Goal: Task Accomplishment & Management: Manage account settings

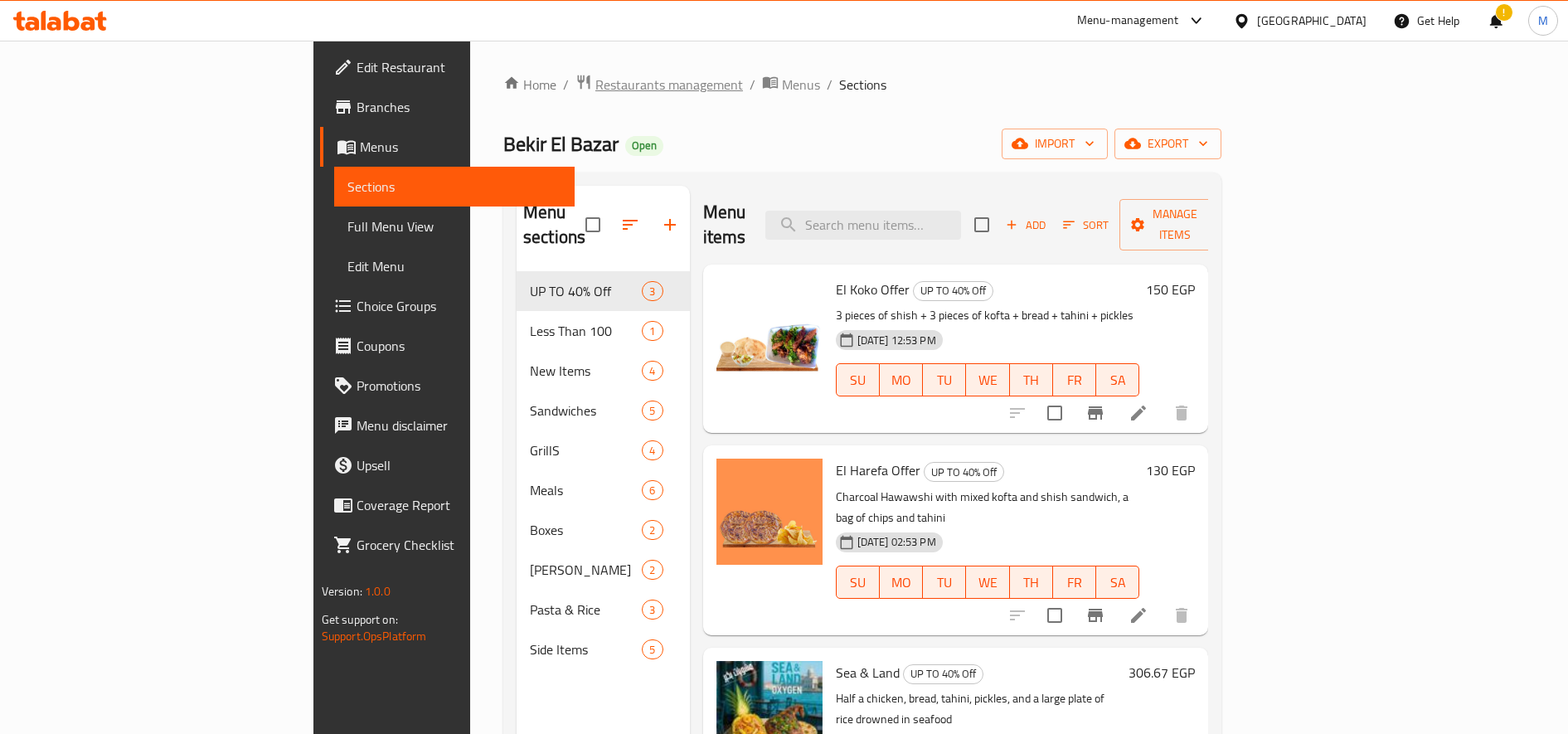
click at [595, 88] on span "Restaurants management" at bounding box center [669, 84] width 148 height 20
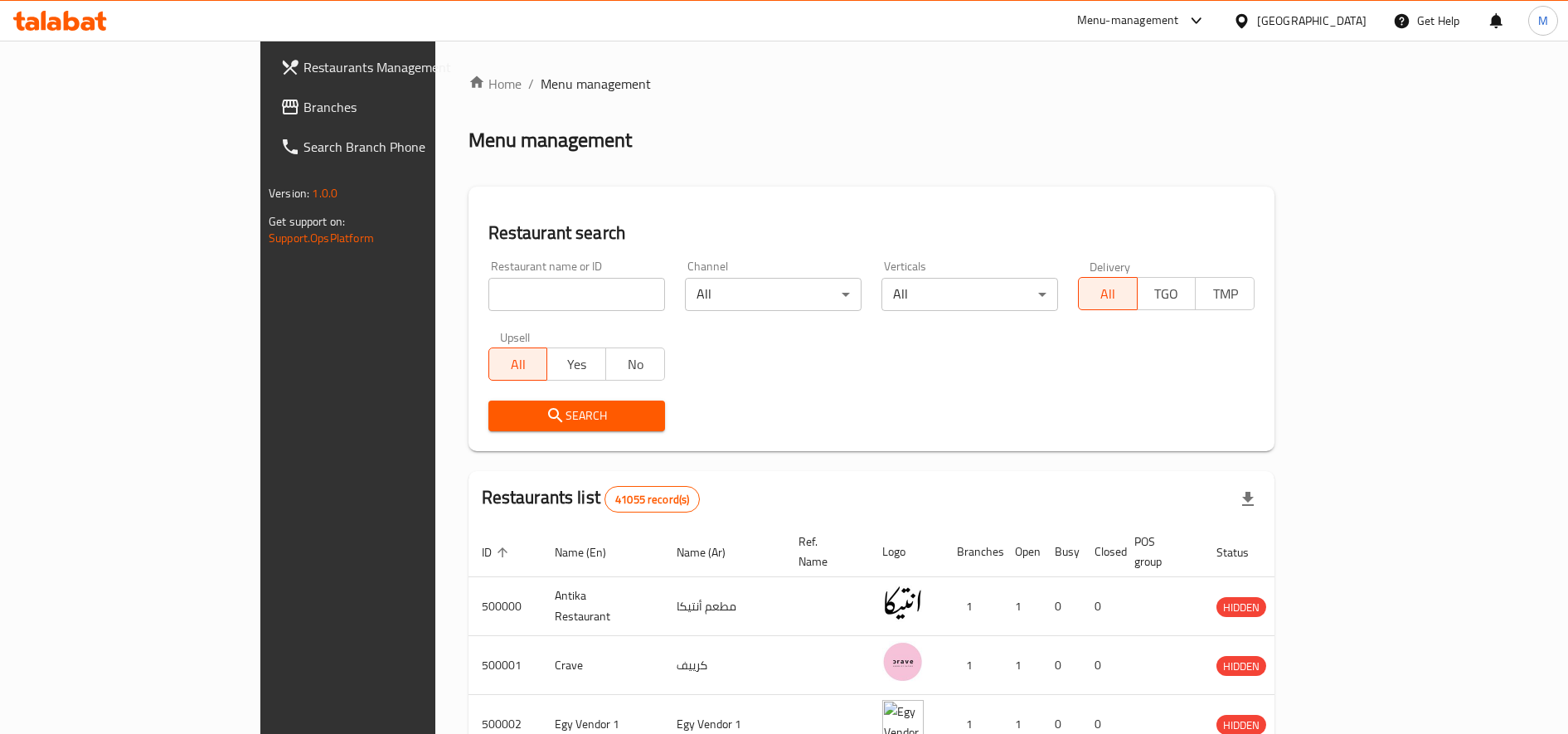
paste input "646886"
click at [488, 285] on input "646886" at bounding box center [577, 294] width 177 height 33
type input "646886"
click button "Search" at bounding box center [577, 416] width 177 height 30
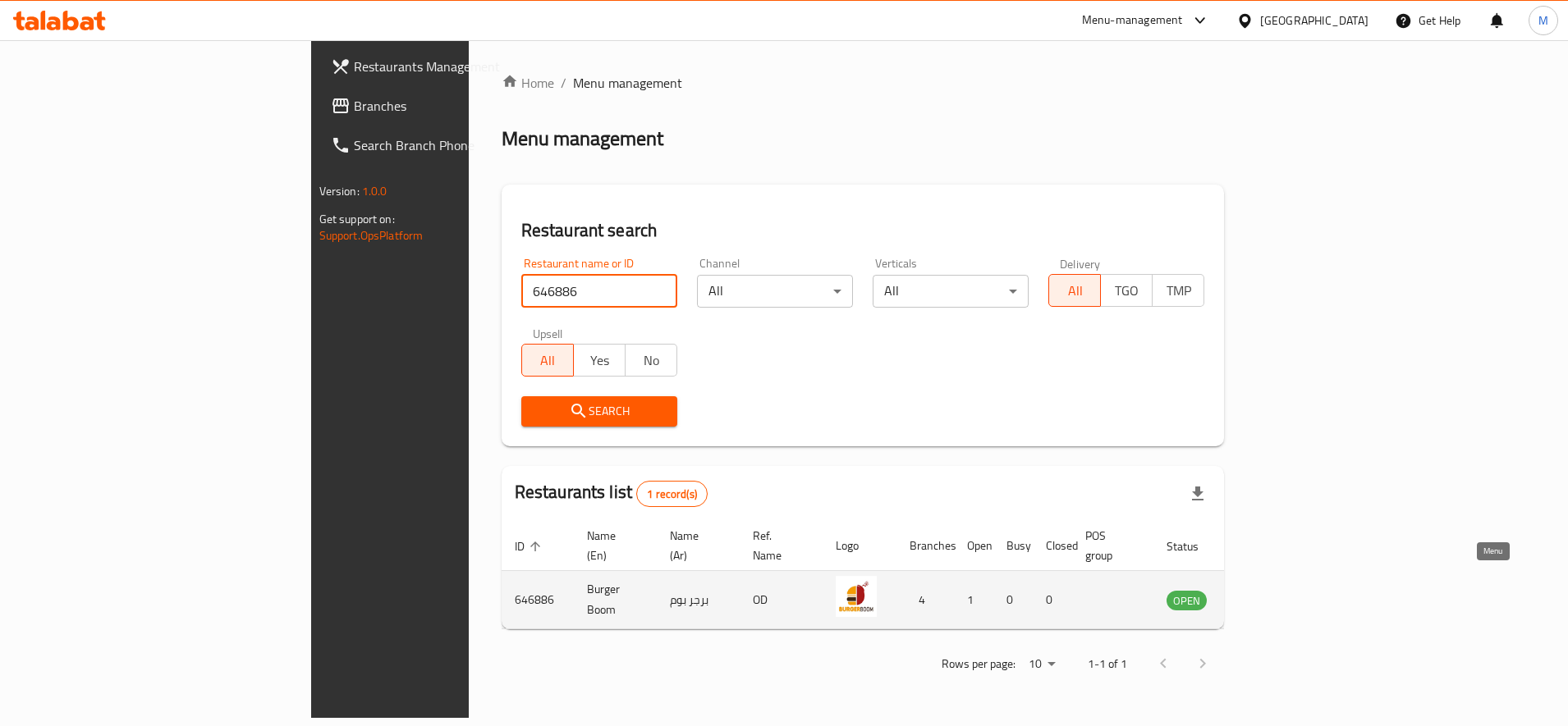
click at [1272, 594] on icon "enhanced table" at bounding box center [1262, 601] width 18 height 14
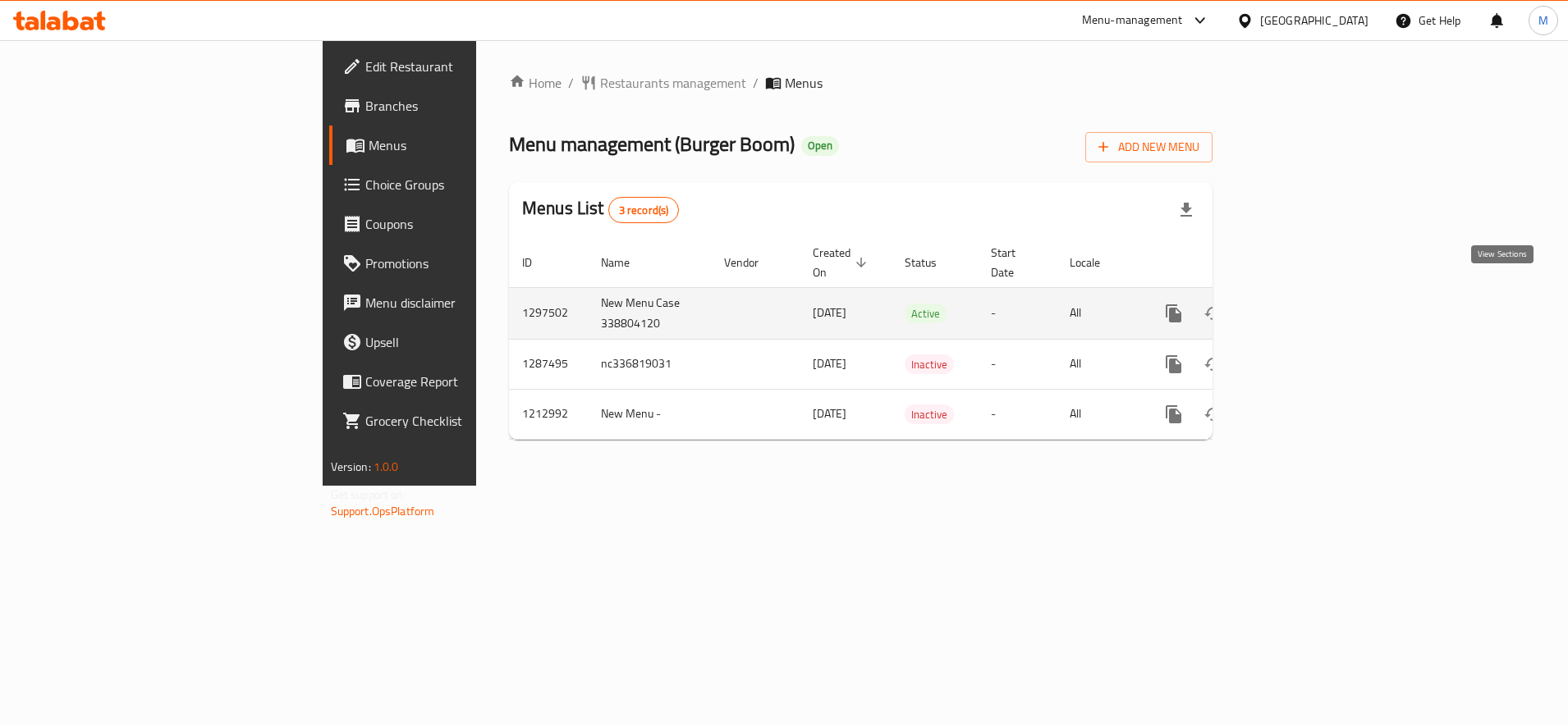
click at [1302, 303] on icon "enhanced table" at bounding box center [1292, 313] width 19 height 19
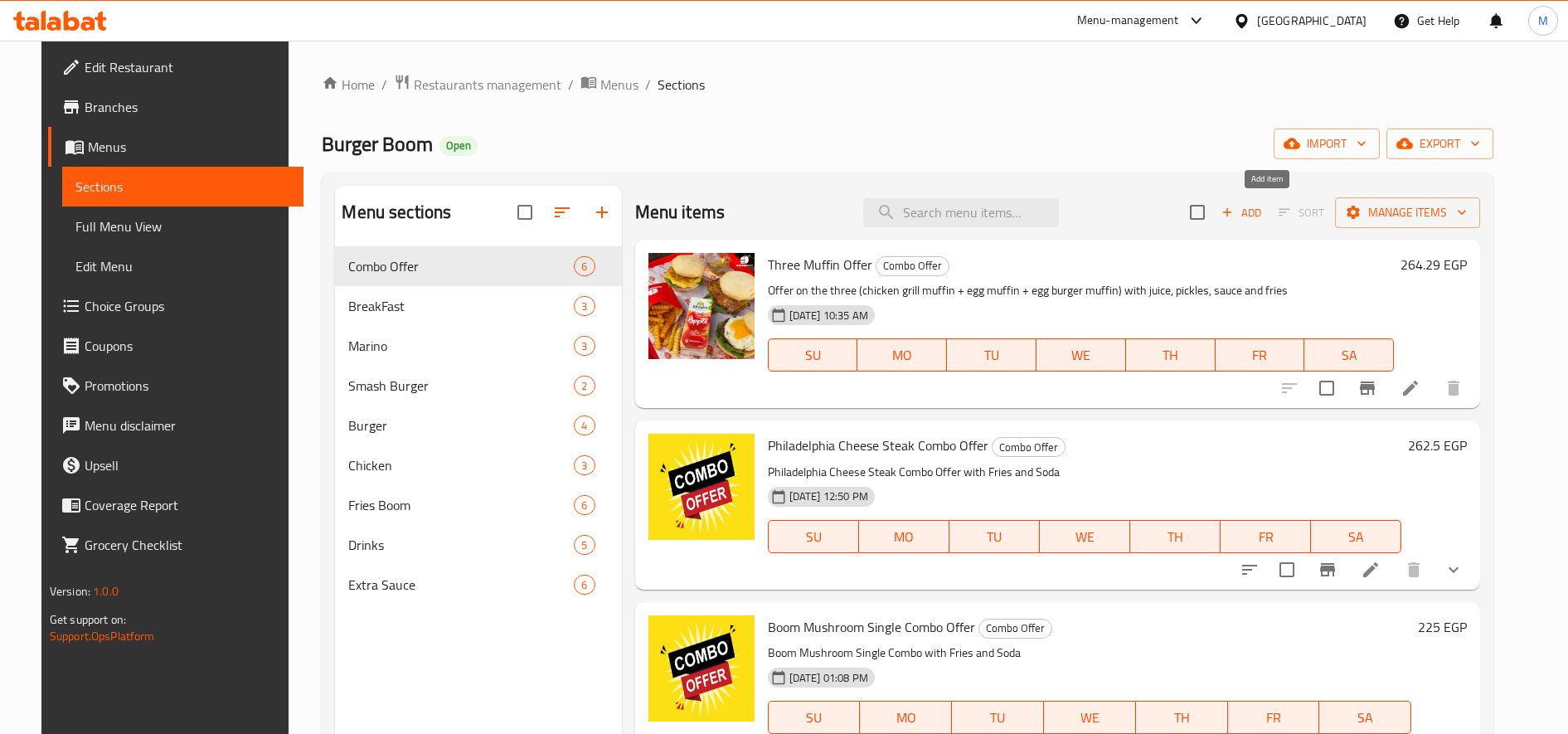
click at [1261, 215] on span "Add" at bounding box center [1241, 212] width 45 height 19
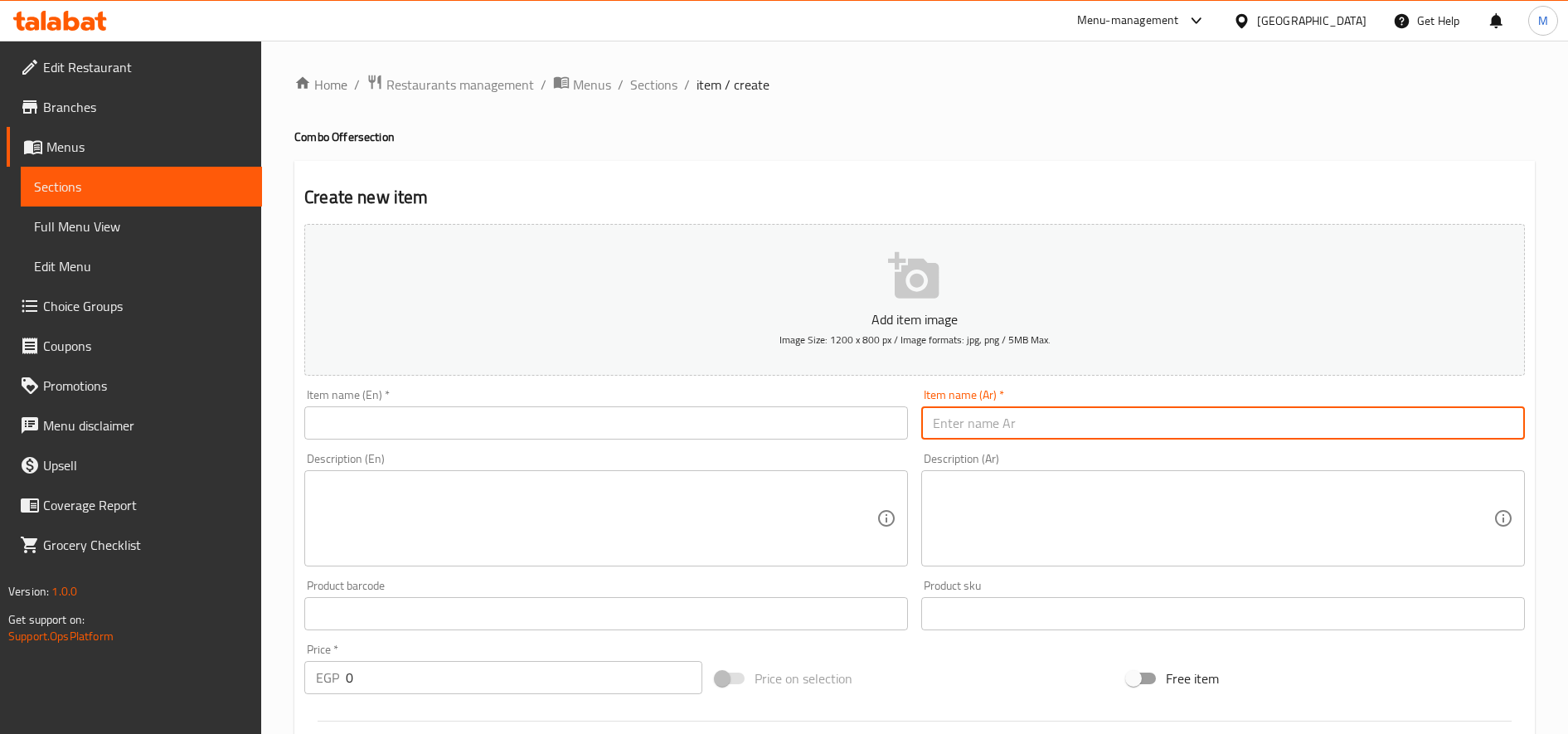
click at [1004, 412] on input "text" at bounding box center [1222, 422] width 603 height 33
click at [818, 465] on div "Description (En) Description (En)" at bounding box center [606, 527] width 617 height 127
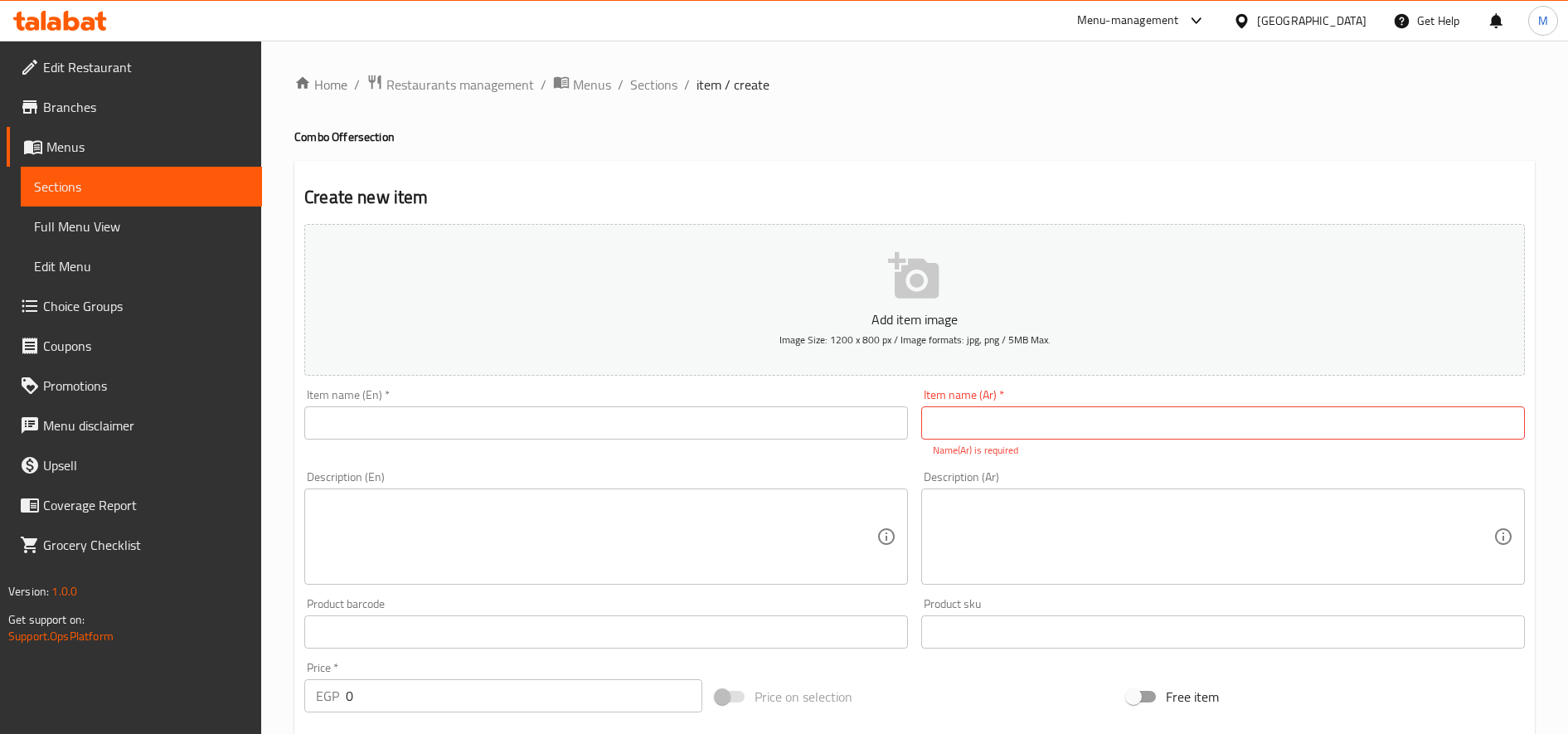
click at [983, 412] on input "text" at bounding box center [1222, 422] width 603 height 33
type input "u"
click at [795, 422] on input "text" at bounding box center [605, 422] width 603 height 33
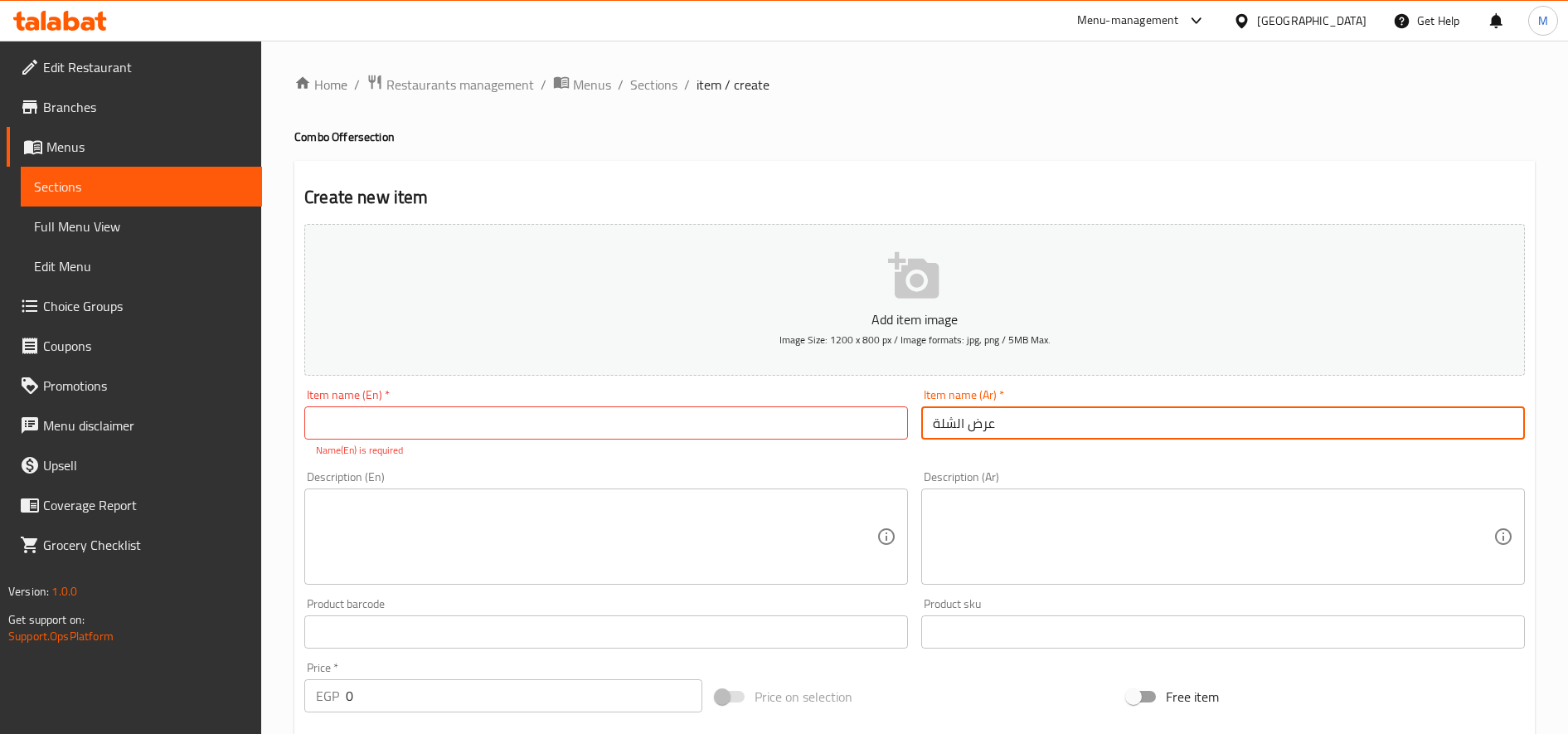
click at [965, 419] on input "عرض الشلة" at bounding box center [1222, 422] width 603 height 33
type input "عرض الشلة"
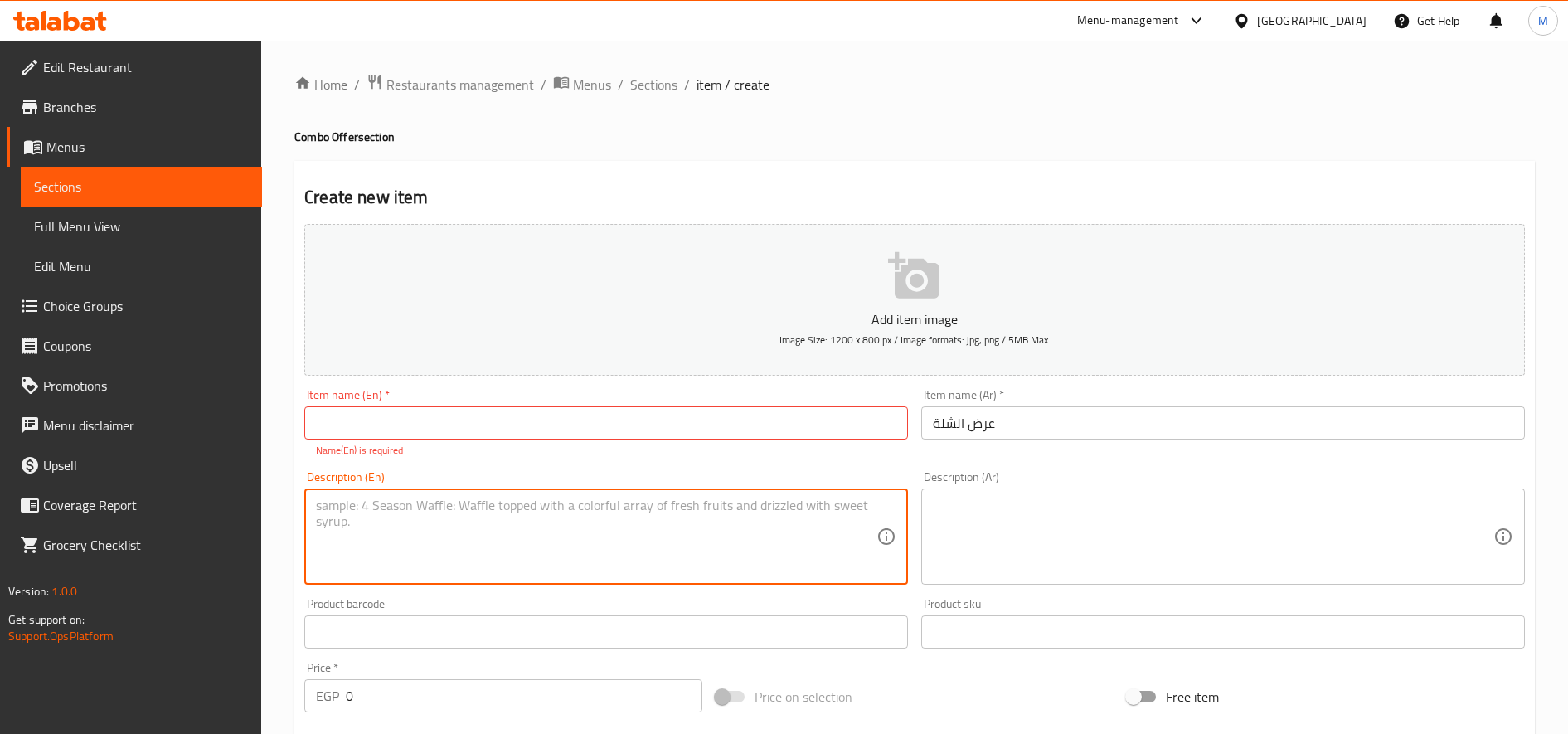
click at [620, 434] on input "text" at bounding box center [605, 422] width 603 height 33
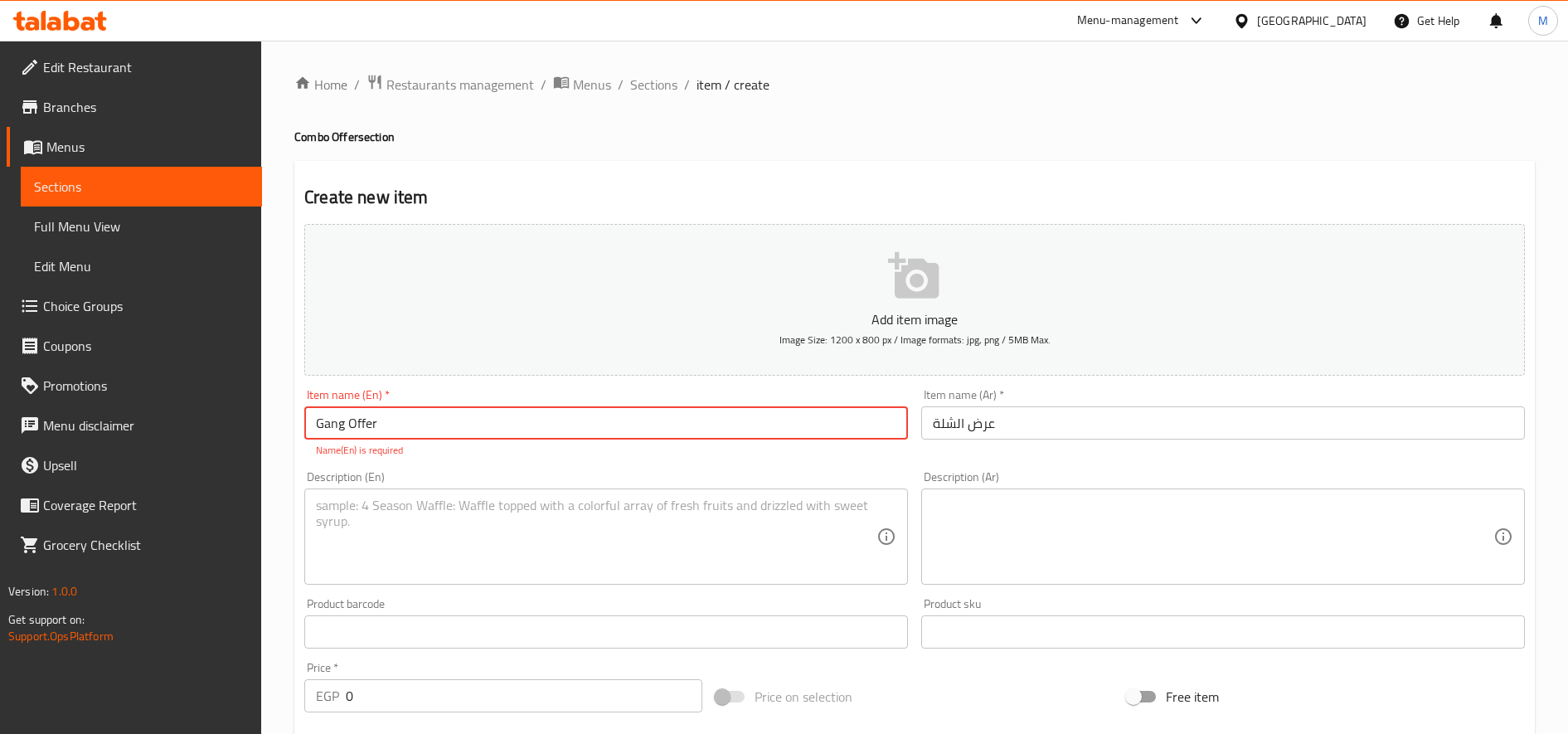
type input "Gang Offer"
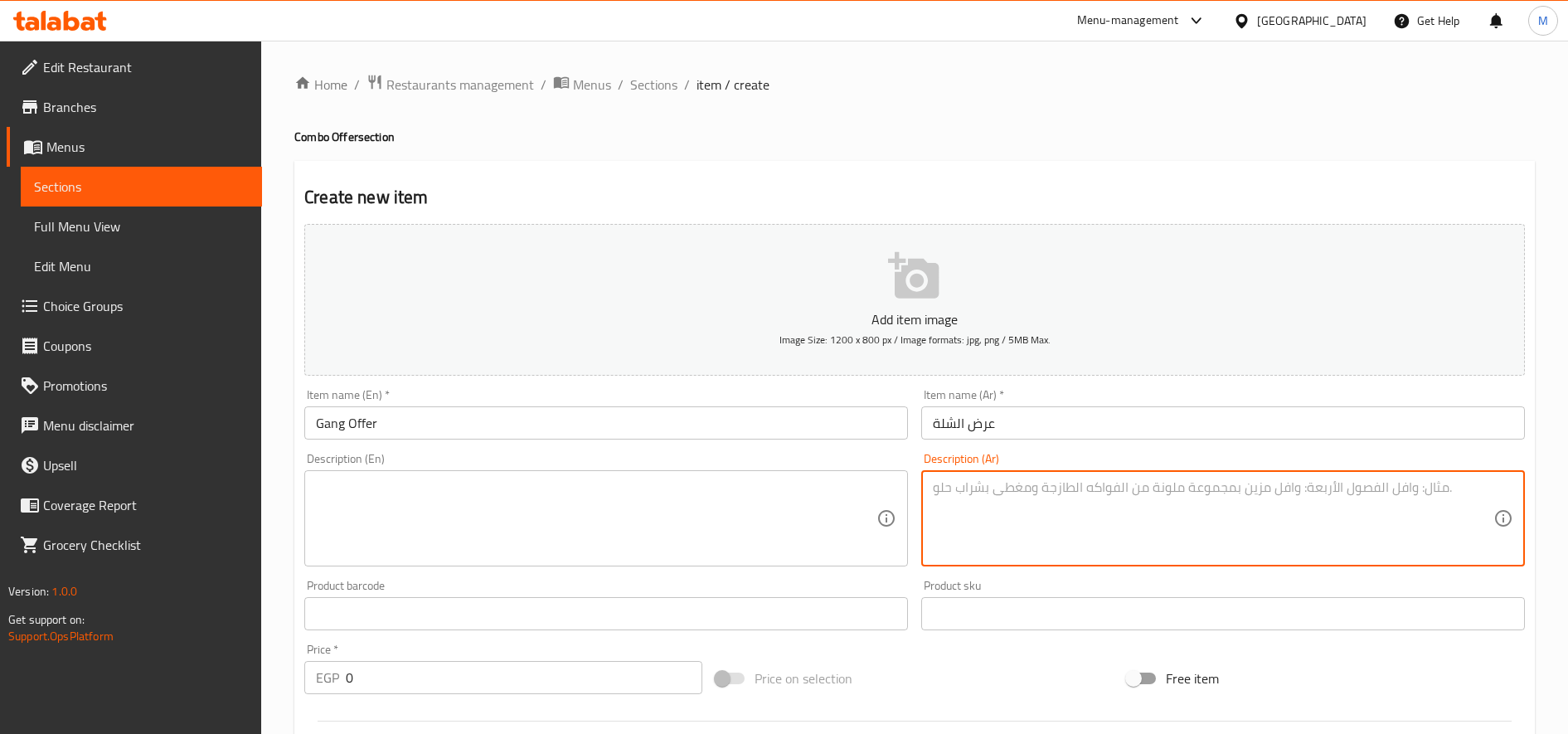
click at [1109, 494] on textarea at bounding box center [1212, 519] width 561 height 79
type textarea ";"
paste textarea "3 بيف و3تشيكن"
click at [1131, 494] on textarea "كلاسيك ساندوتش 3 بيف و3تشيكن" at bounding box center [1212, 519] width 561 height 79
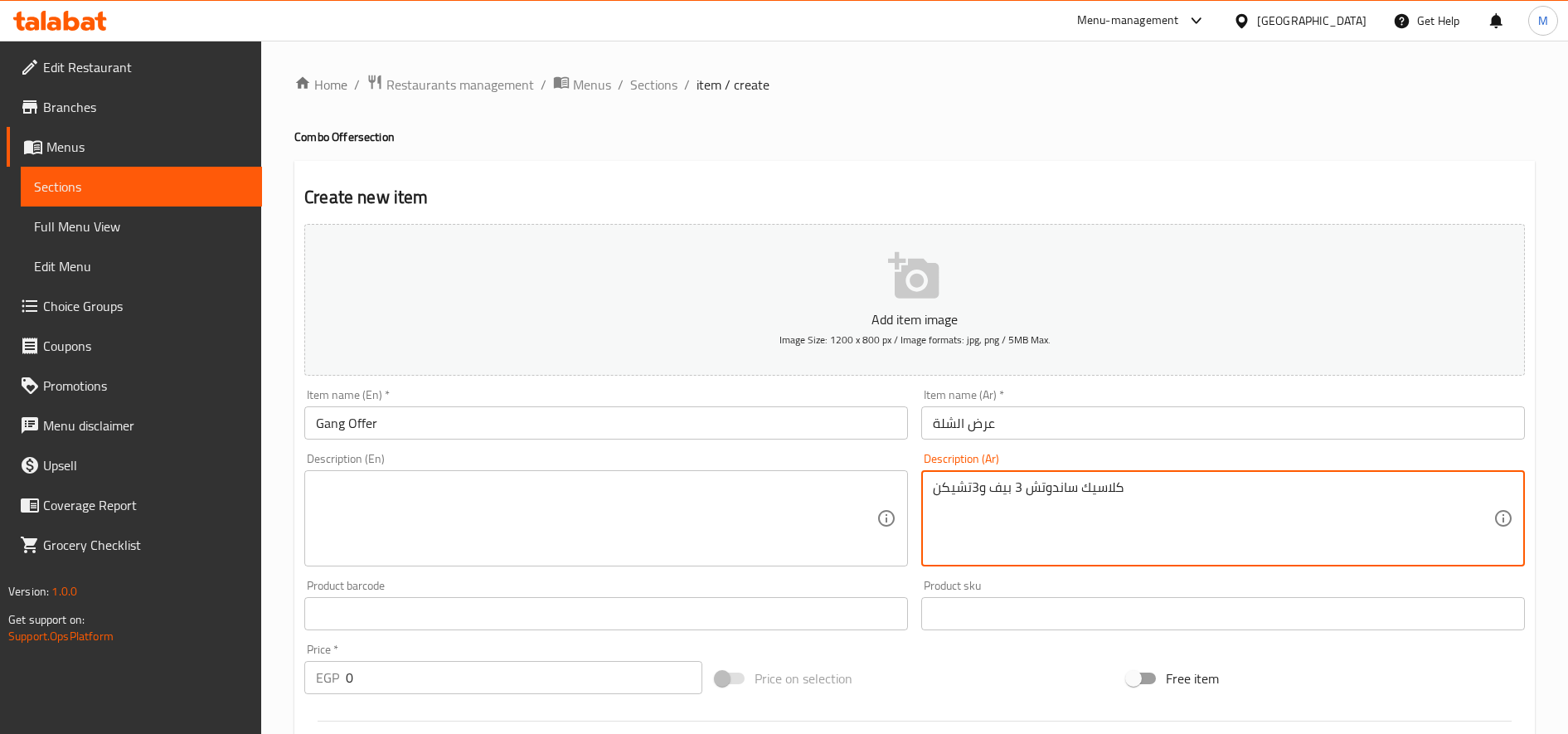
click at [1131, 494] on textarea "كلاسيك ساندوتش 3 بيف و3تشيكن" at bounding box center [1212, 519] width 561 height 79
type textarea "كلاسيك ساندوتش 3 بيف و3تشيكن"
click at [451, 510] on textarea at bounding box center [595, 519] width 561 height 79
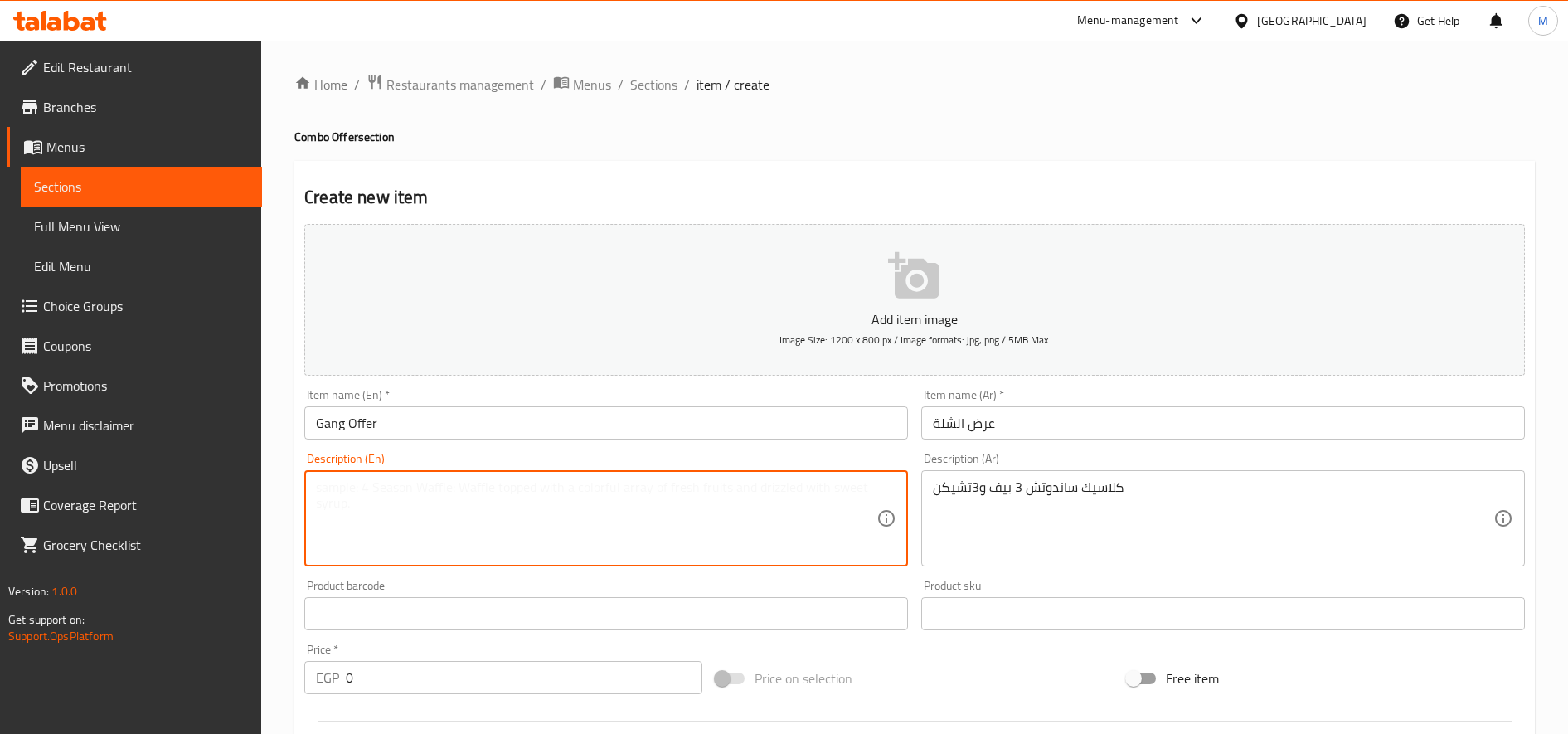
paste textarea "Classic 3 Beef & 3 Chicken Sandwich"
type textarea "Classic 3 Beef & 3 Chicken Sandwich"
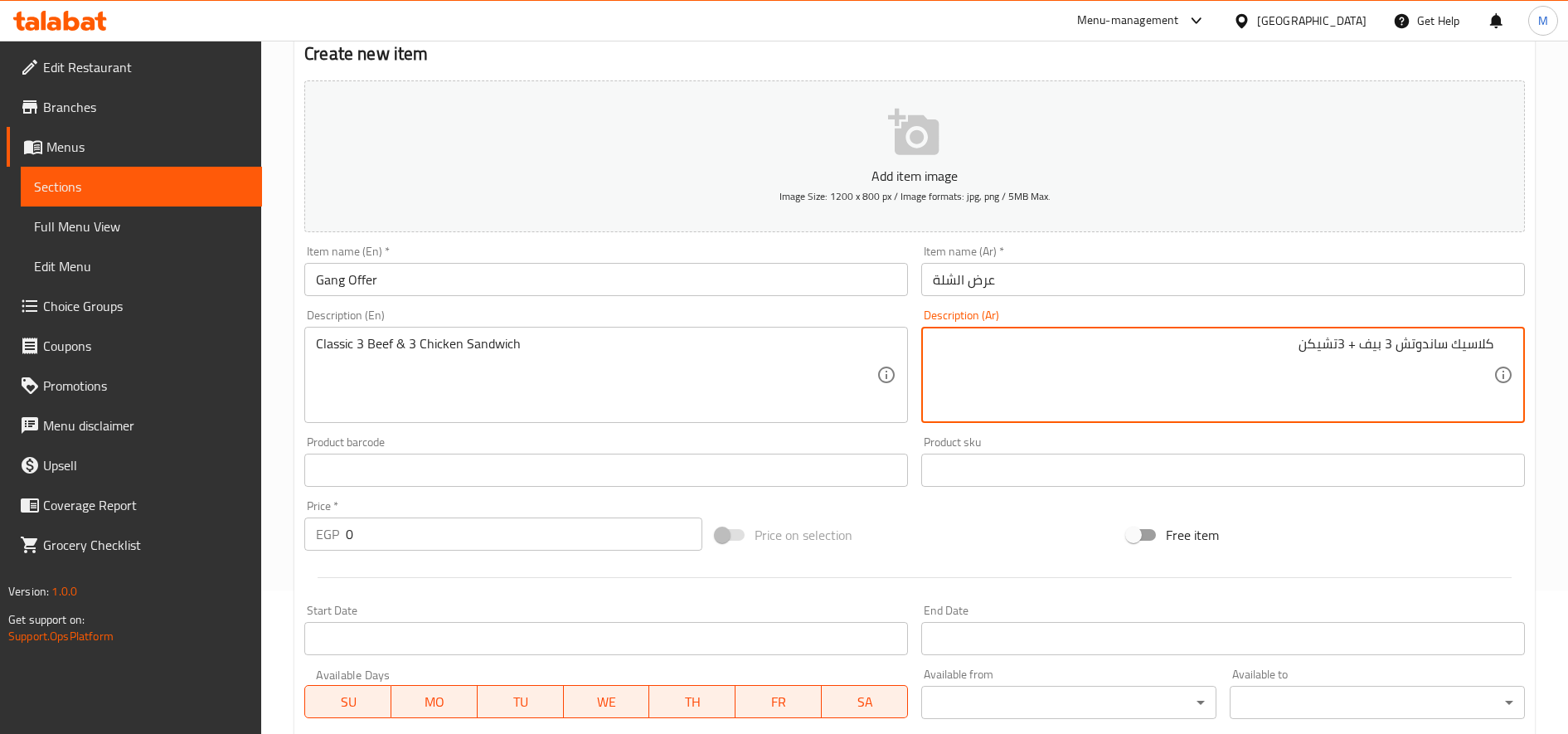
scroll to position [161, 0]
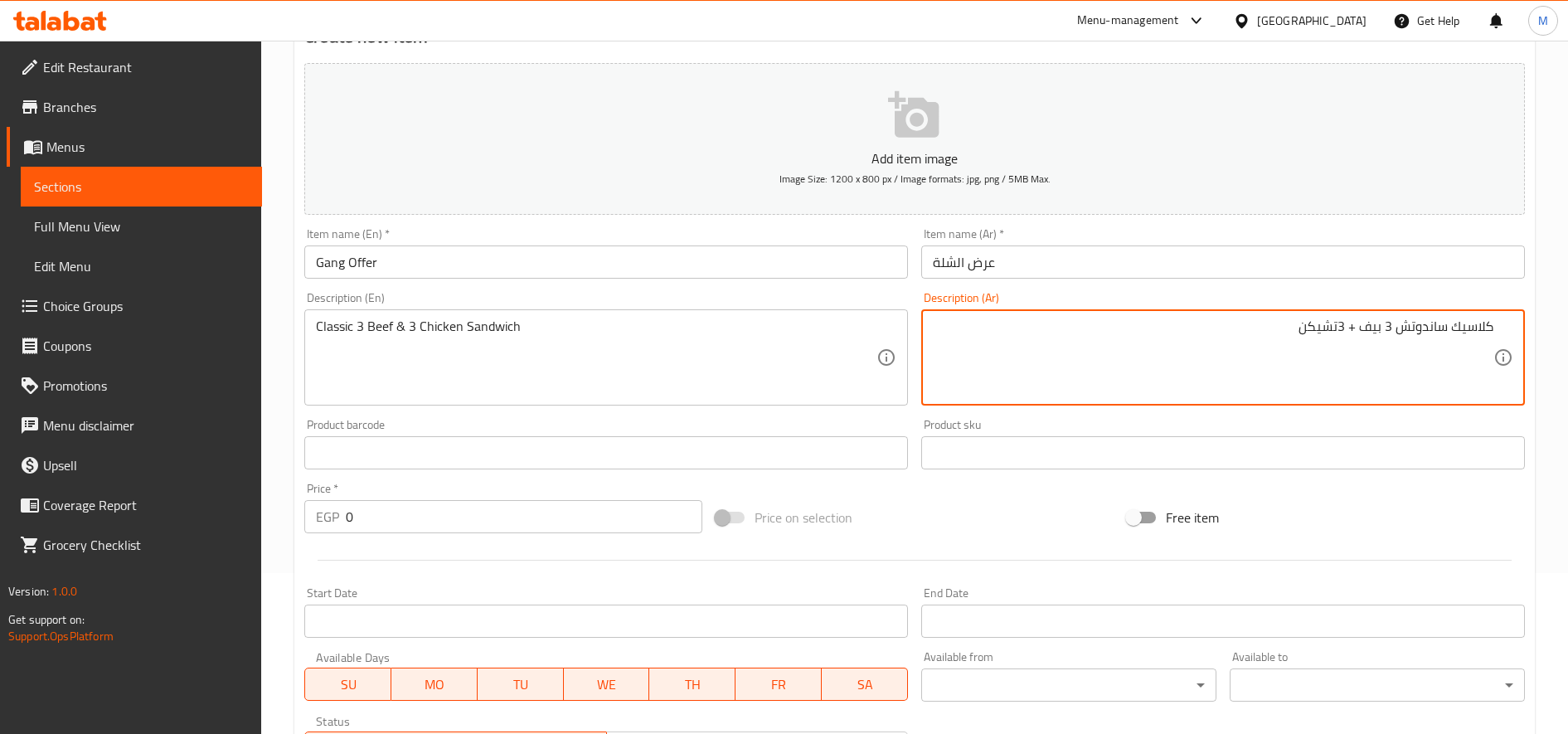
type textarea "كلاسيك ساندوتش 3 بيف + 3تشيكن"
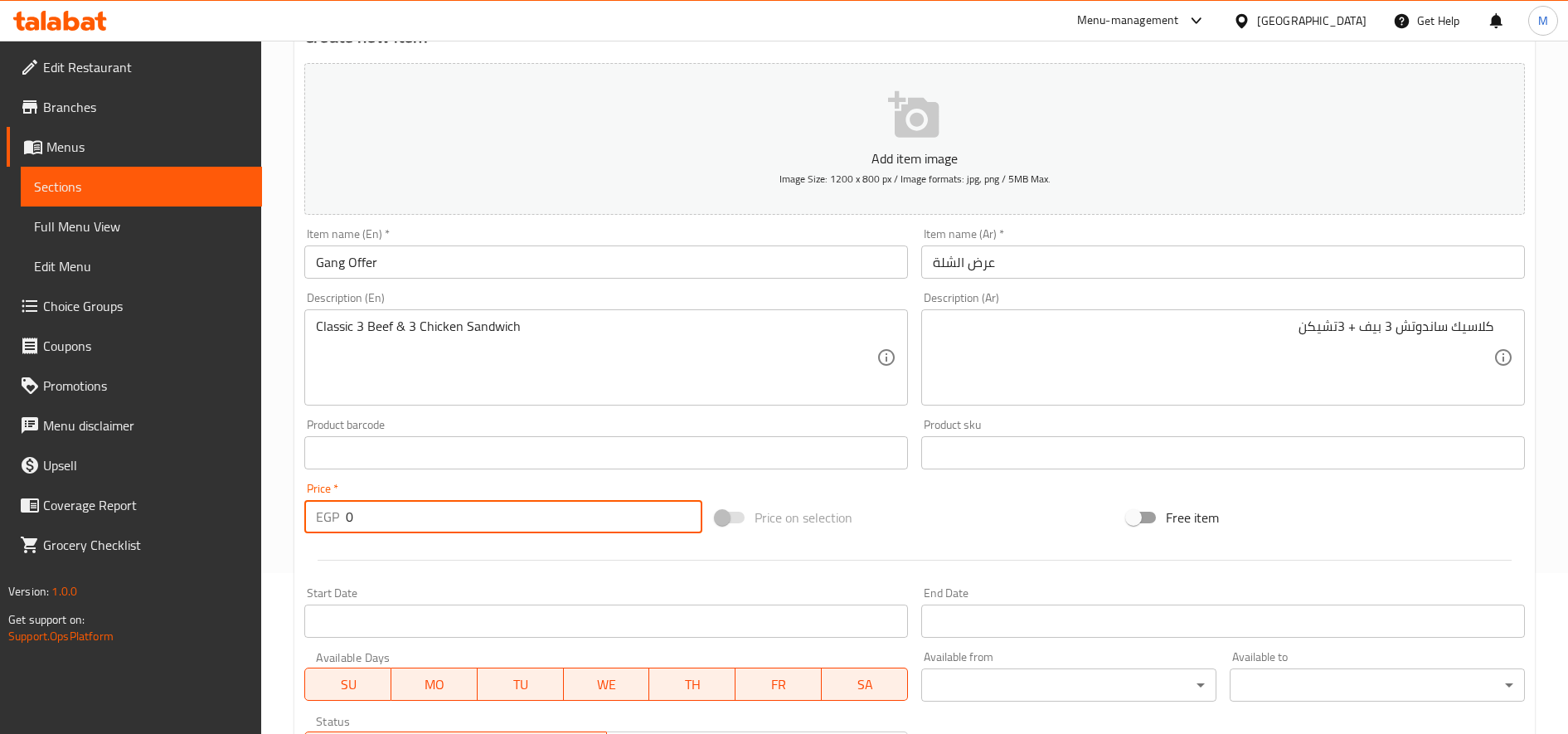
click at [456, 509] on input "0" at bounding box center [524, 516] width 357 height 33
paste input "466.67"
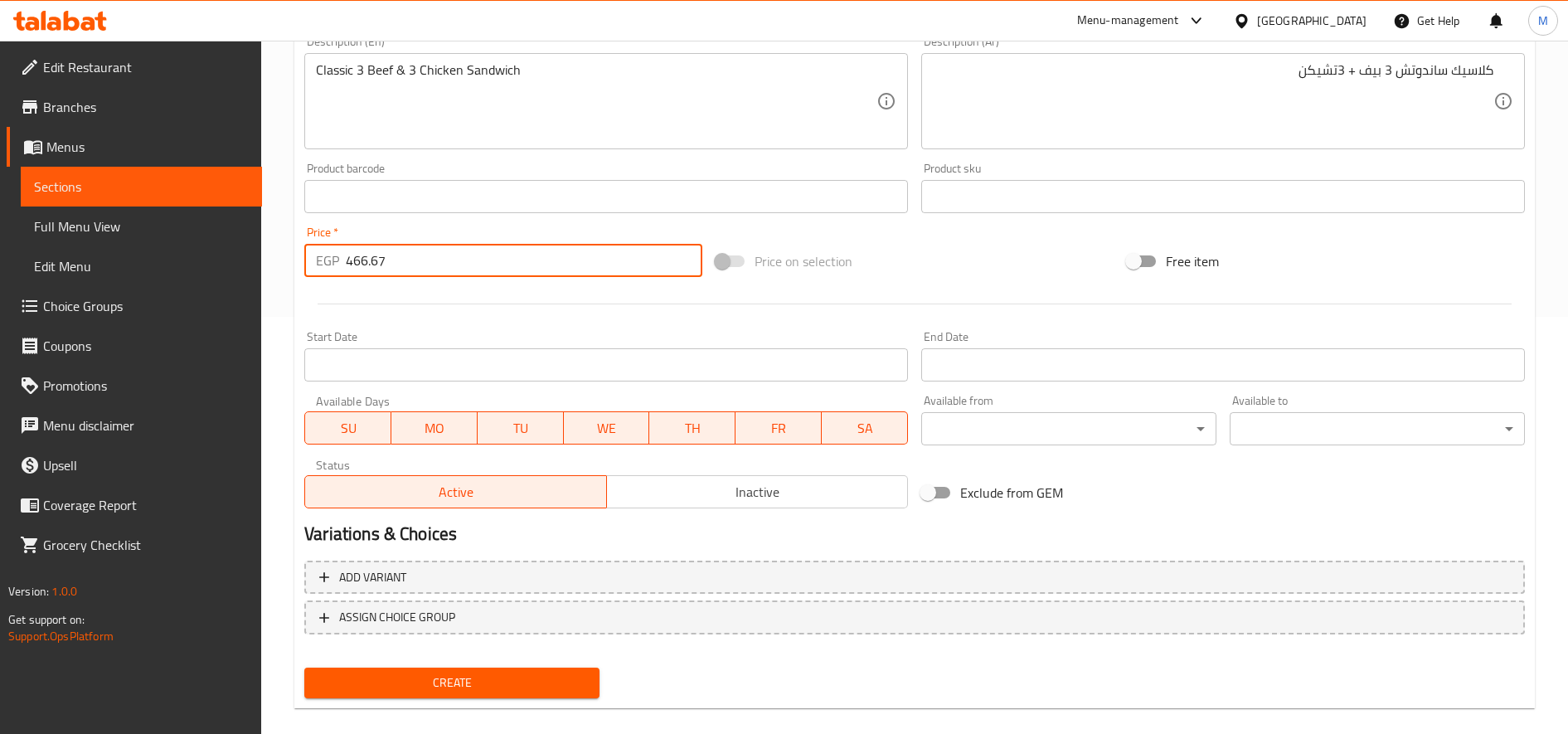
scroll to position [417, 0]
type input "466.67"
click at [304, 669] on button "Create" at bounding box center [451, 684] width 295 height 30
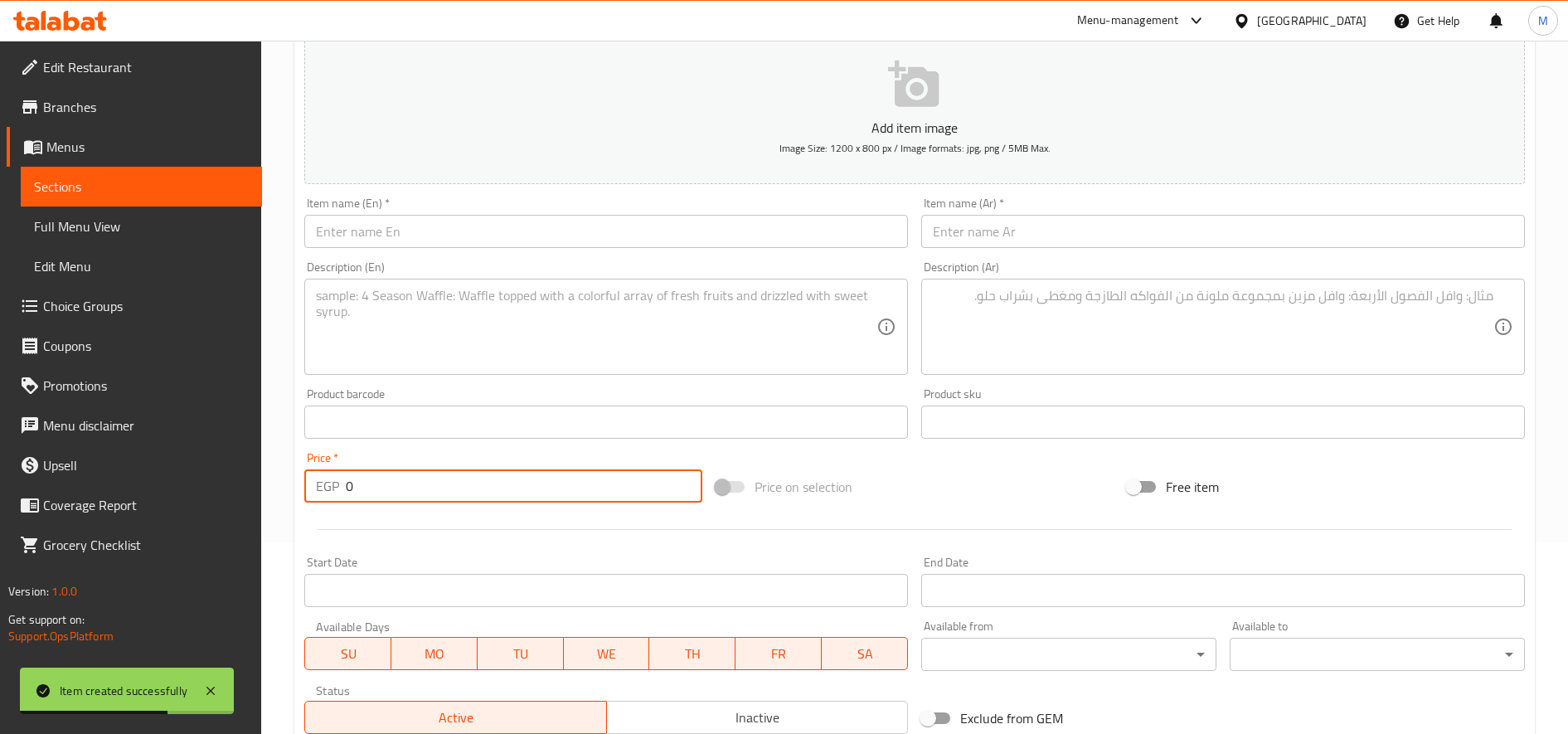
scroll to position [189, 0]
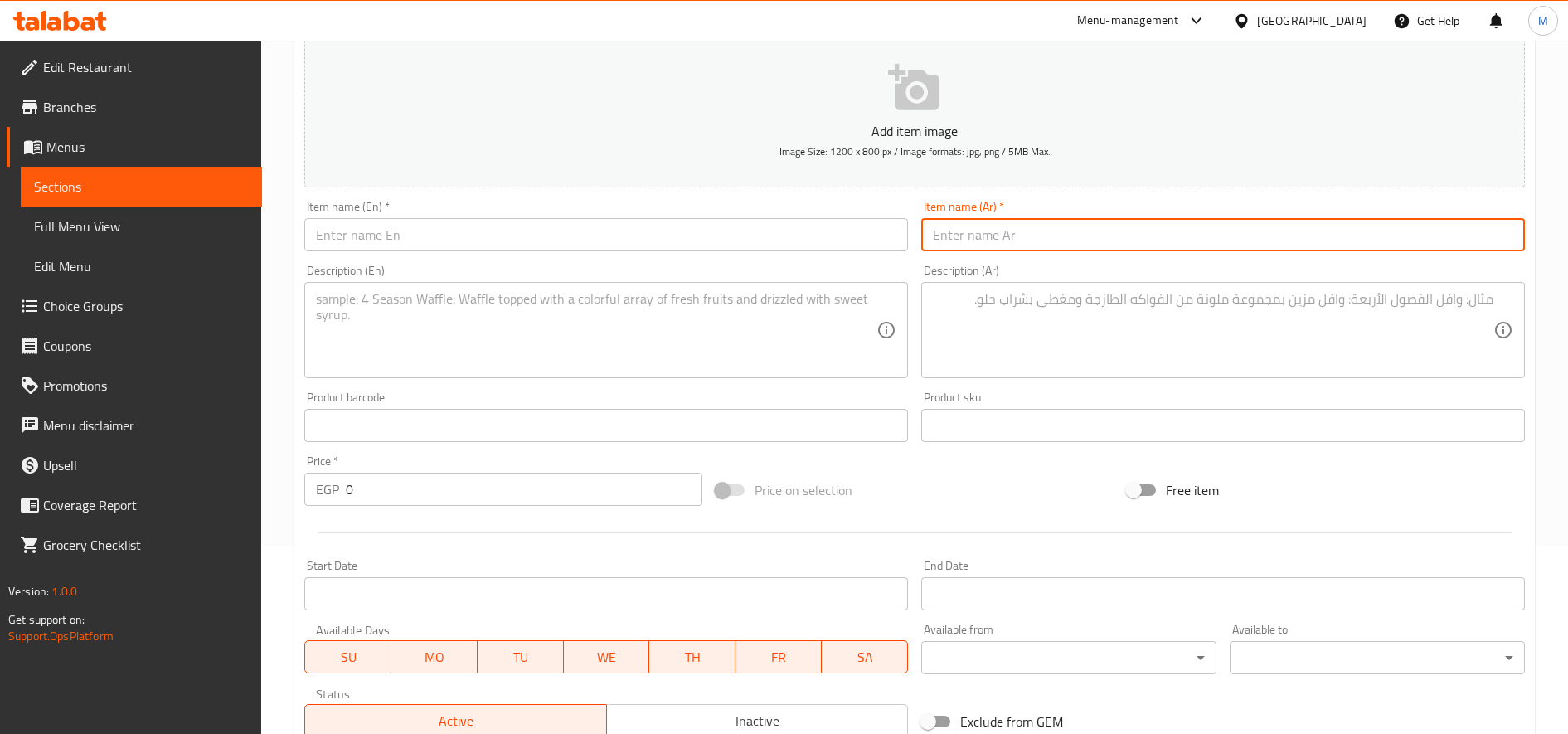
click at [1159, 247] on input "text" at bounding box center [1222, 234] width 603 height 33
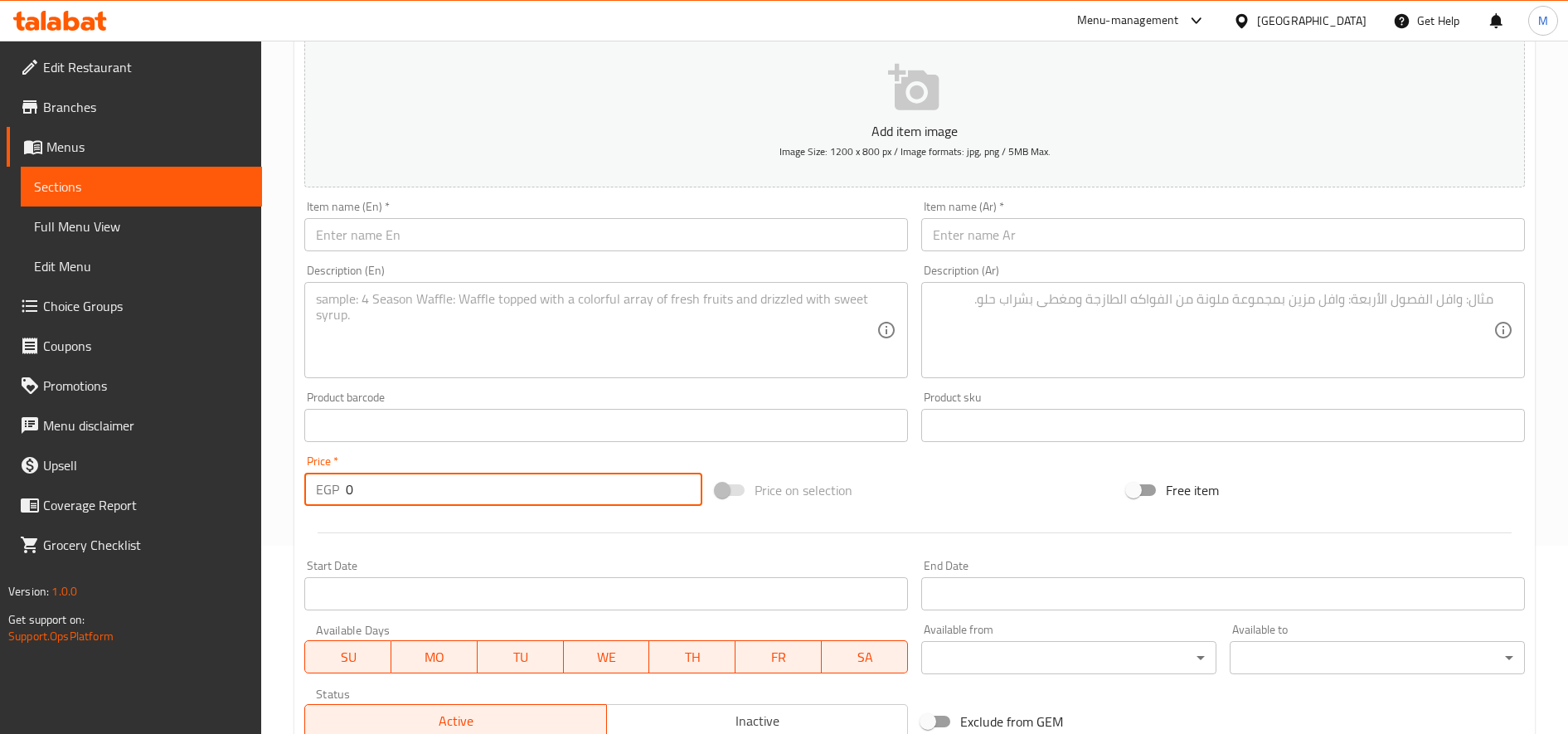
click at [438, 498] on input "0" at bounding box center [524, 489] width 357 height 33
paste input "113.33"
type input "113.33"
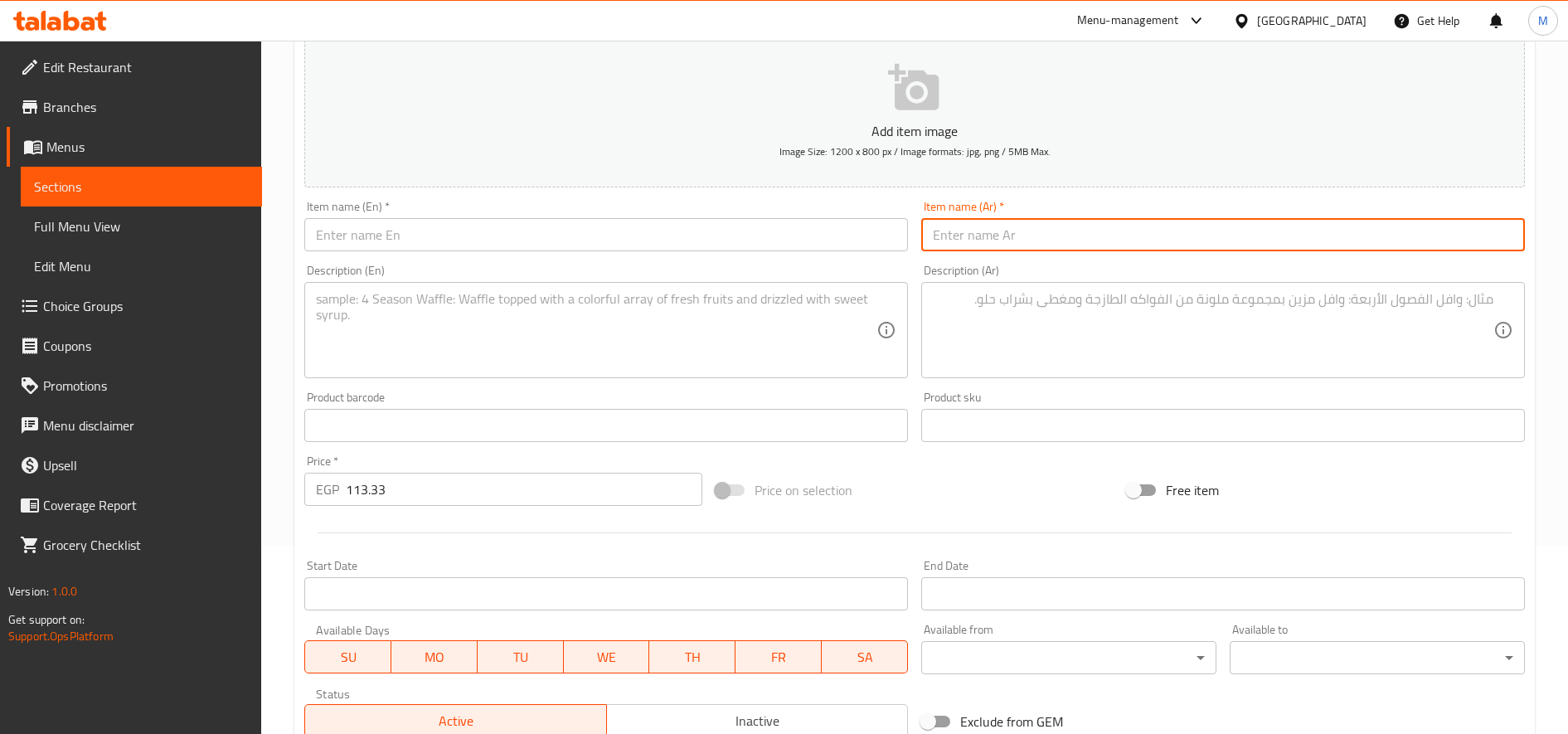
click at [1043, 231] on input "text" at bounding box center [1222, 234] width 603 height 33
type input "عرض السنجل"
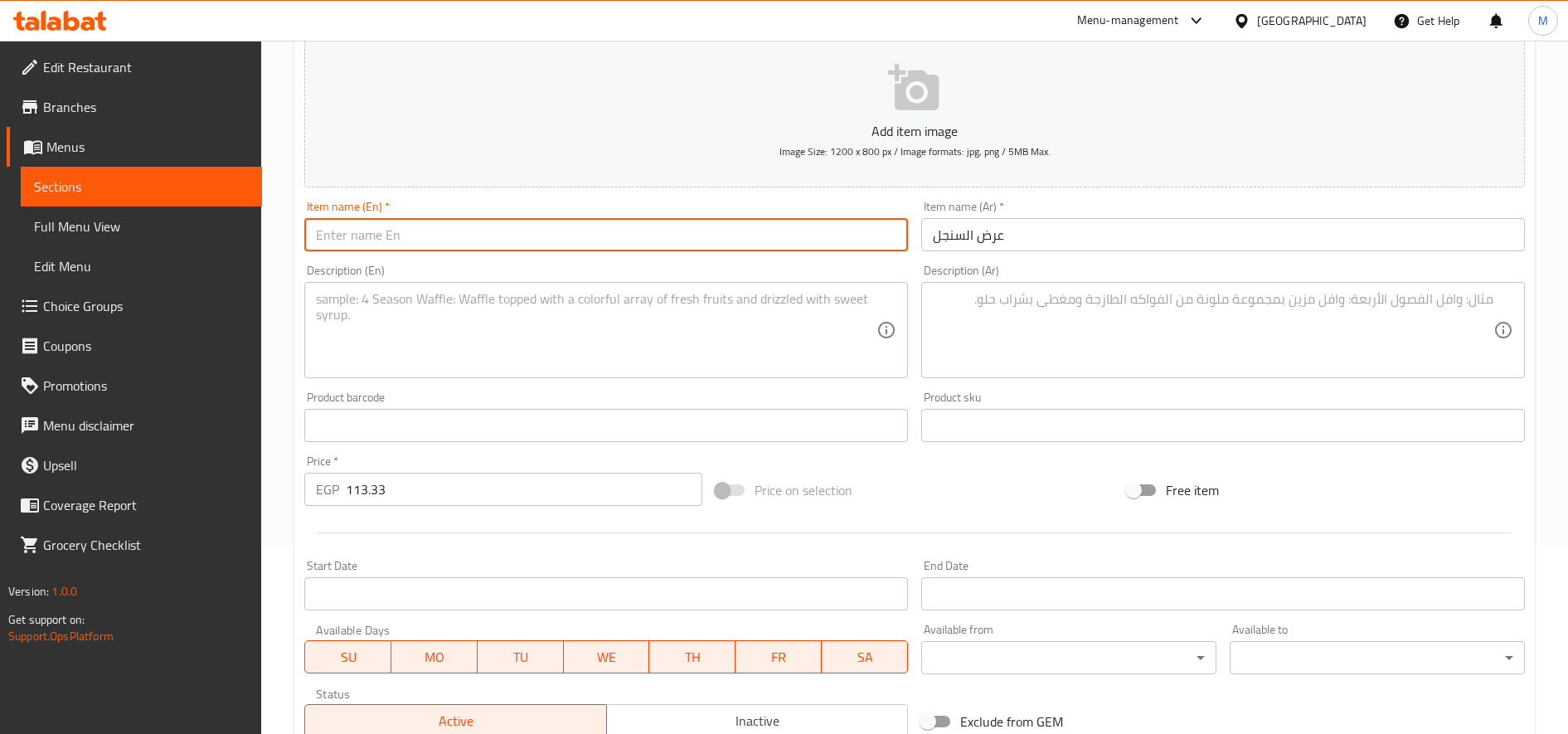
click at [792, 245] on input "text" at bounding box center [605, 234] width 603 height 33
paste input "Single offers"
type input "Single offer"
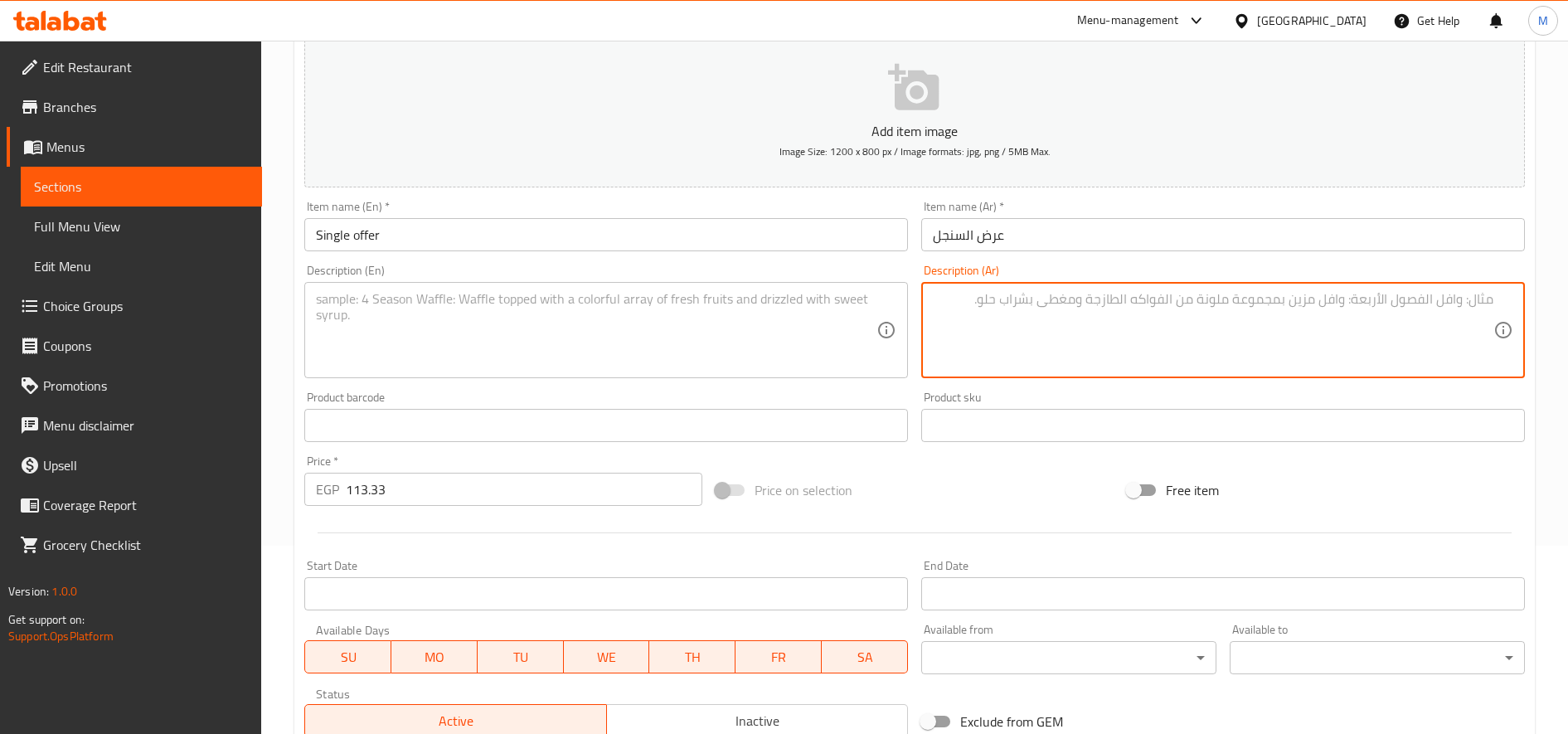
click at [1109, 335] on textarea at bounding box center [1212, 331] width 561 height 79
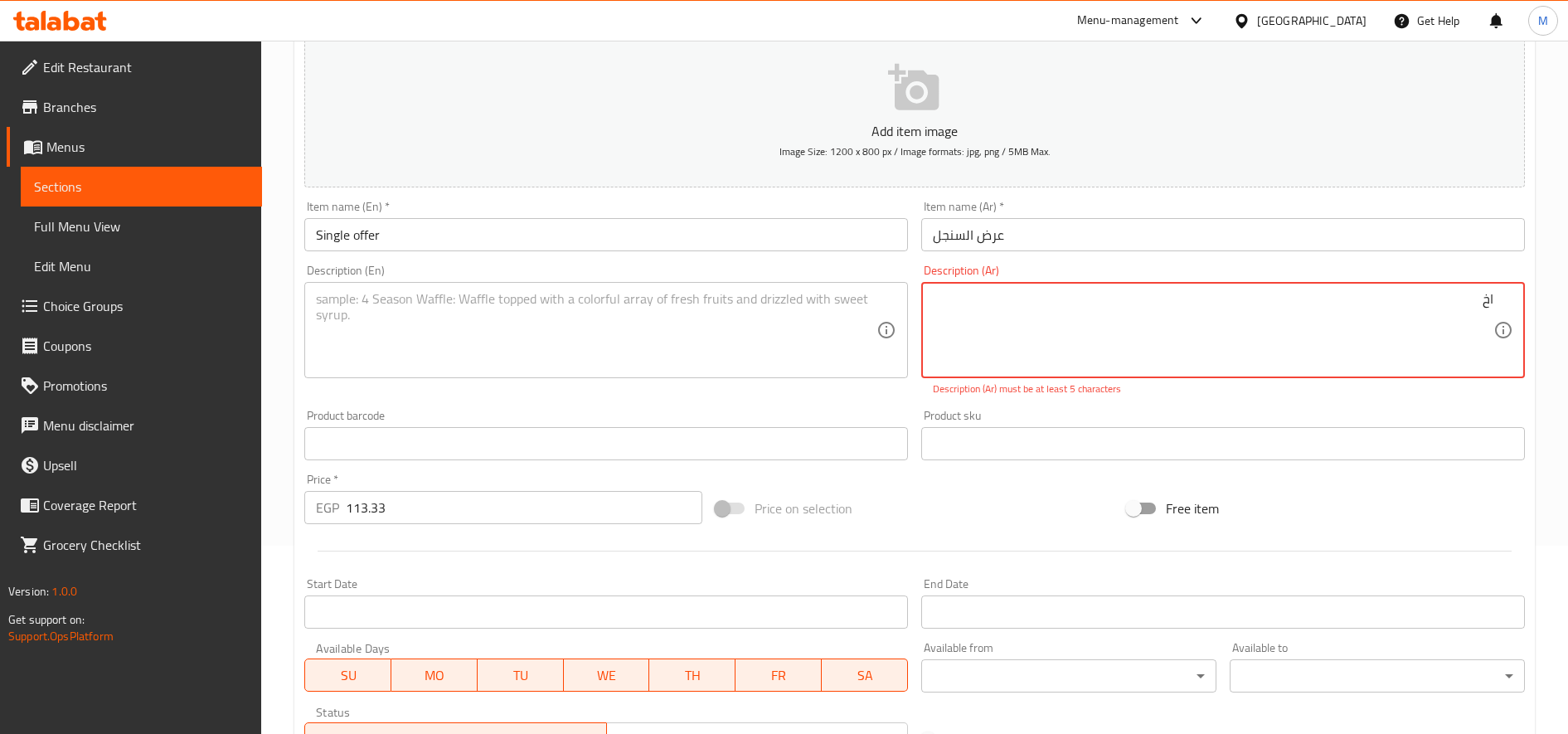
type textarea "ا"
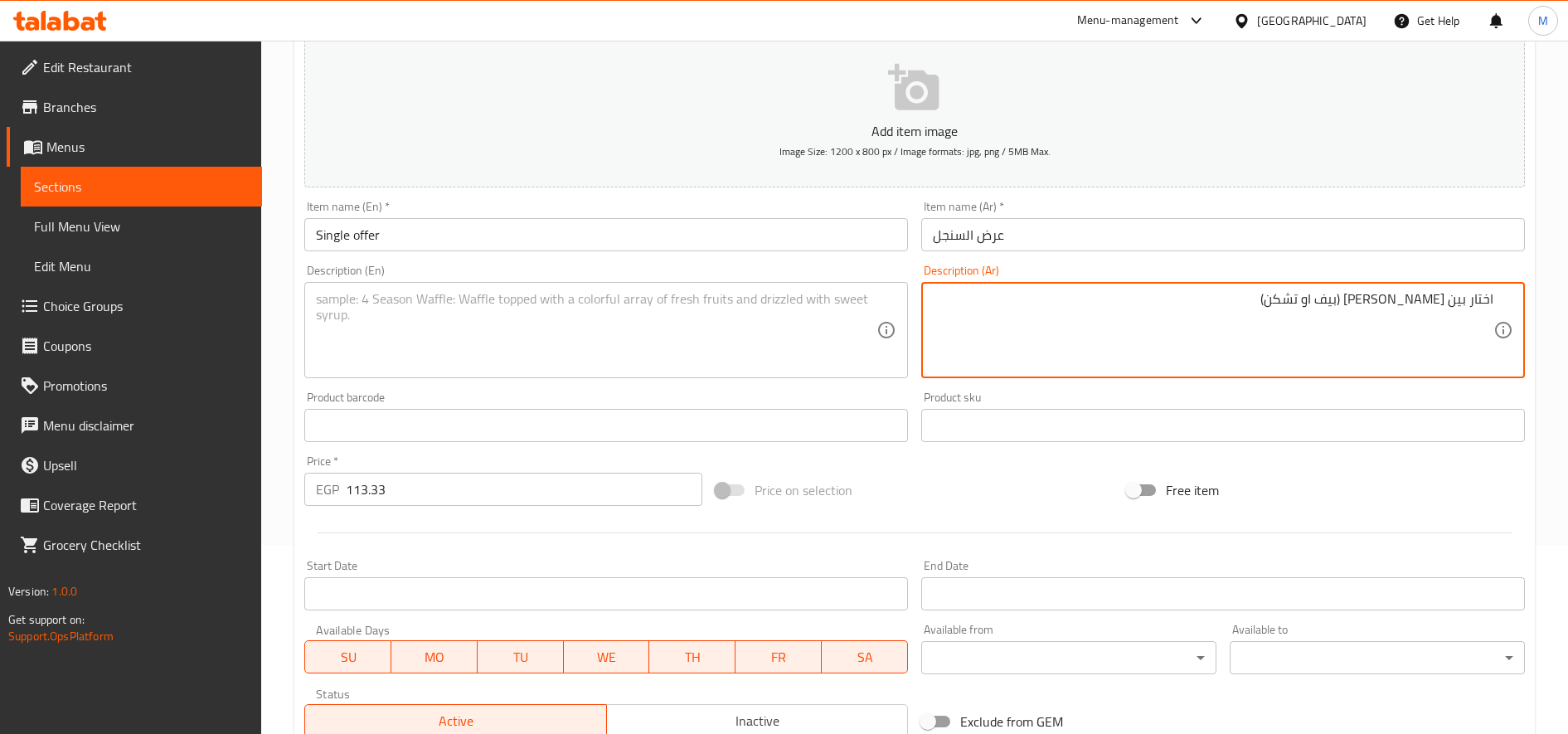
click at [1276, 303] on textarea "اختار بين كلاسيك ساندوتش (بيف او تشكن)" at bounding box center [1212, 331] width 561 height 79
type textarea "اختار بين كلاسيك ساندوتش (بيف او تشكن)"
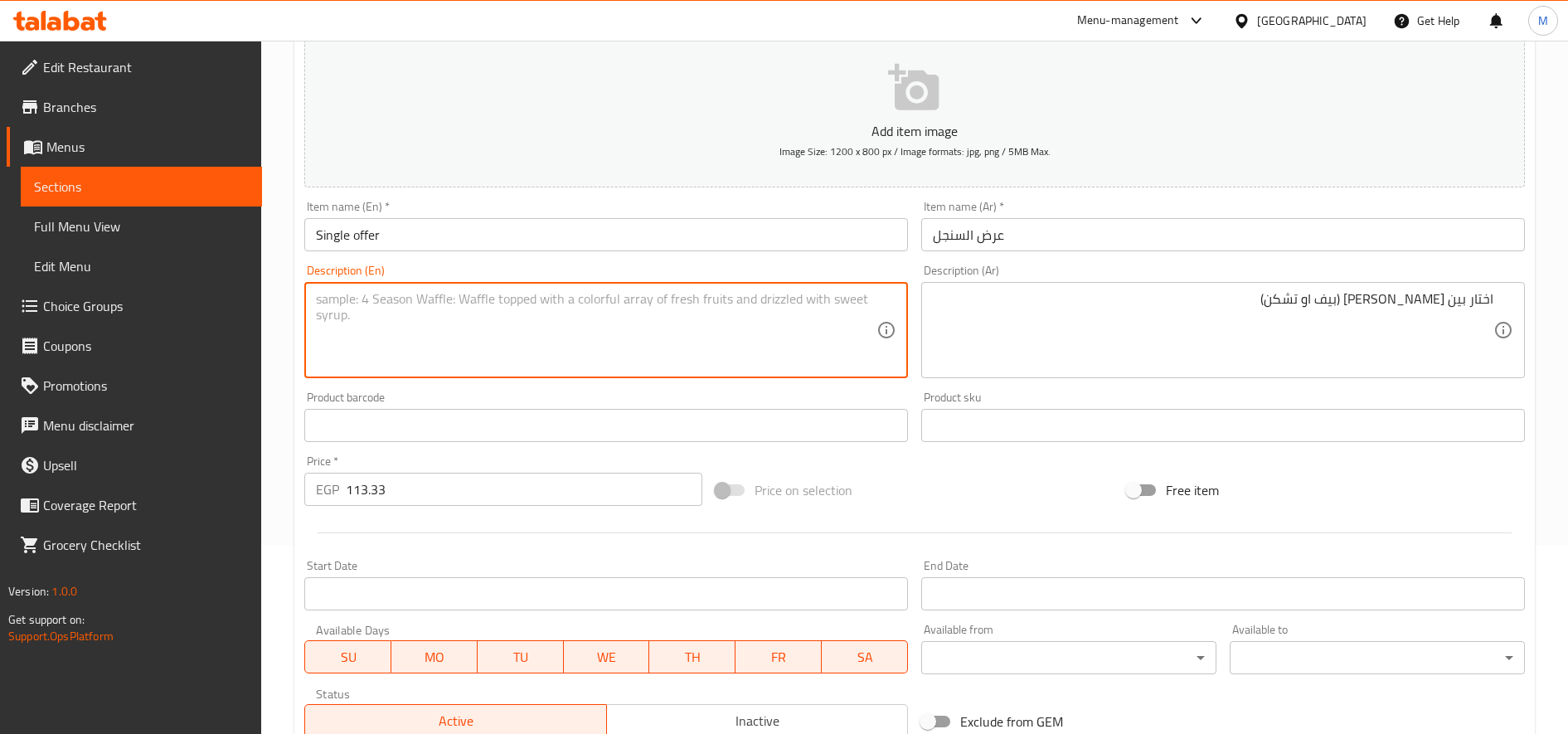
paste textarea "Choose between a classic sandwich (beef or chicken)"
type textarea "Choose between a classic sandwich (beef or chicken)"
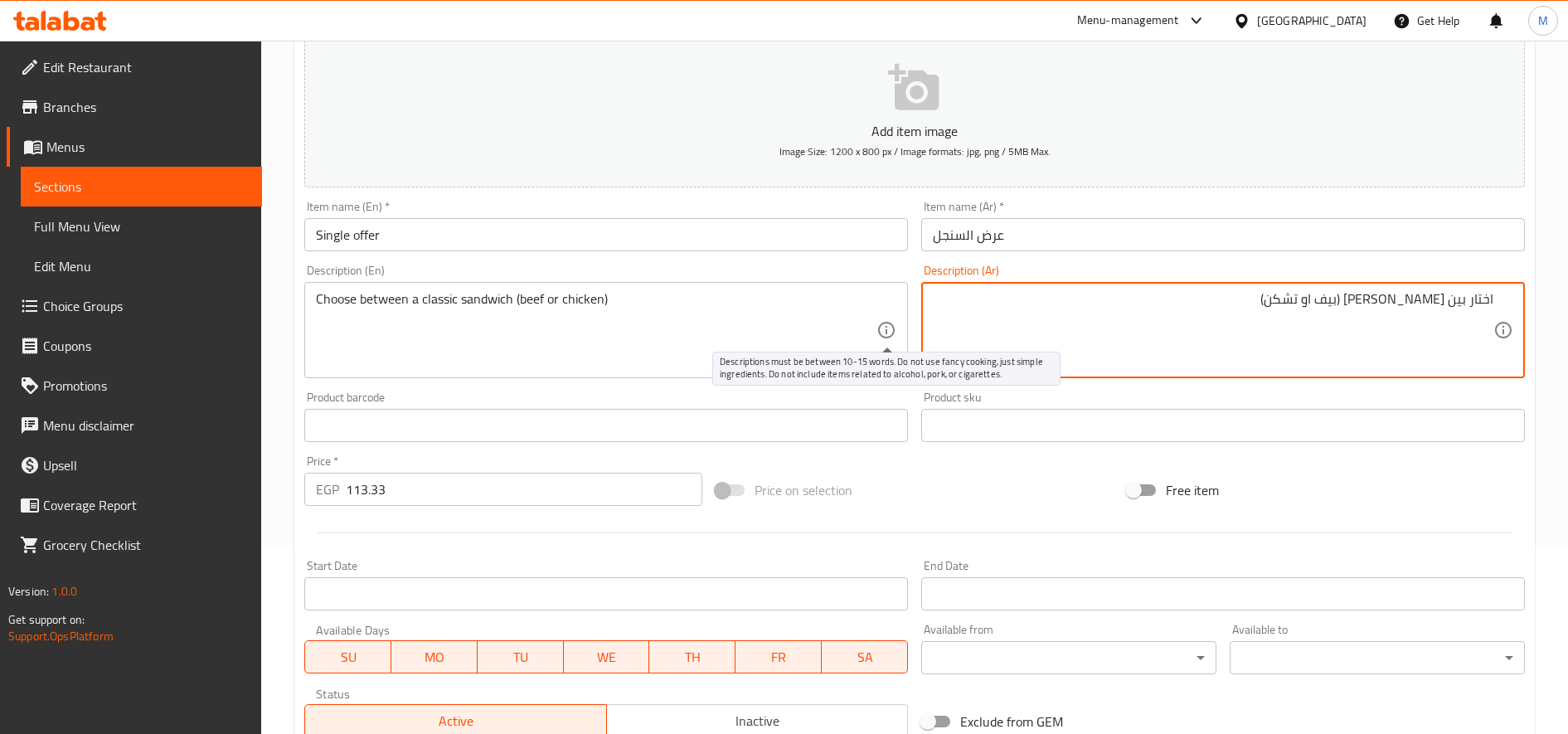
paste textarea
type textarea "اختار بين كلاسيك ساندوتش (بيف او تشيكن)"
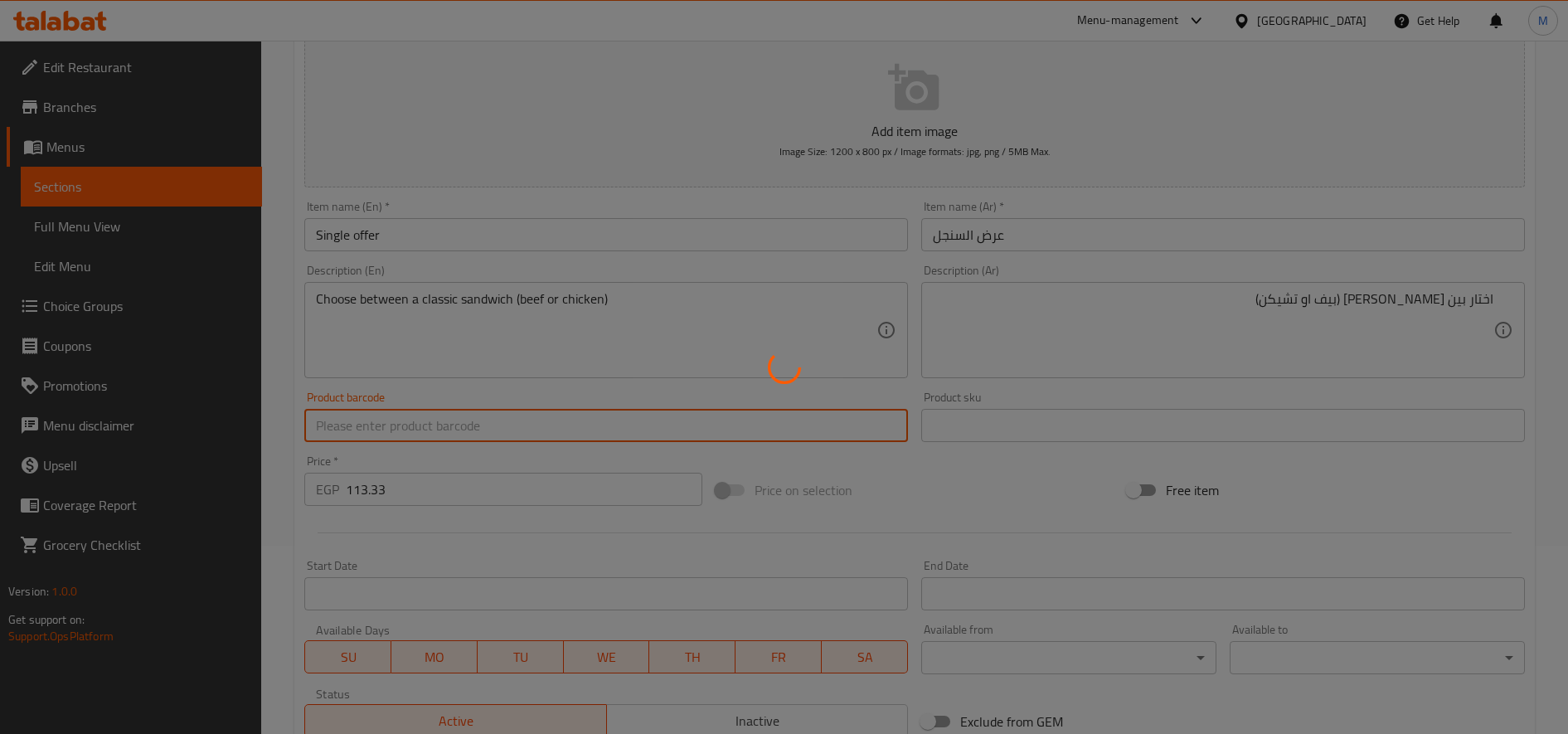
type input "0"
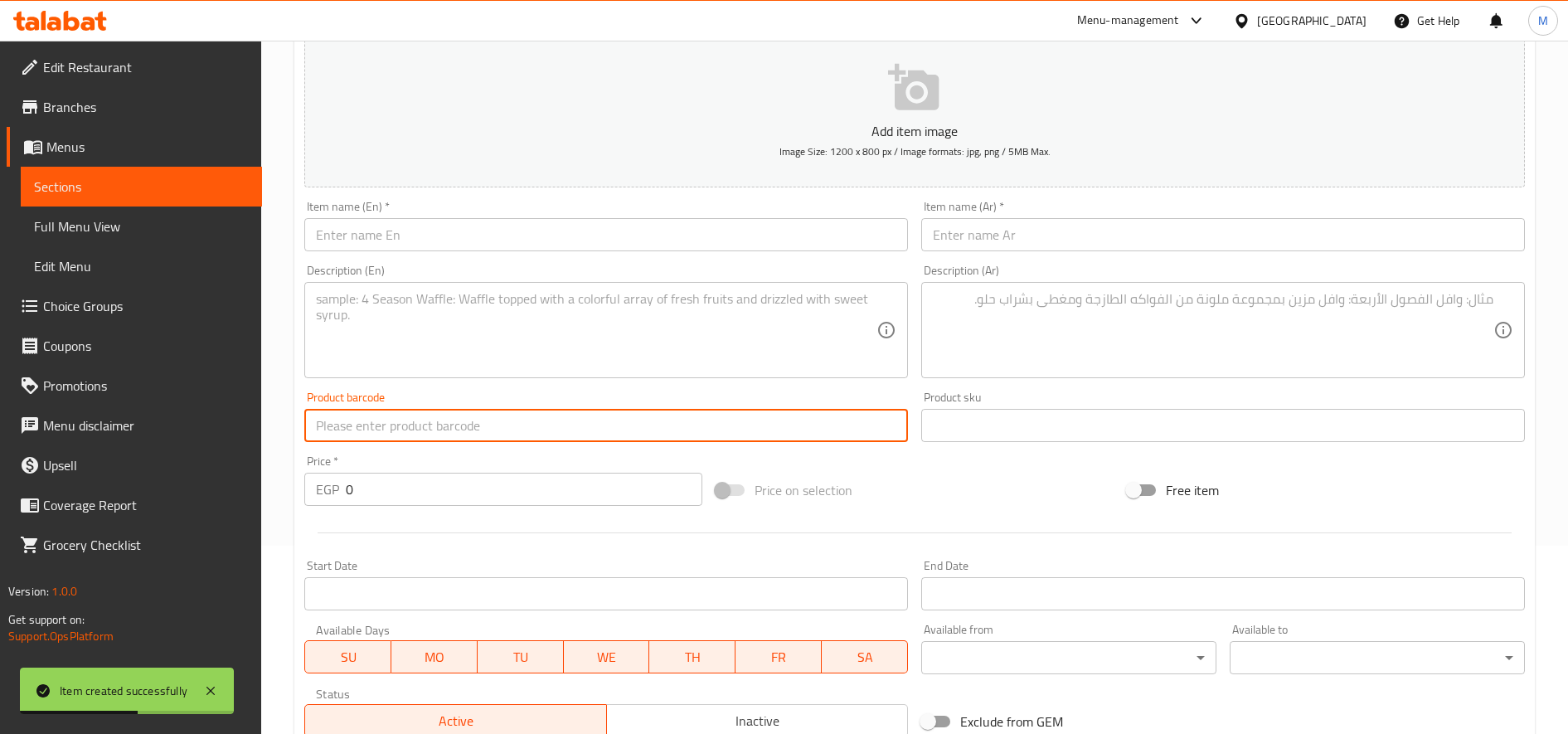
scroll to position [0, 0]
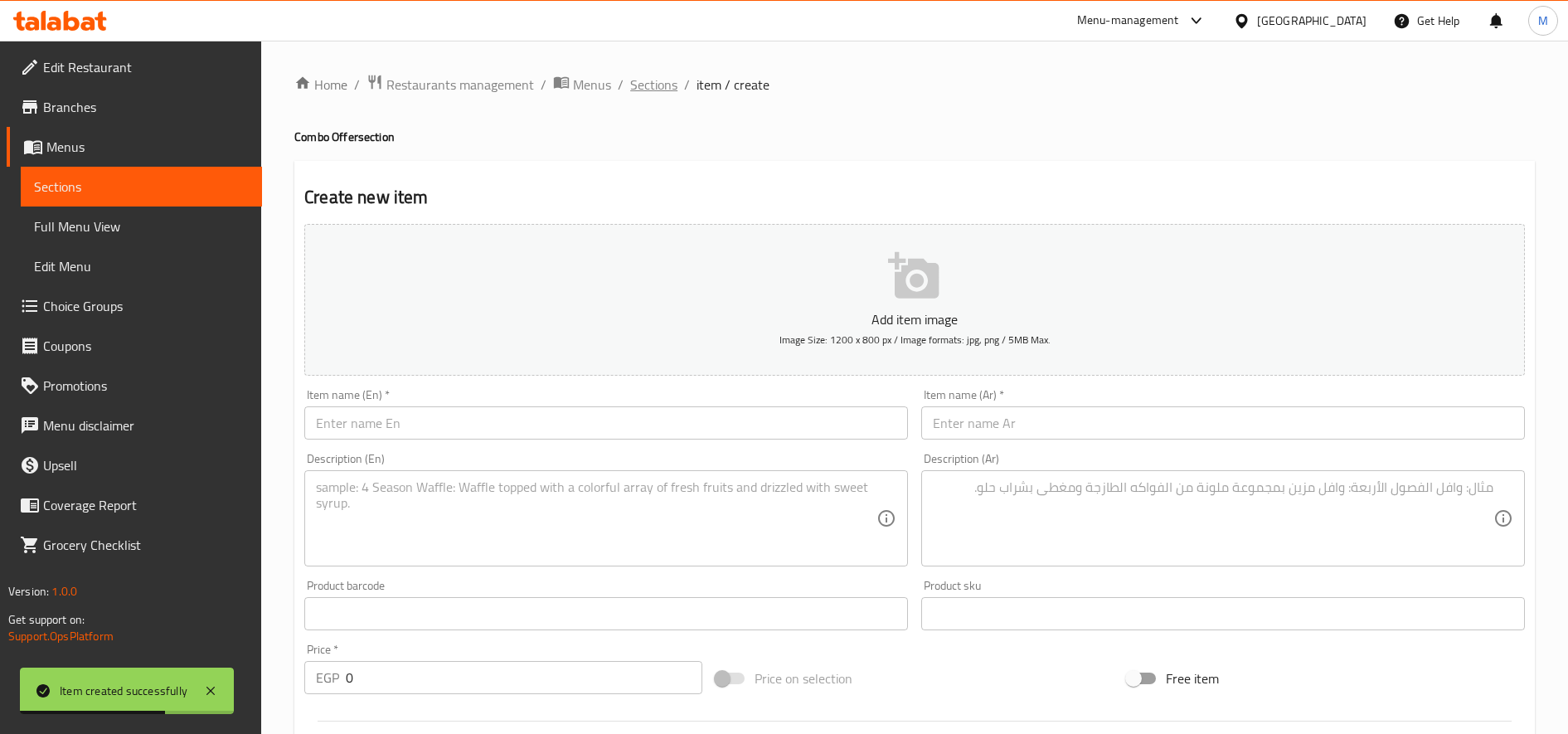
click at [637, 92] on span "Sections" at bounding box center [653, 84] width 47 height 20
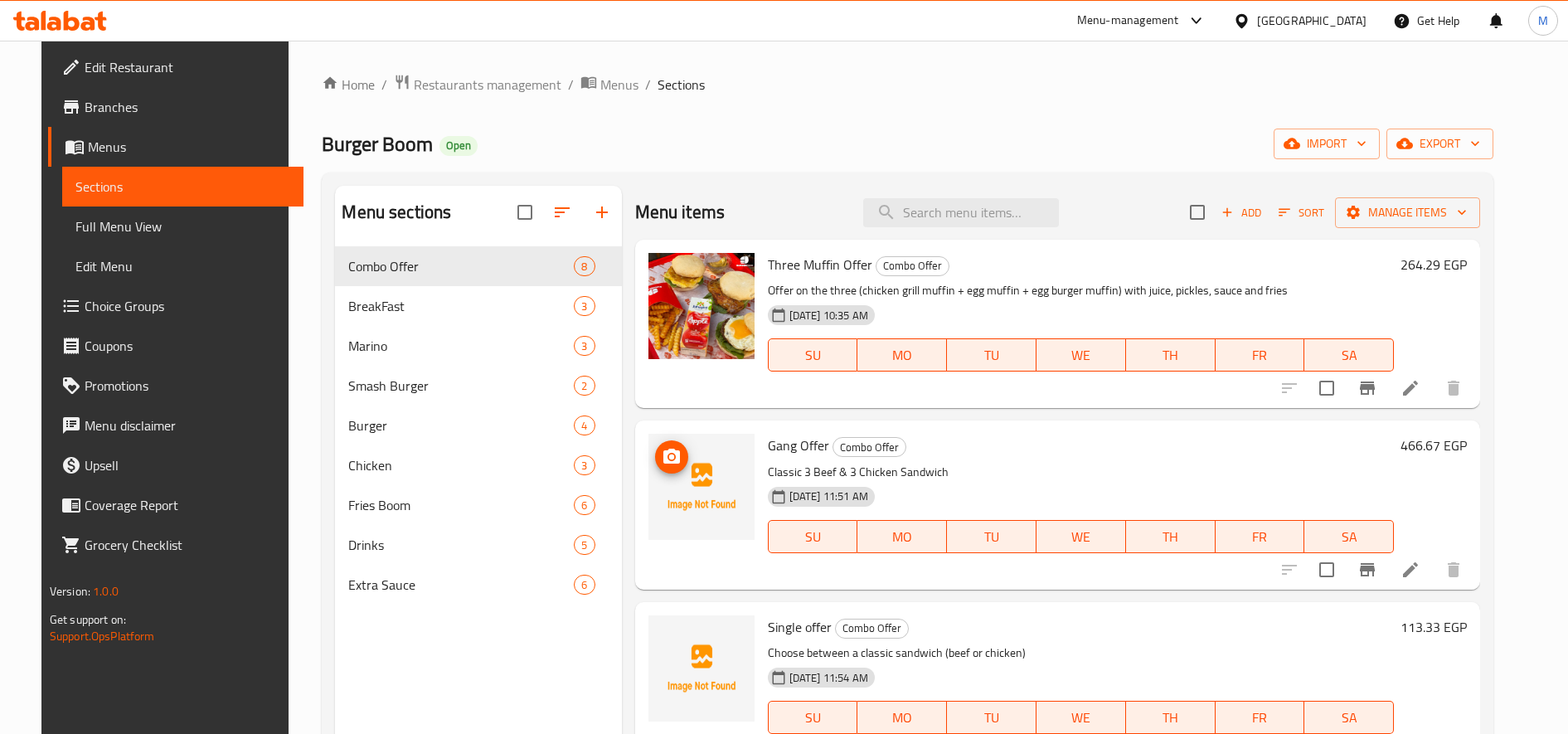
click at [665, 459] on icon "upload picture" at bounding box center [671, 456] width 17 height 15
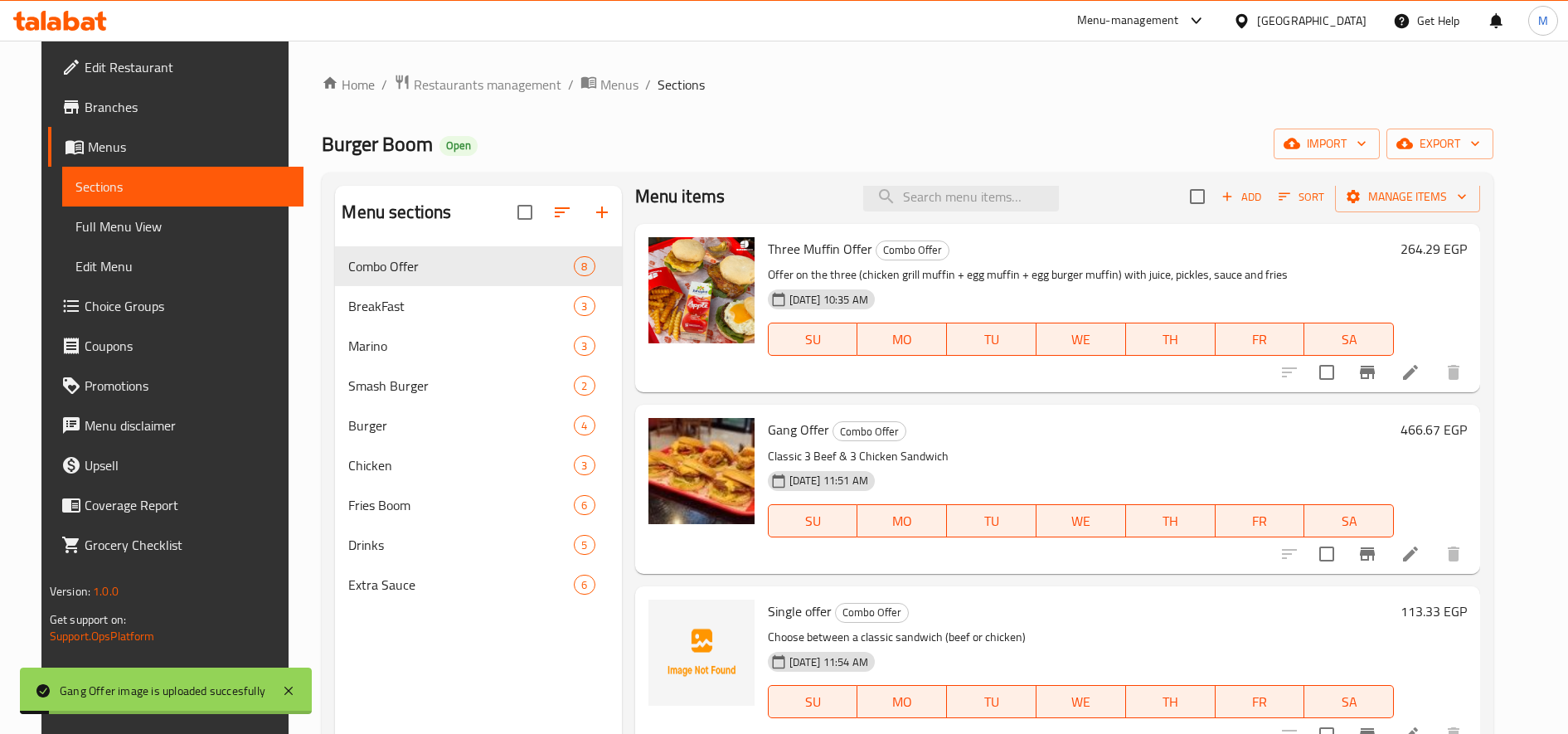
scroll to position [15, 0]
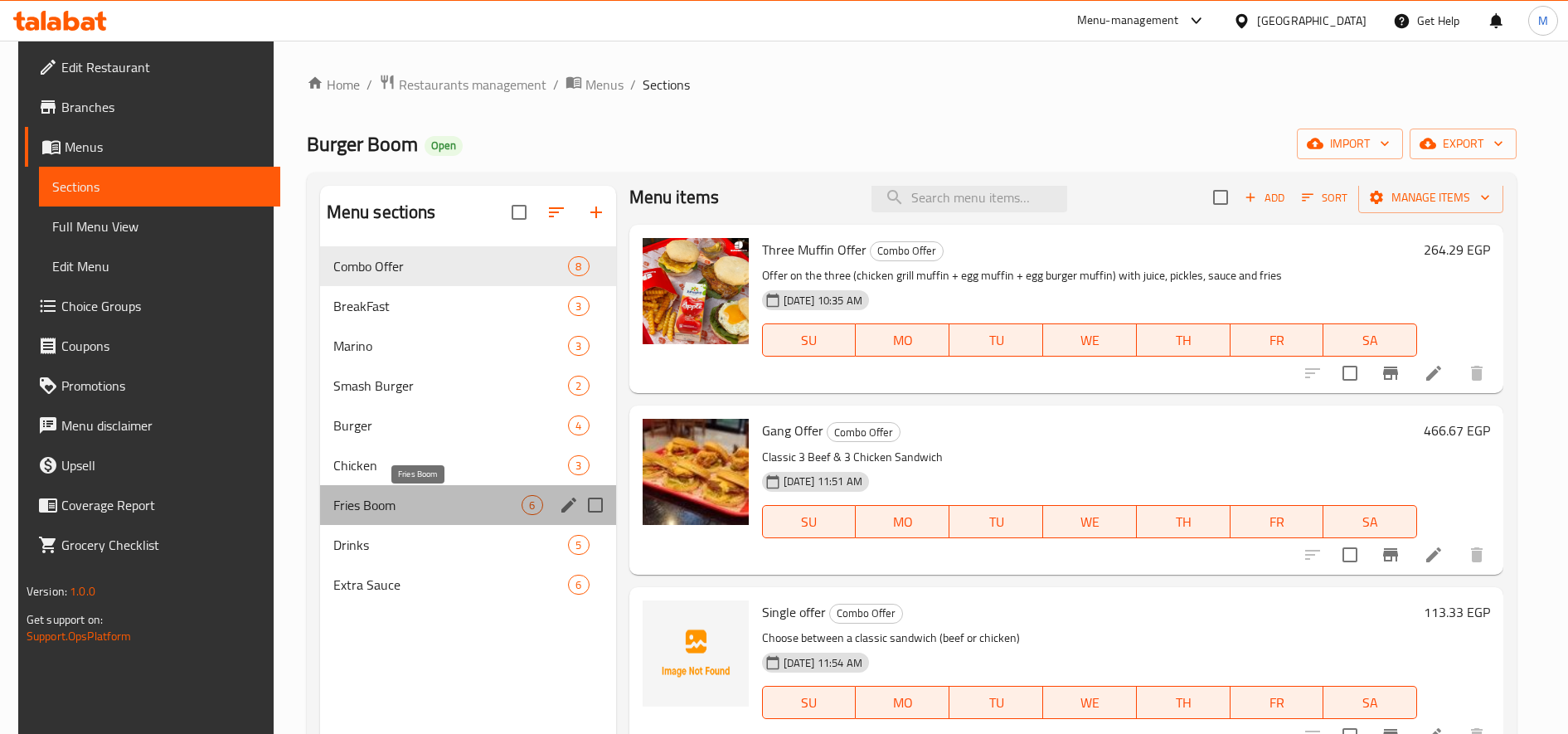
click at [418, 495] on span "Fries Boom" at bounding box center [427, 505] width 189 height 20
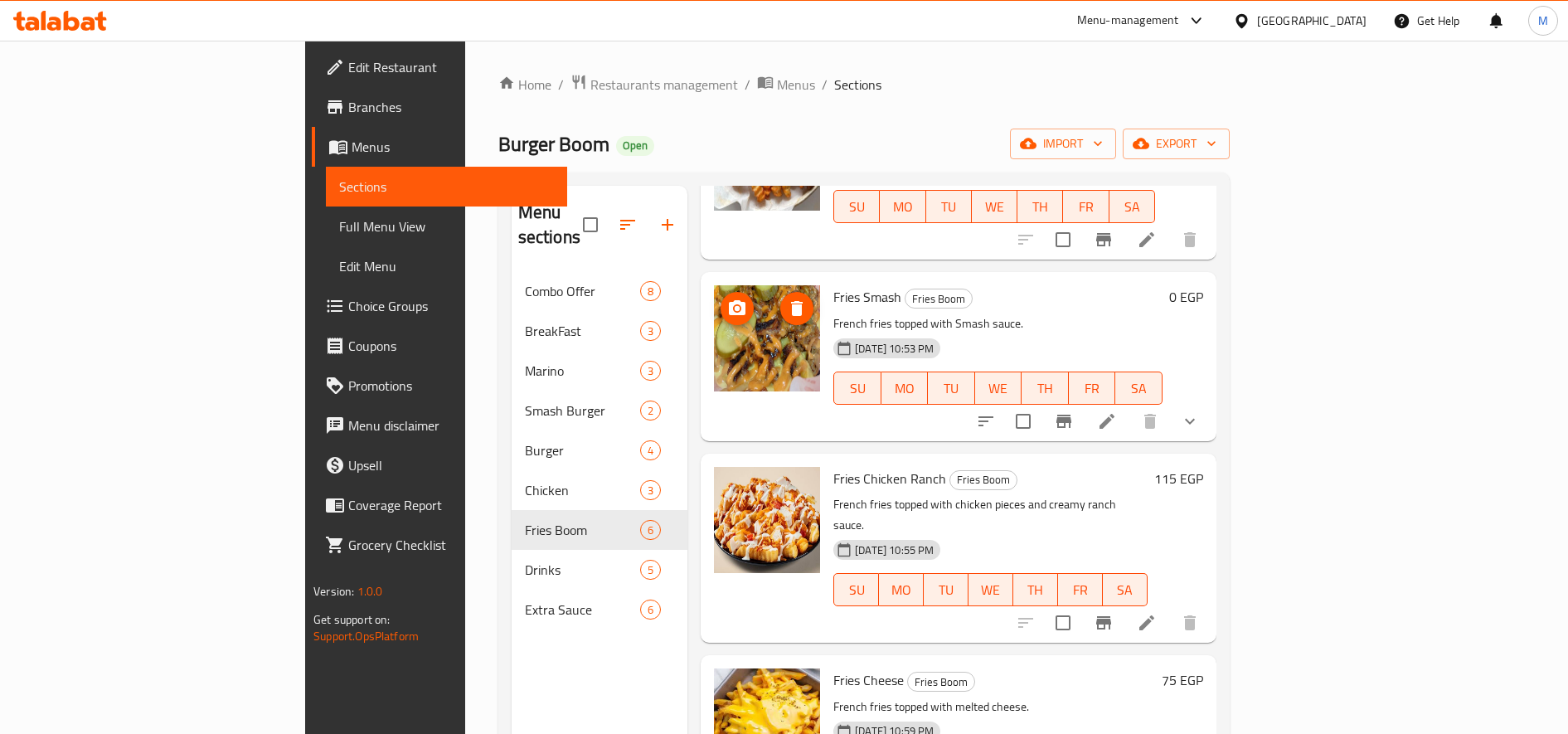
scroll to position [325, 0]
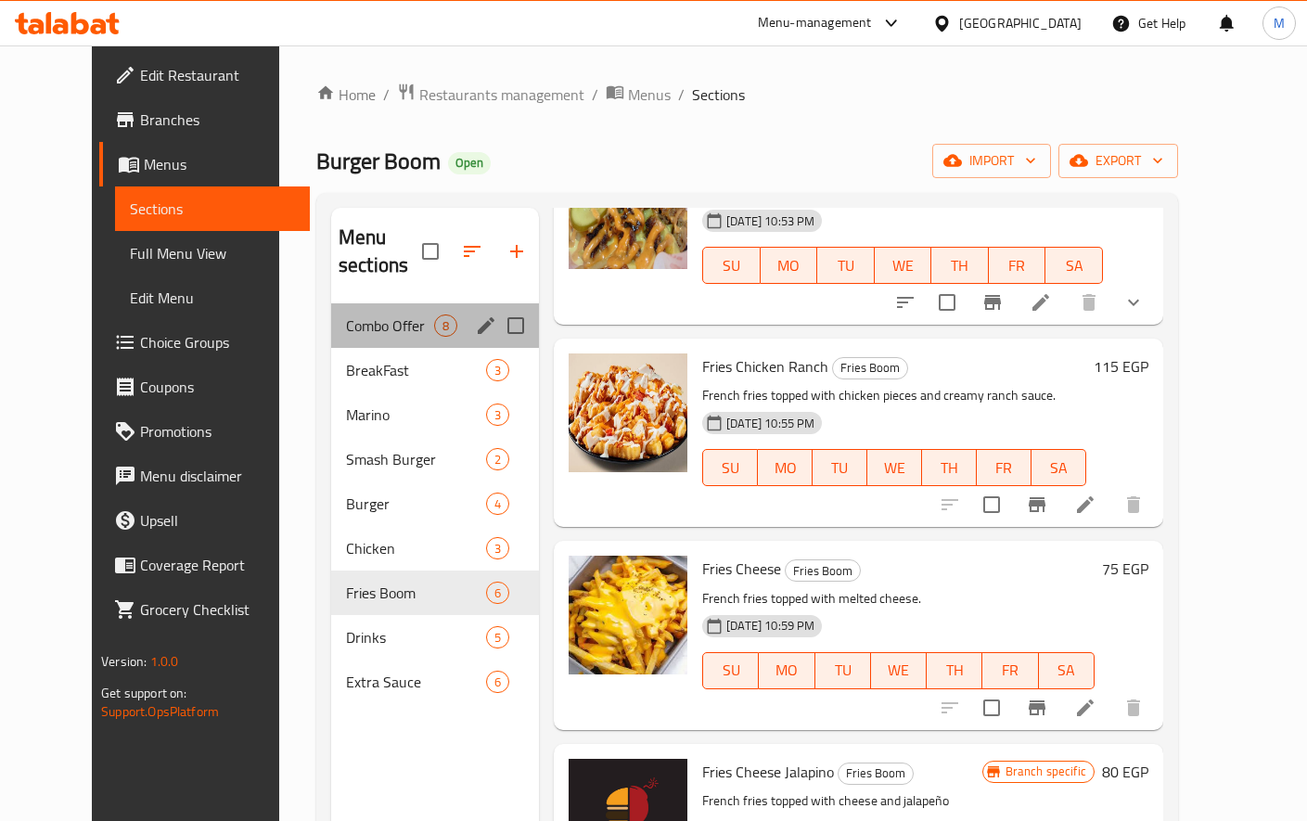
click at [404, 310] on div "Combo Offer 8" at bounding box center [435, 325] width 208 height 45
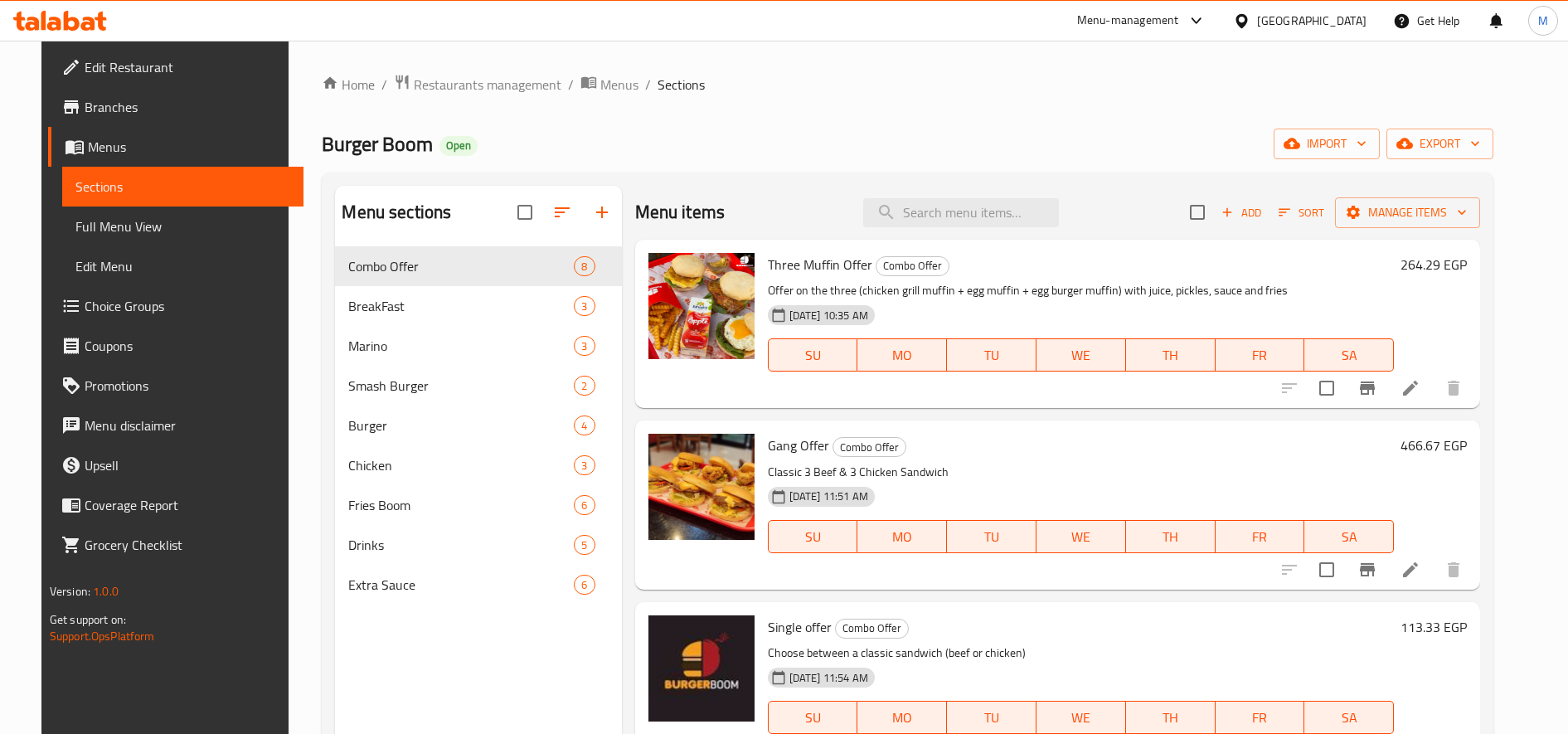
click at [1328, 226] on div "Add Sort Manage items" at bounding box center [1335, 212] width 291 height 35
click at [1319, 212] on span "Sort" at bounding box center [1301, 212] width 46 height 19
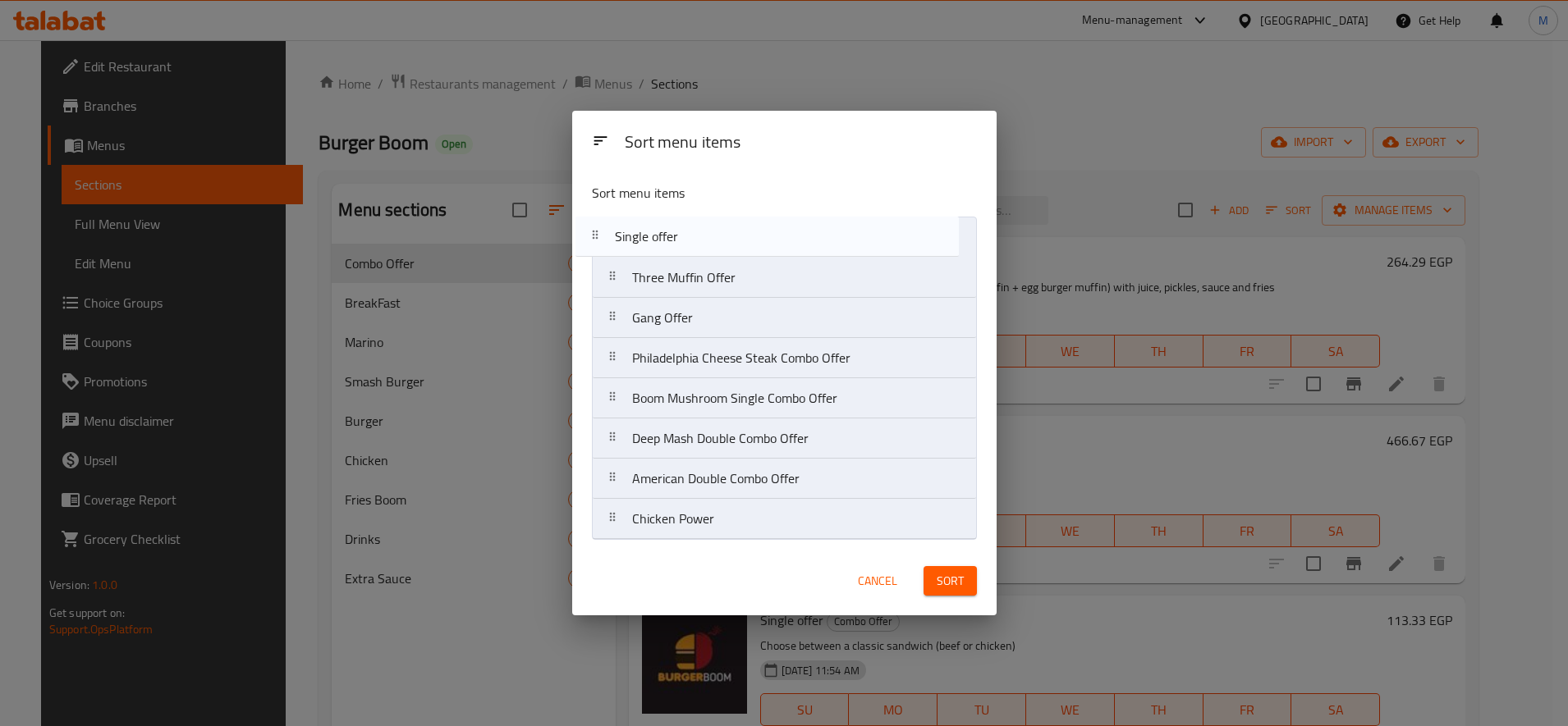
drag, startPoint x: 620, startPoint y: 331, endPoint x: 604, endPoint y: 240, distance: 92.4
click at [603, 243] on nav "Three Muffin Offer Gang Offer Single offer Philadelphia Cheese Steak Combo Offe…" at bounding box center [784, 378] width 385 height 323
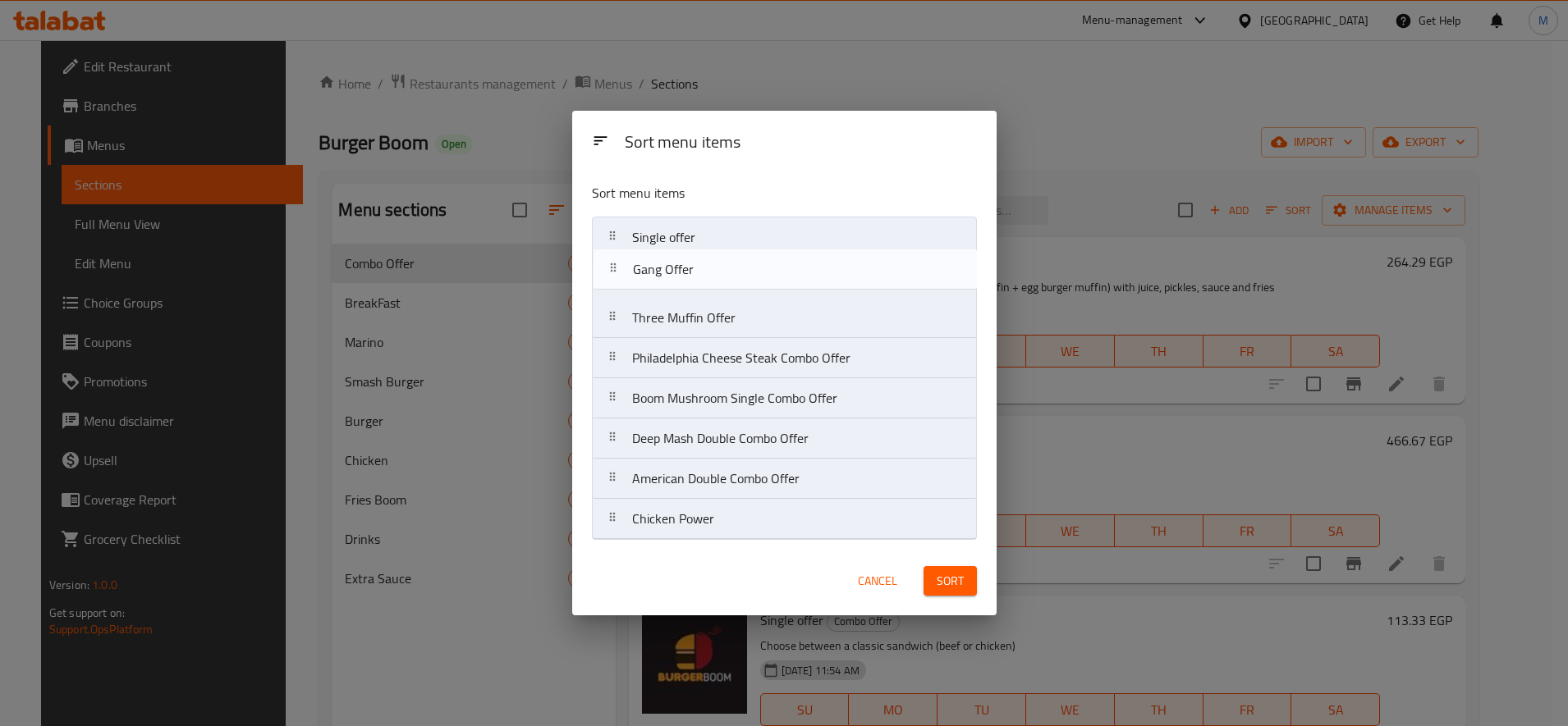
drag, startPoint x: 614, startPoint y: 323, endPoint x: 616, endPoint y: 266, distance: 57.0
click at [616, 266] on nav "Single offer Three Muffin Offer Gang Offer Philadelphia Cheese Steak Combo Offe…" at bounding box center [784, 378] width 385 height 323
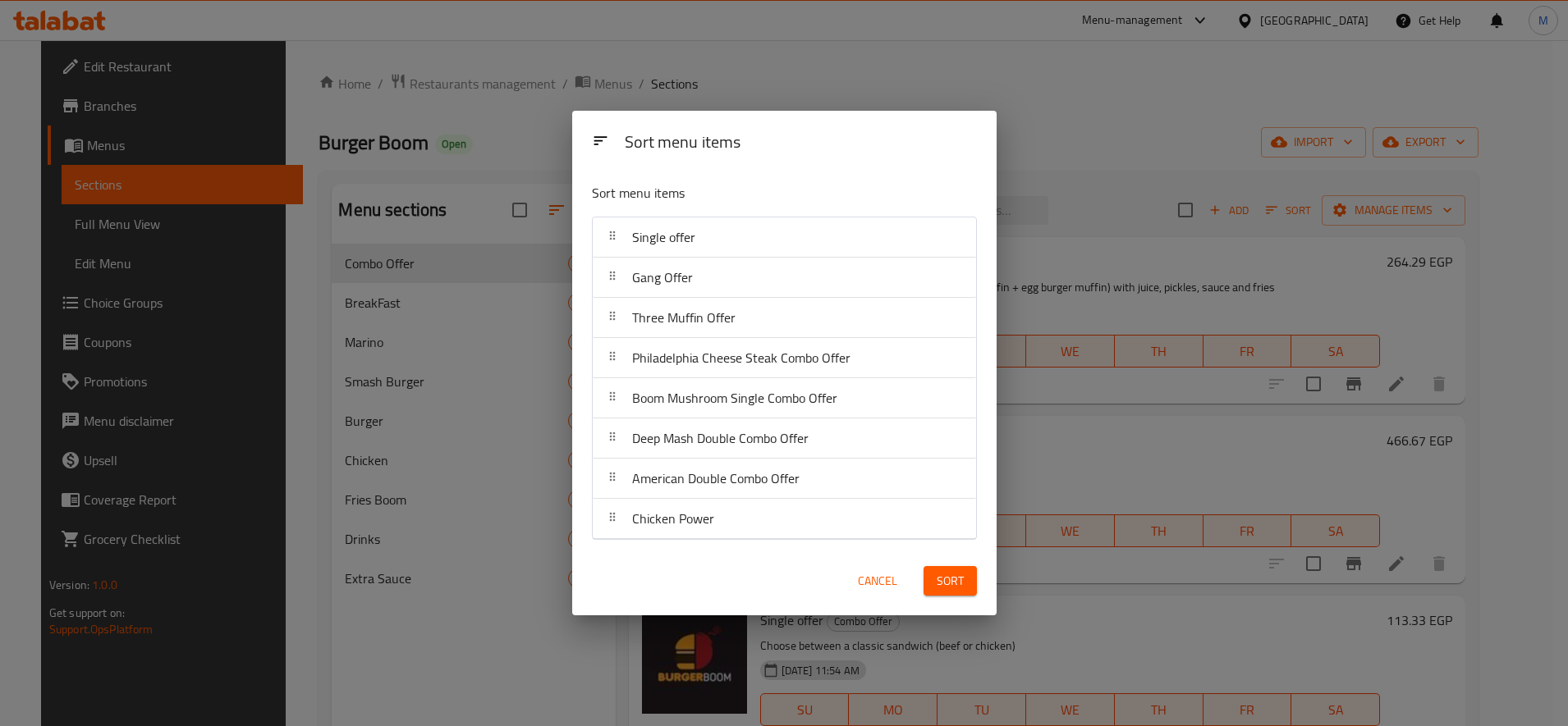
click at [938, 580] on span "Sort" at bounding box center [949, 581] width 27 height 20
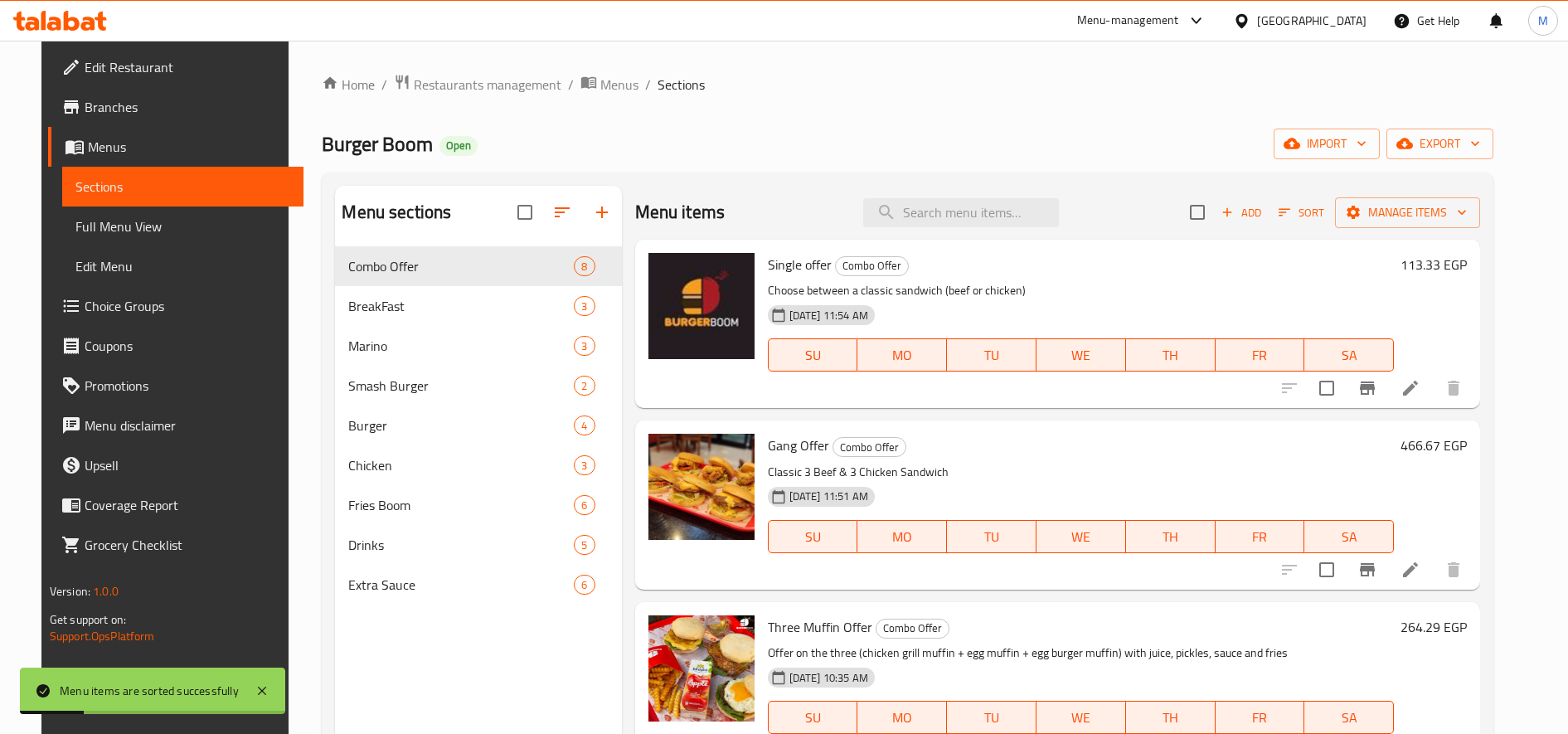
click at [110, 296] on span "Choice Groups" at bounding box center [188, 306] width 206 height 20
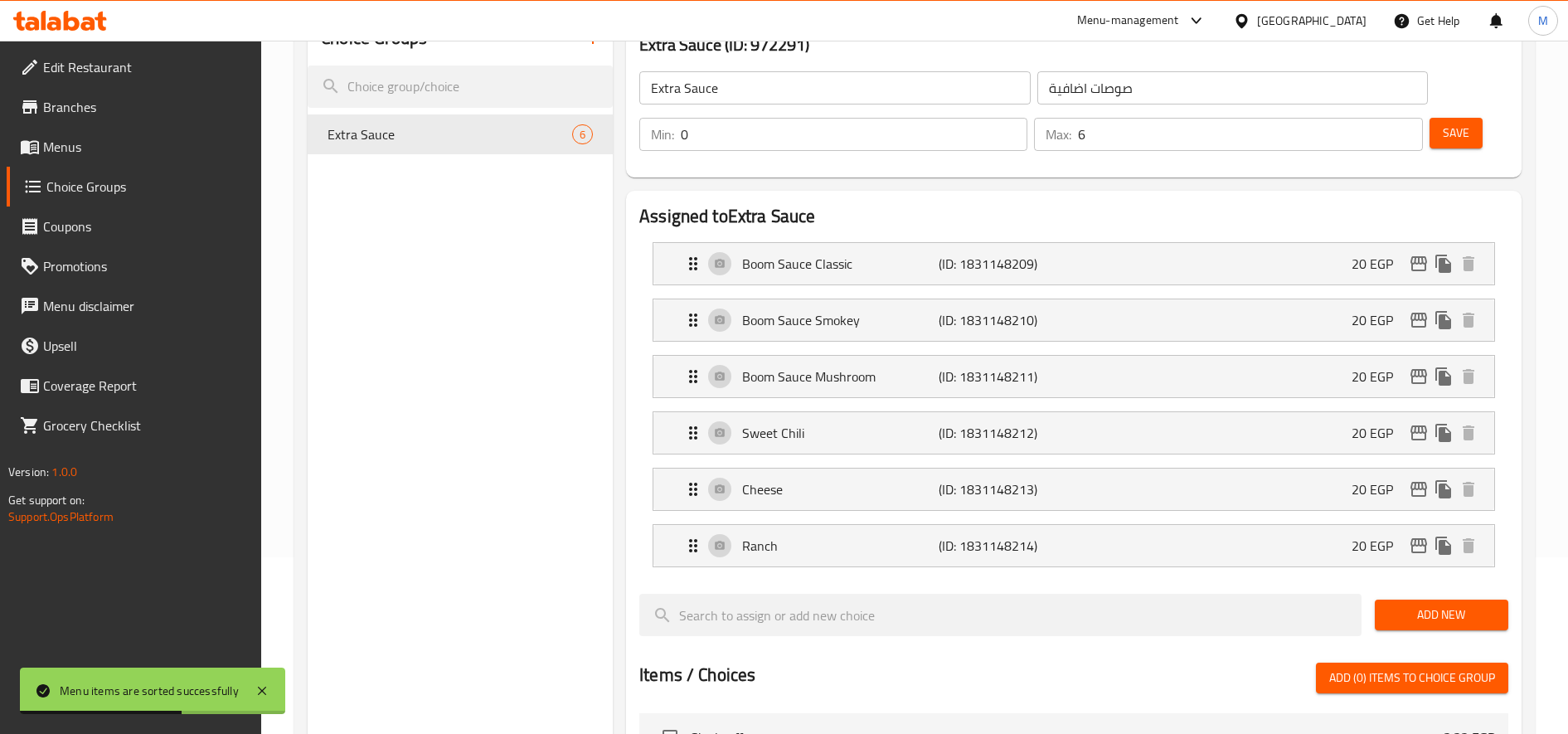
scroll to position [92, 0]
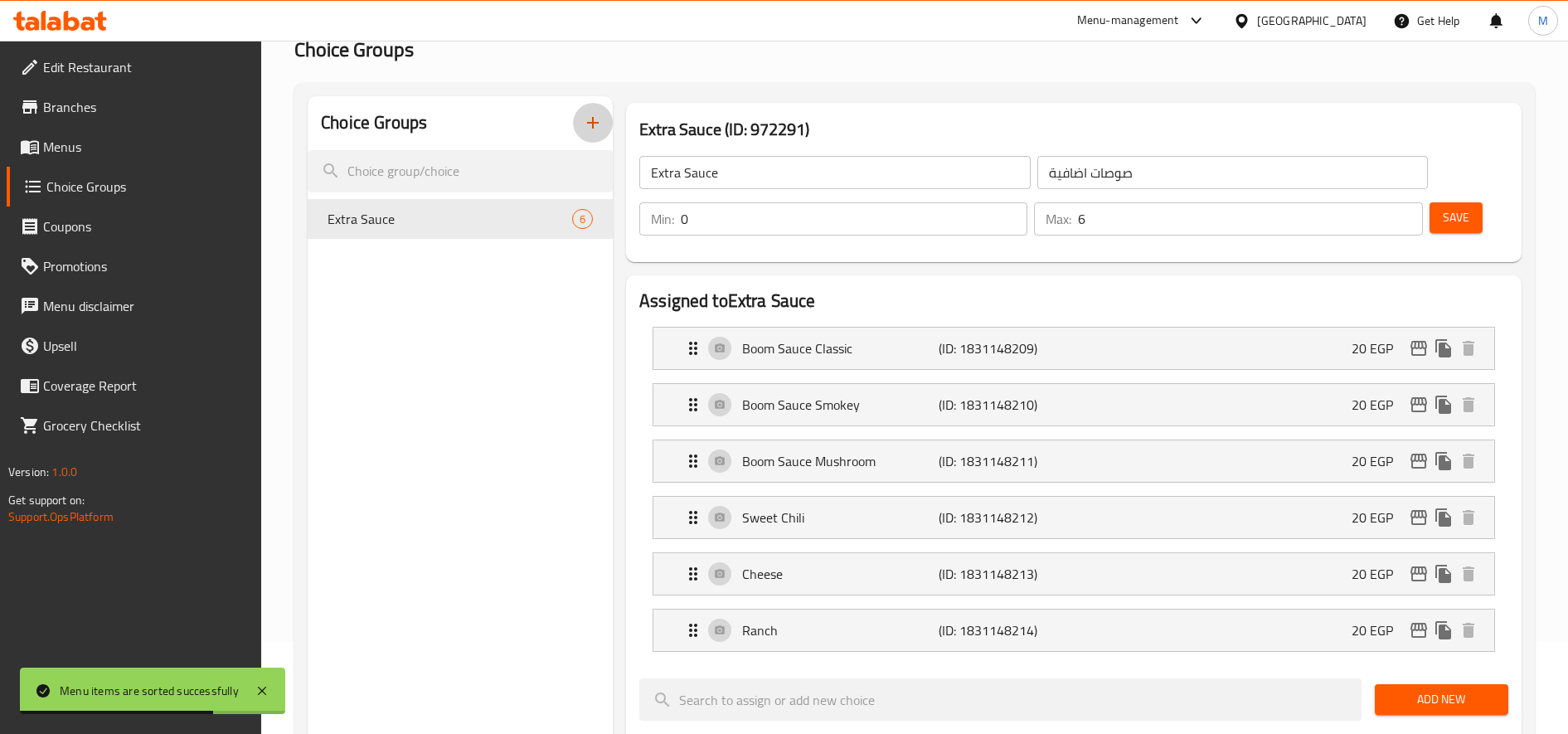
click at [588, 114] on icon "button" at bounding box center [593, 122] width 20 height 20
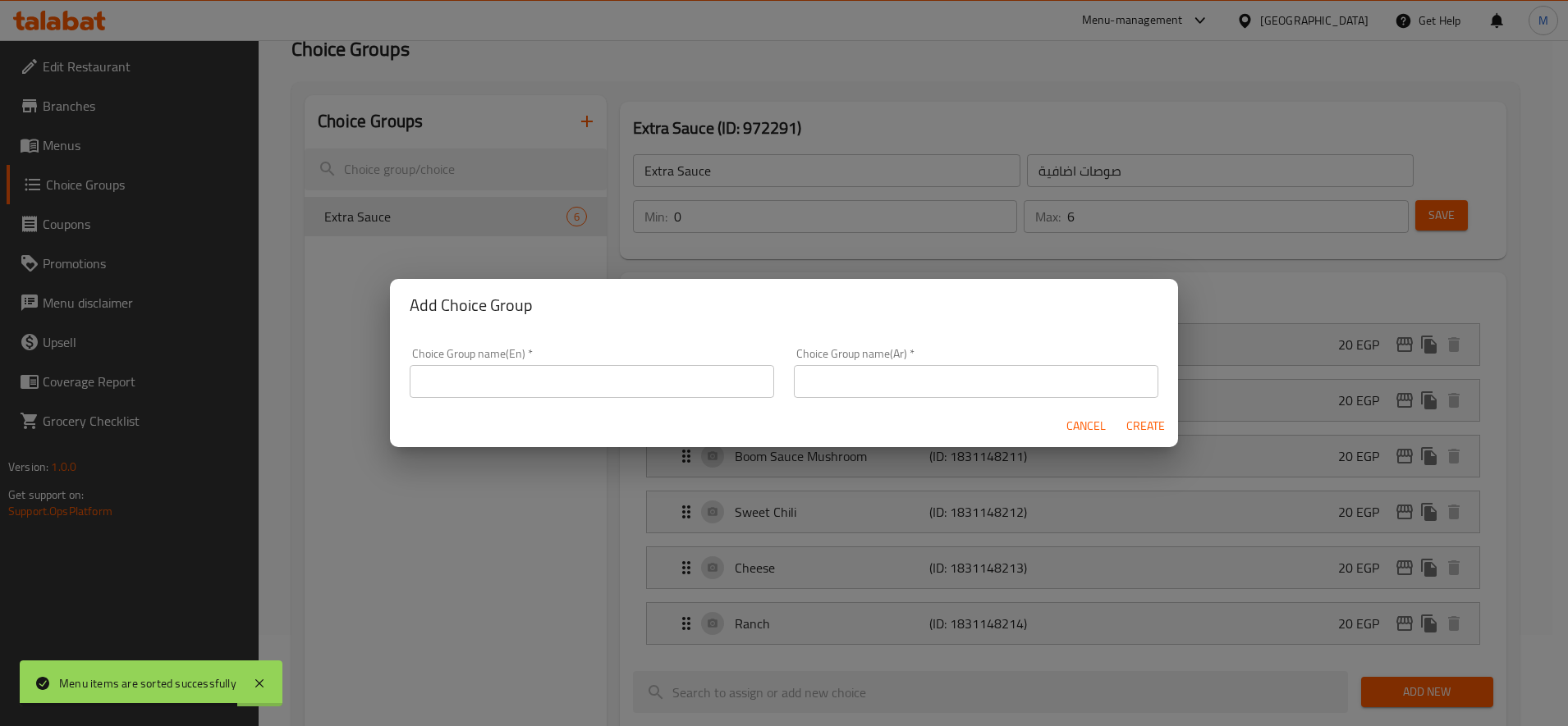
click at [576, 379] on input "text" at bounding box center [592, 381] width 365 height 33
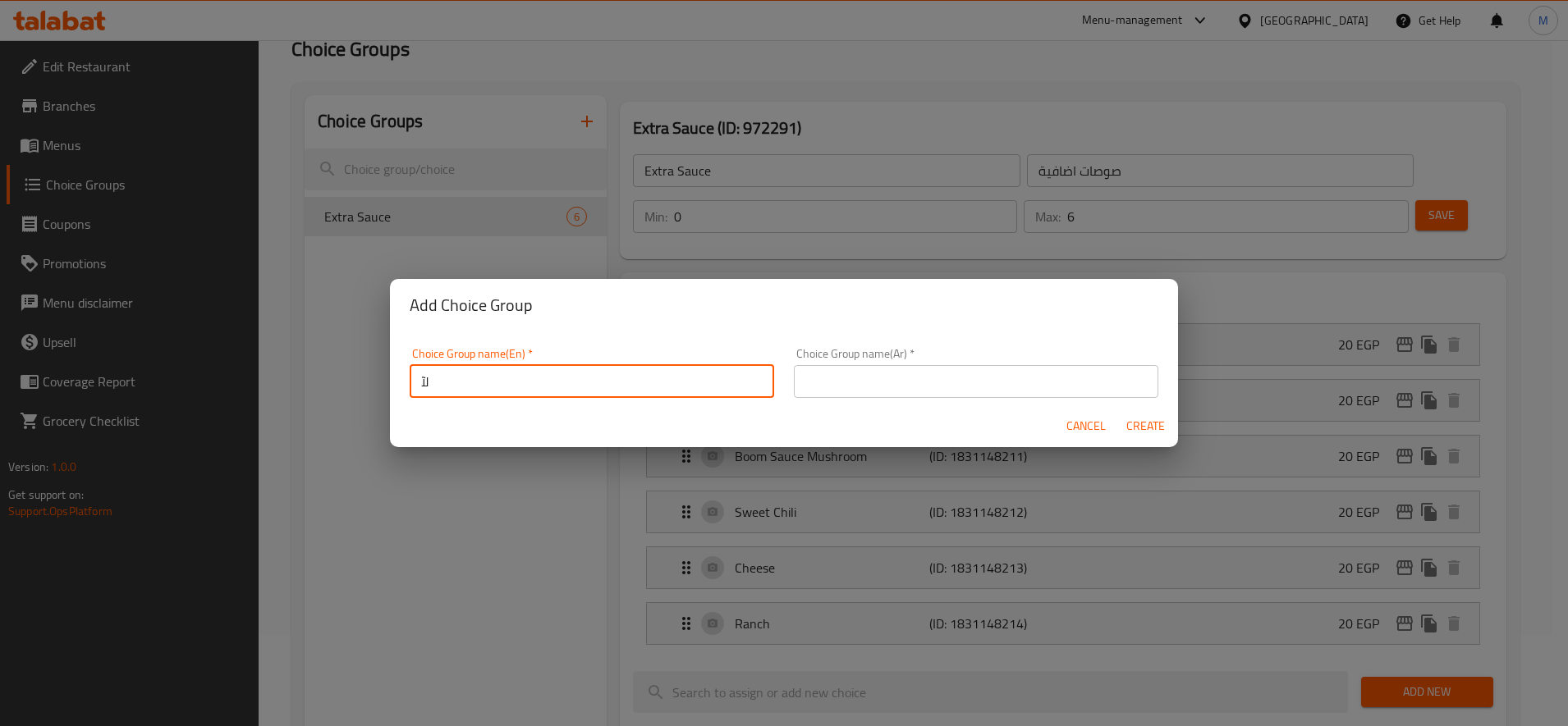
type input "ل"
click at [451, 383] on input "Beef & Chicken" at bounding box center [592, 381] width 365 height 33
click at [538, 389] on input "Beef or Chicken" at bounding box center [592, 381] width 365 height 33
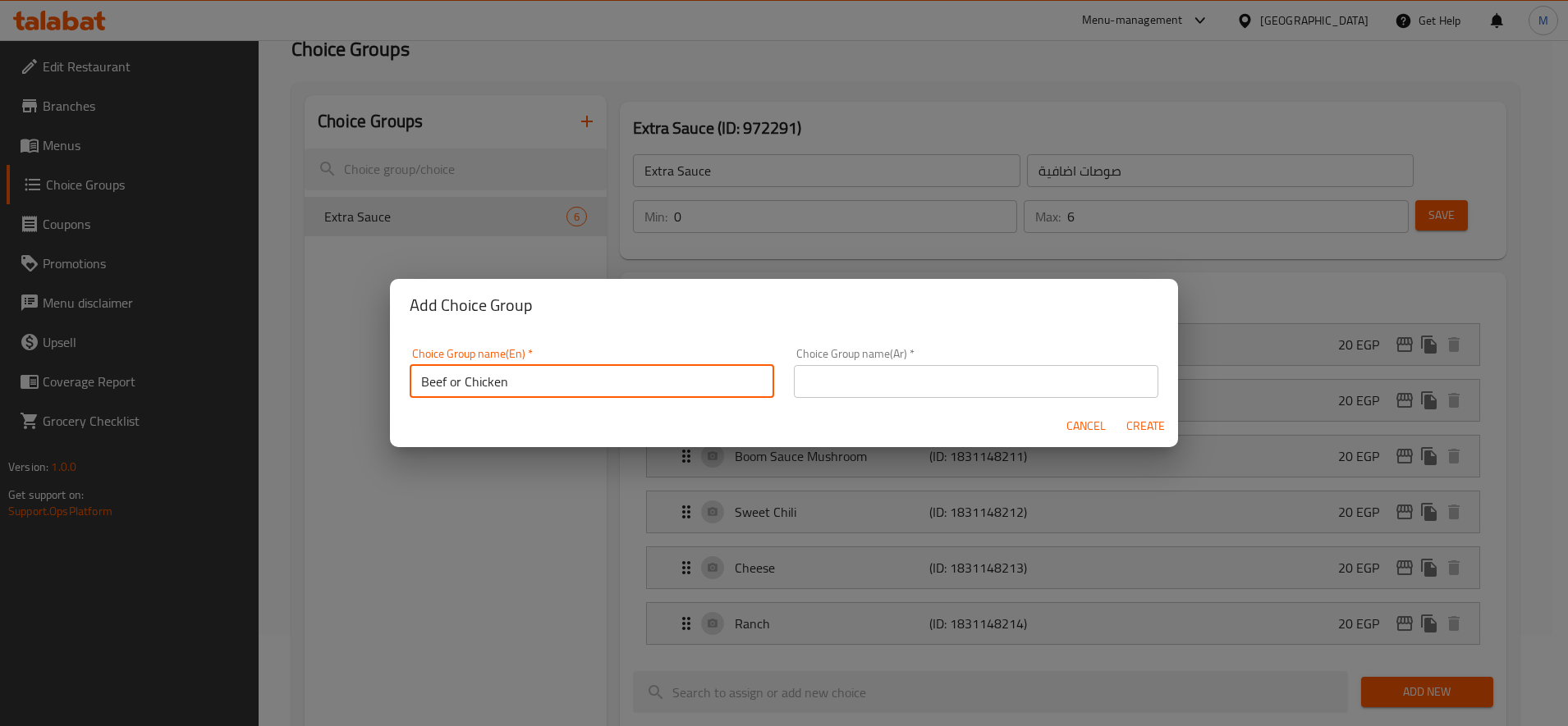
type input "Beef or Chicken"
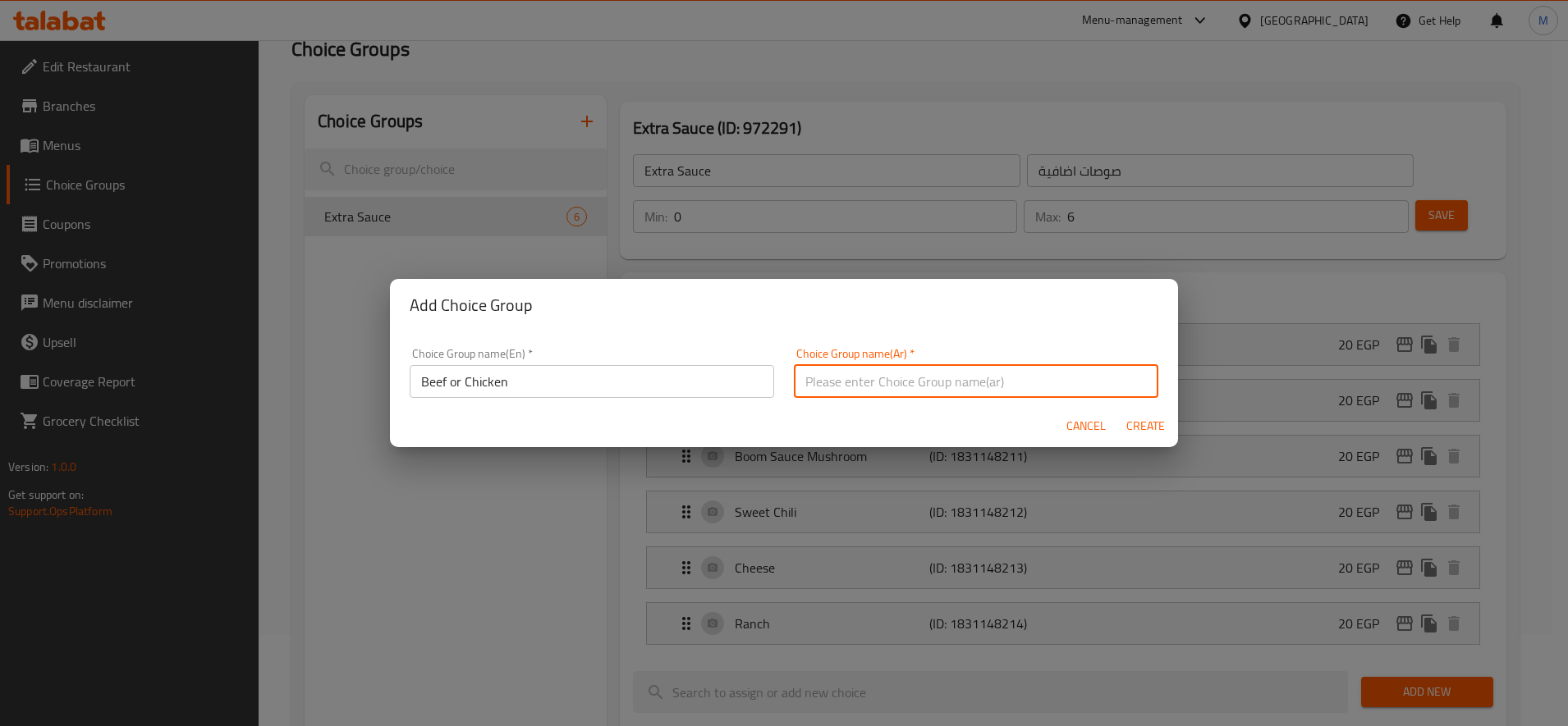
click at [977, 390] on input "text" at bounding box center [976, 381] width 365 height 33
type input "f"
type input "بيف او تشكين"
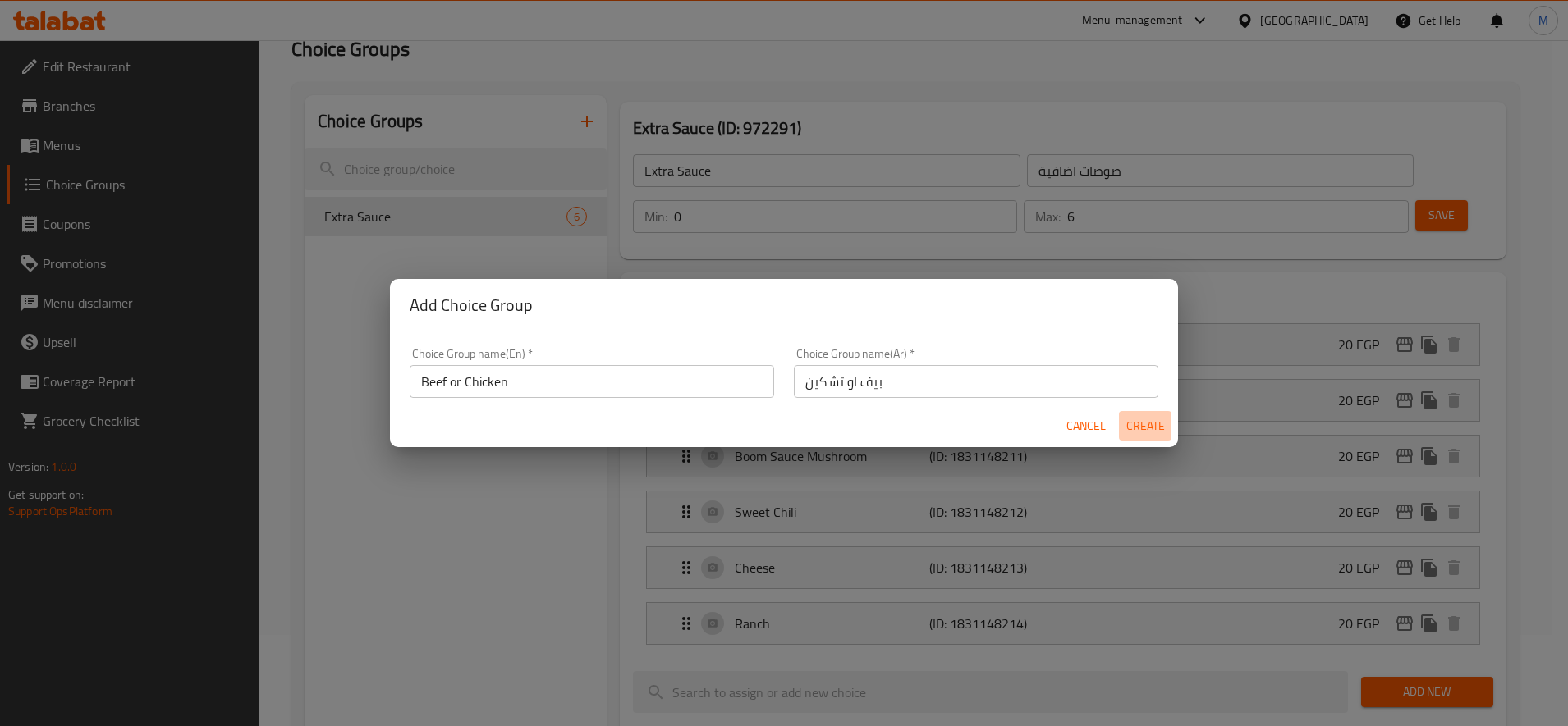
click at [1153, 427] on span "Create" at bounding box center [1145, 425] width 40 height 20
type input "Beef or Chicken"
type input "بيف او تشكين"
type input "0"
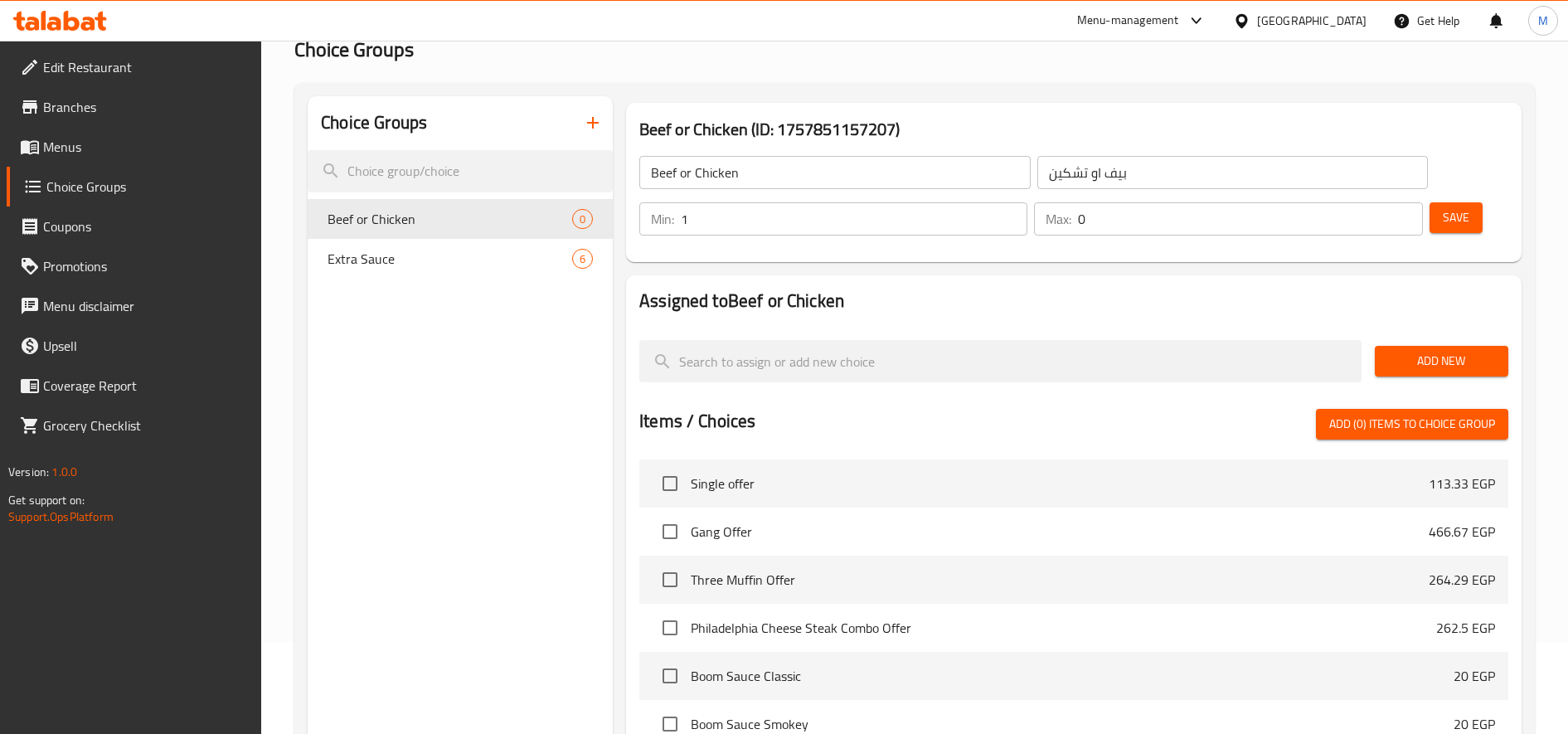
type input "1"
click at [1006, 212] on input "1" at bounding box center [854, 218] width 347 height 33
type input "1"
click at [1409, 213] on input "1" at bounding box center [1250, 218] width 344 height 33
click at [1421, 359] on span "Add New" at bounding box center [1442, 360] width 107 height 21
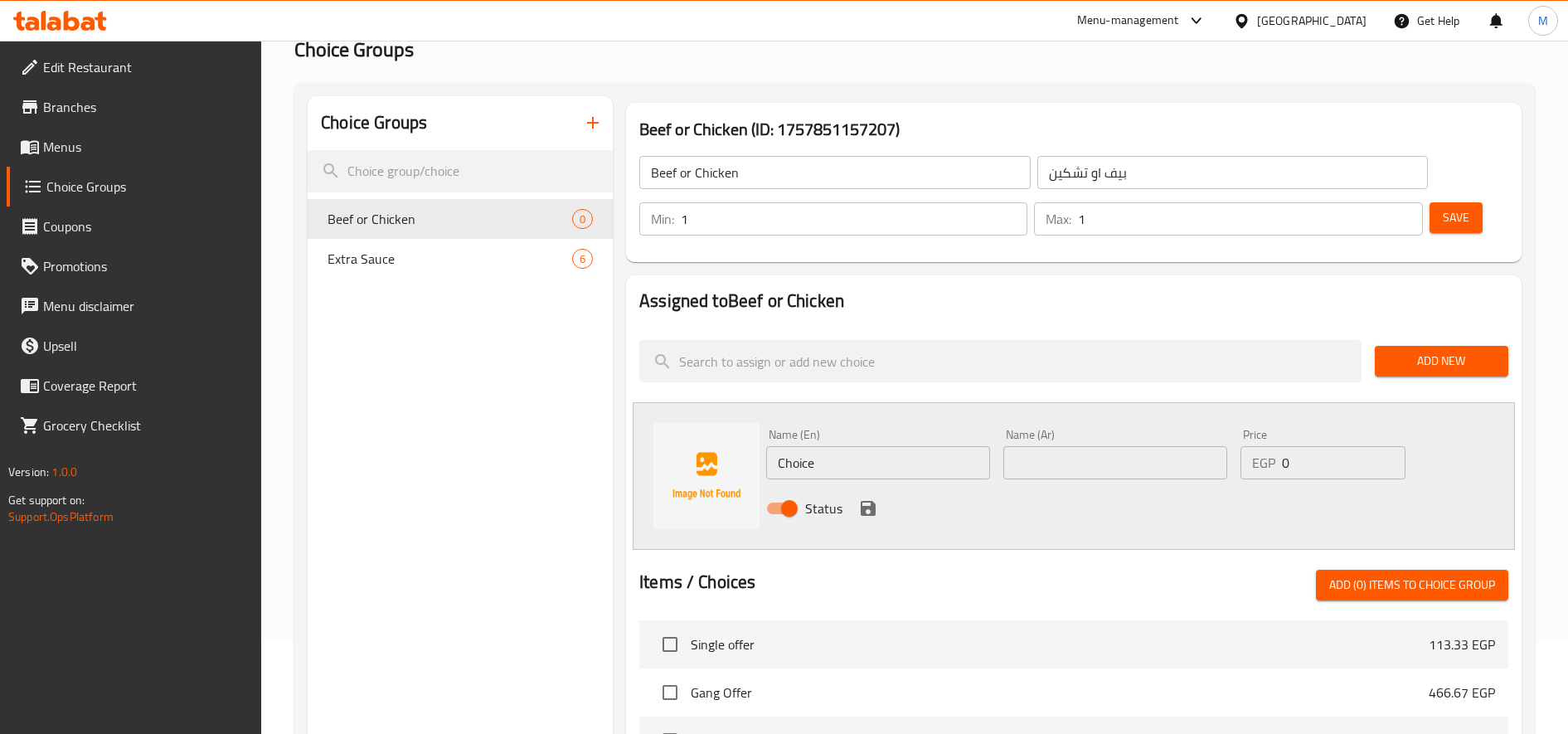
click at [1119, 461] on input "text" at bounding box center [1115, 462] width 223 height 33
type input "بيف"
click at [906, 465] on input "Choice" at bounding box center [878, 462] width 223 height 33
type input "ل"
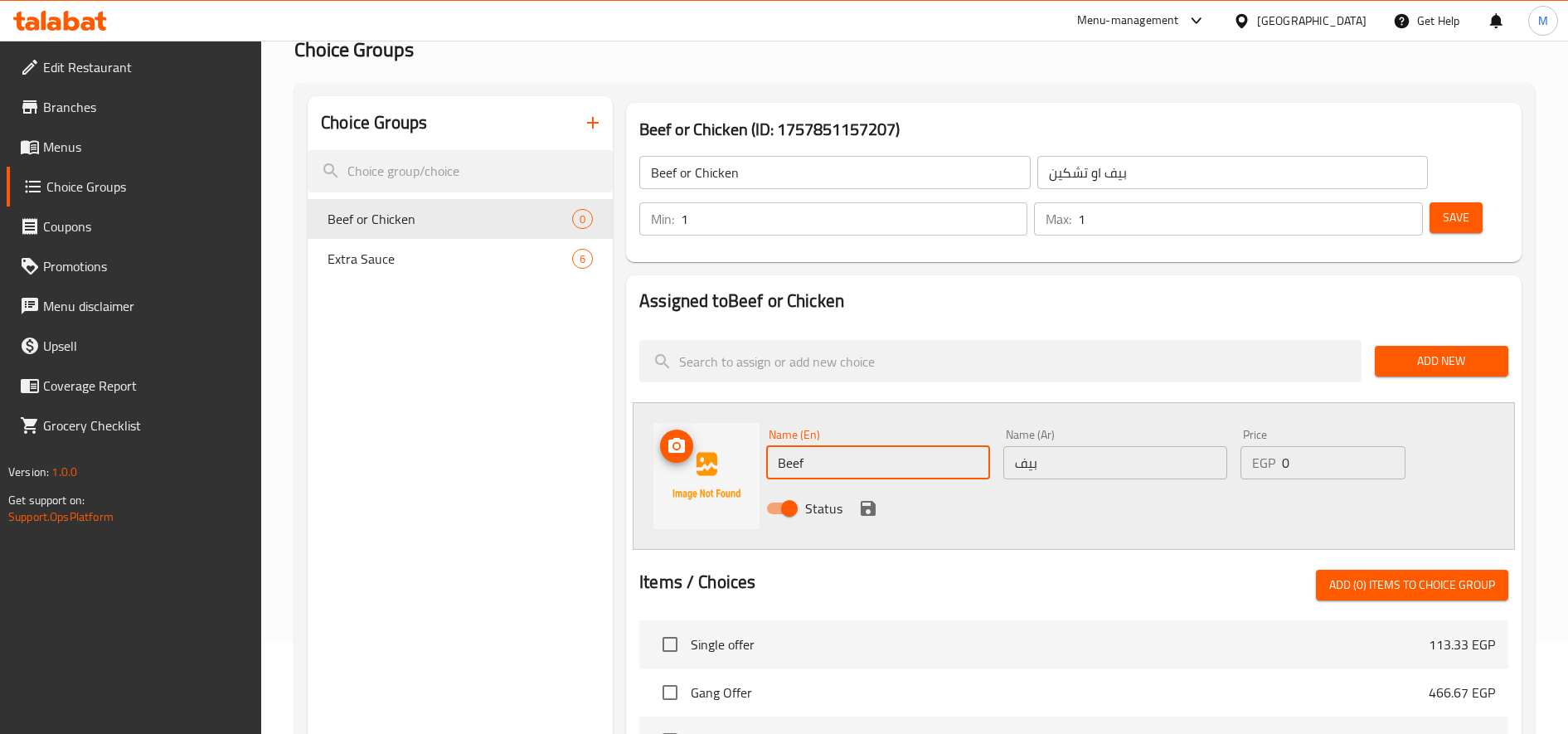
type input "Beef"
click at [734, 528] on img at bounding box center [706, 476] width 106 height 106
click at [871, 507] on icon "save" at bounding box center [868, 508] width 15 height 15
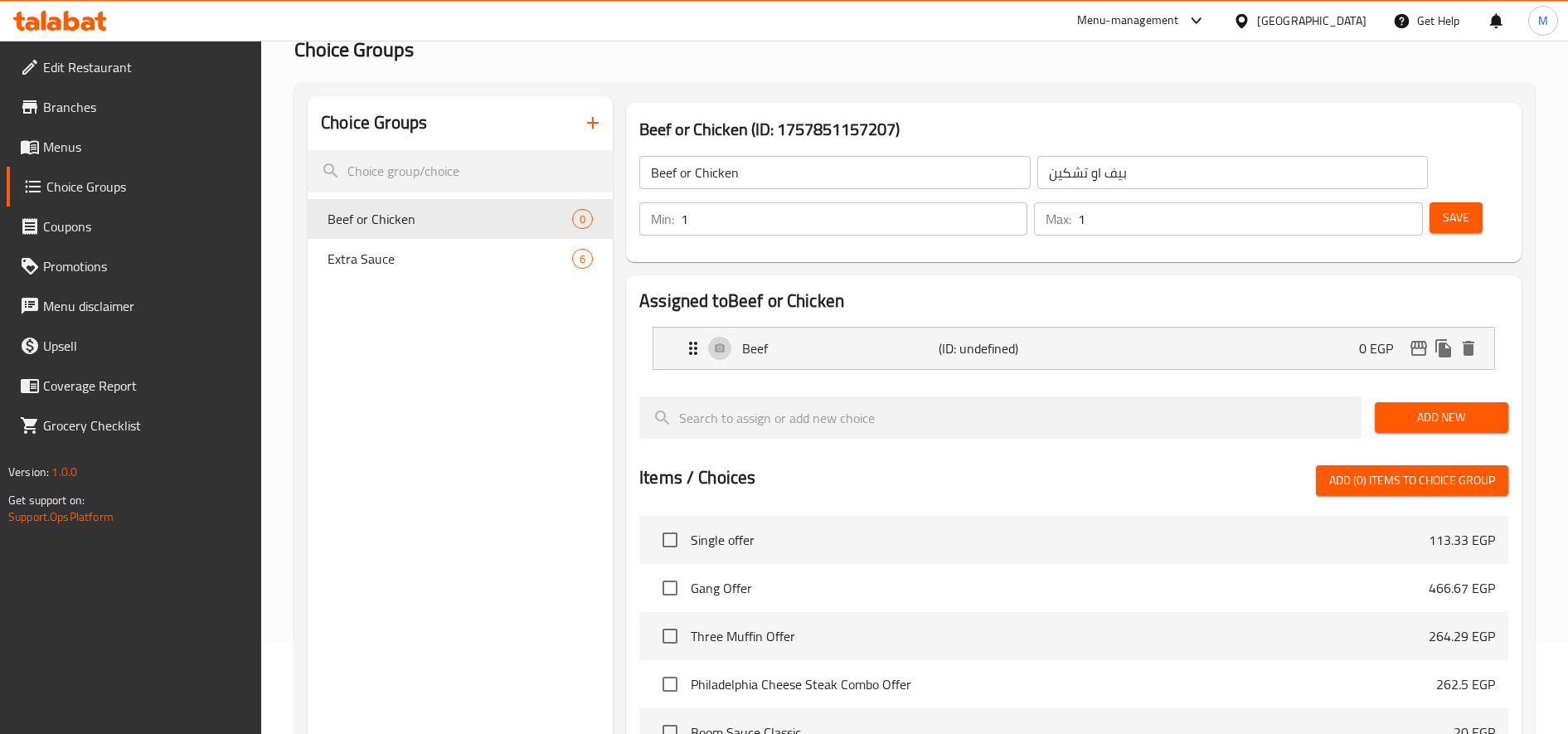
click at [1435, 414] on span "Add New" at bounding box center [1442, 417] width 107 height 21
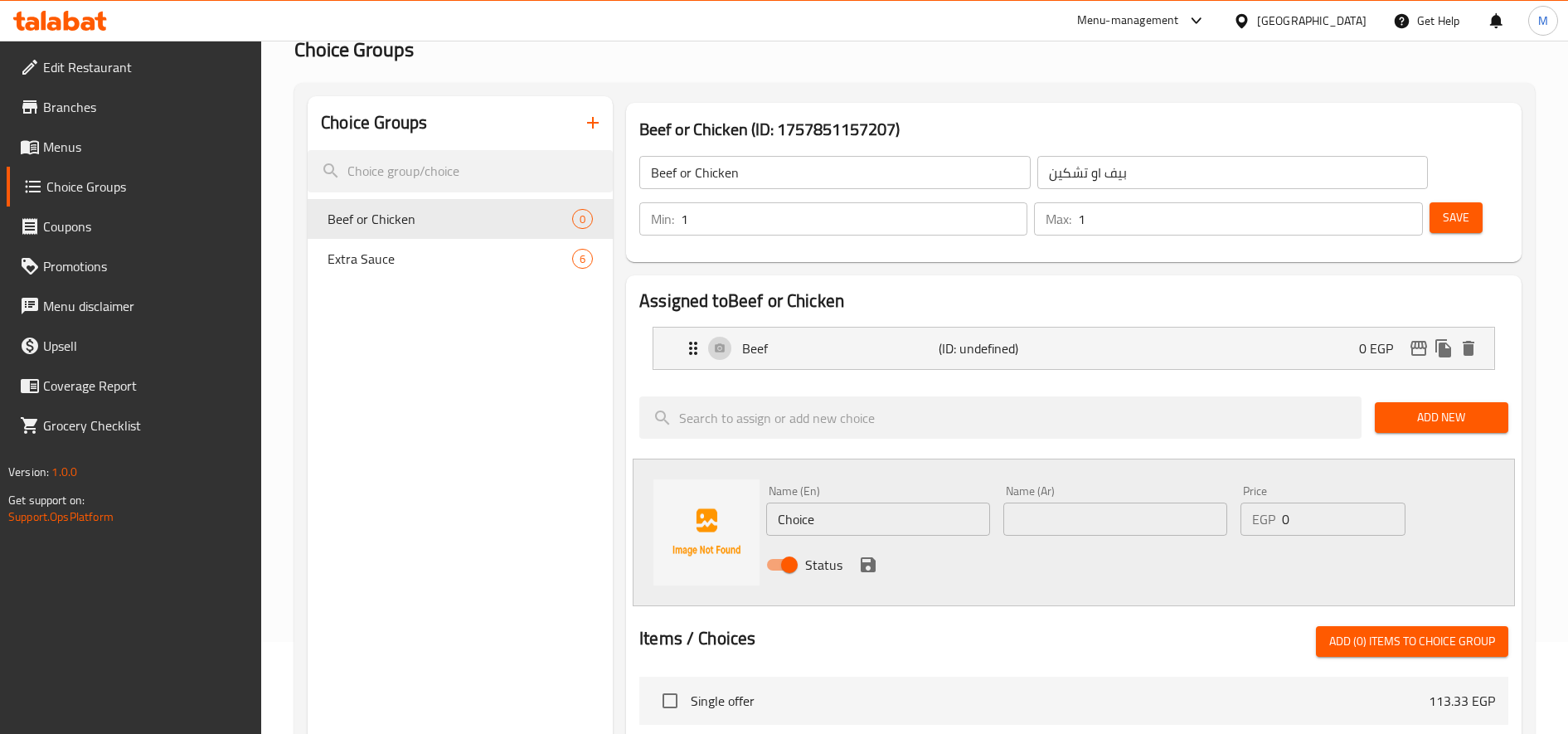
click at [885, 514] on input "Choice" at bounding box center [878, 519] width 223 height 33
type input "Chicken"
click at [1123, 527] on input "text" at bounding box center [1115, 519] width 223 height 33
type input "j"
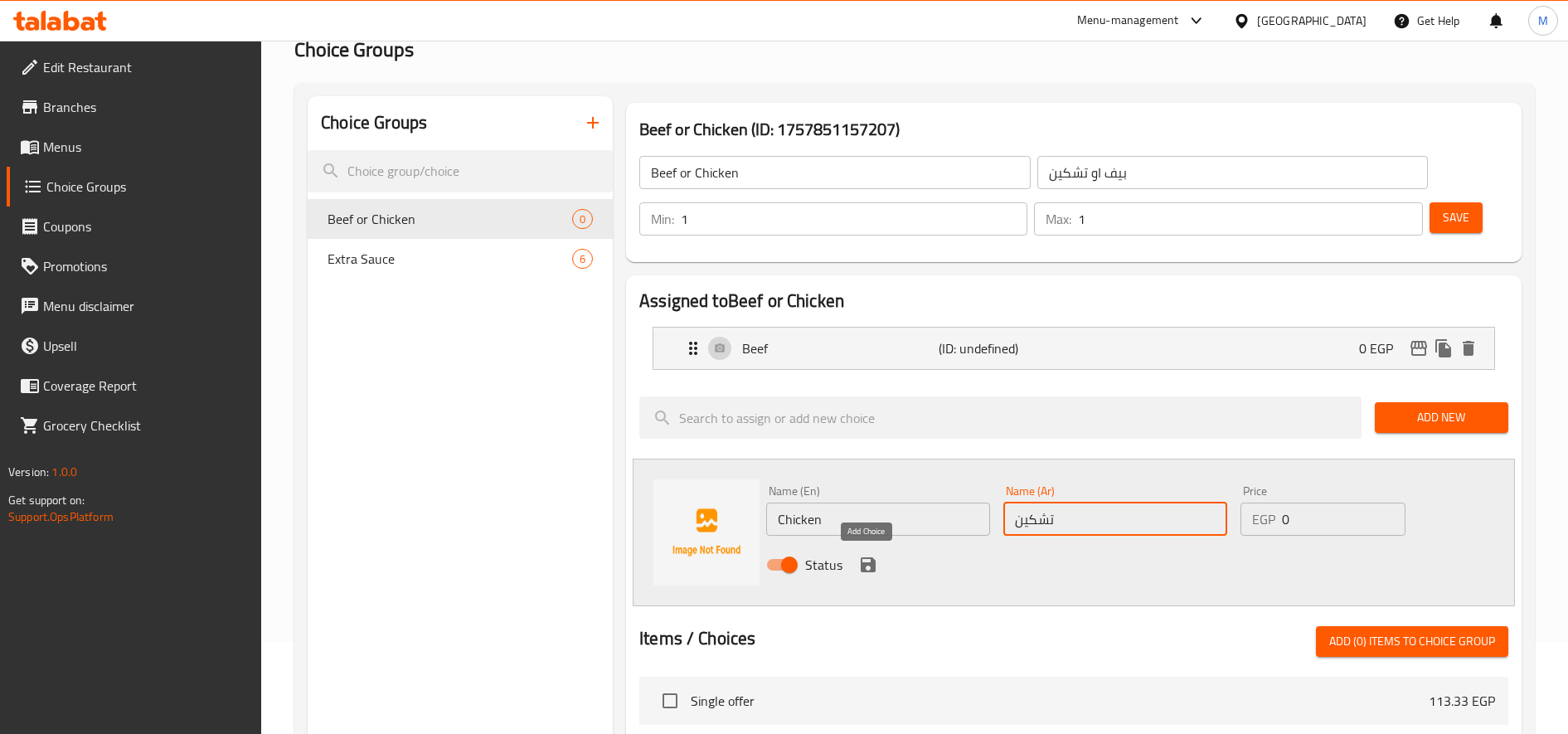
type input "تشكين"
click at [871, 564] on icon "save" at bounding box center [868, 564] width 15 height 15
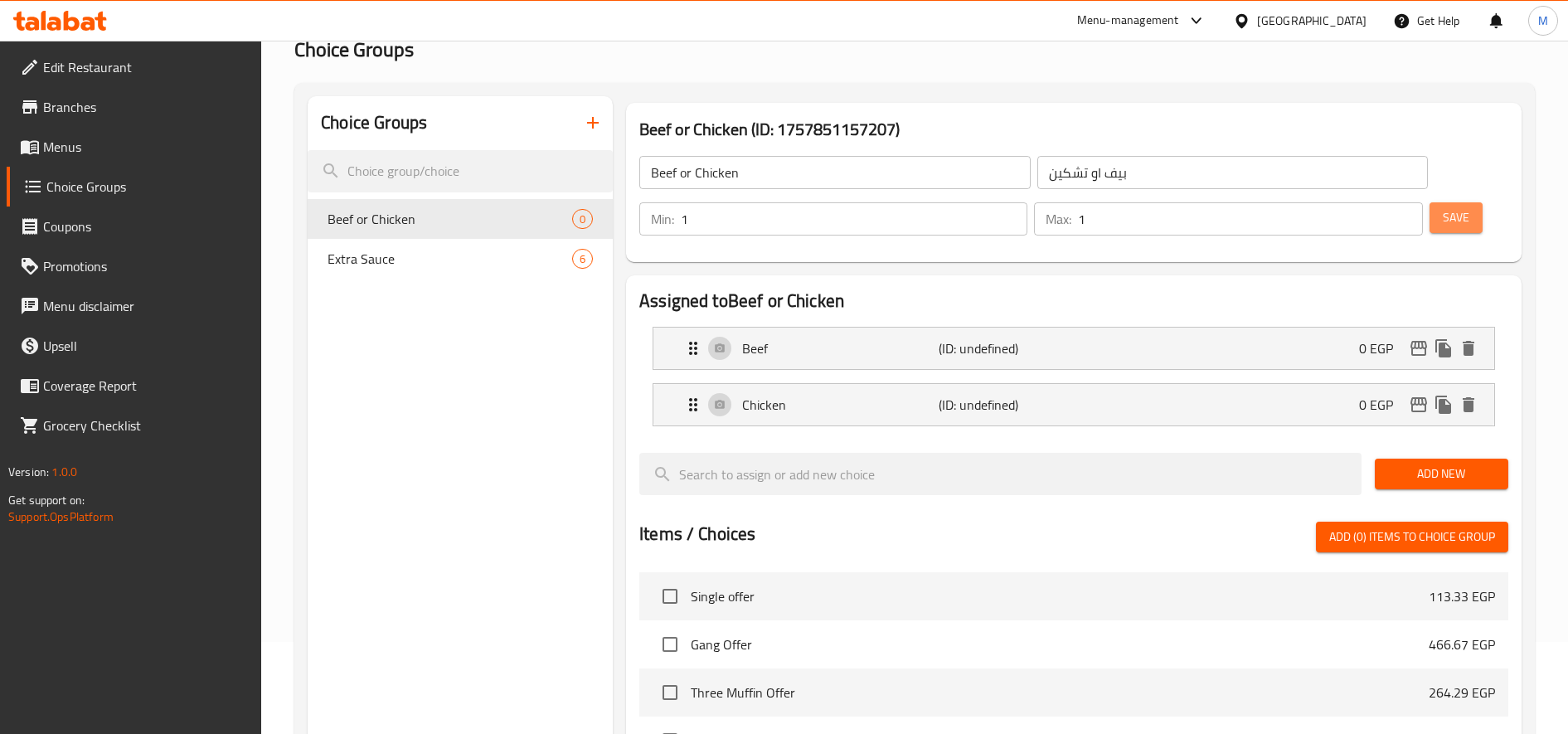
click at [1465, 215] on span "Save" at bounding box center [1456, 217] width 27 height 21
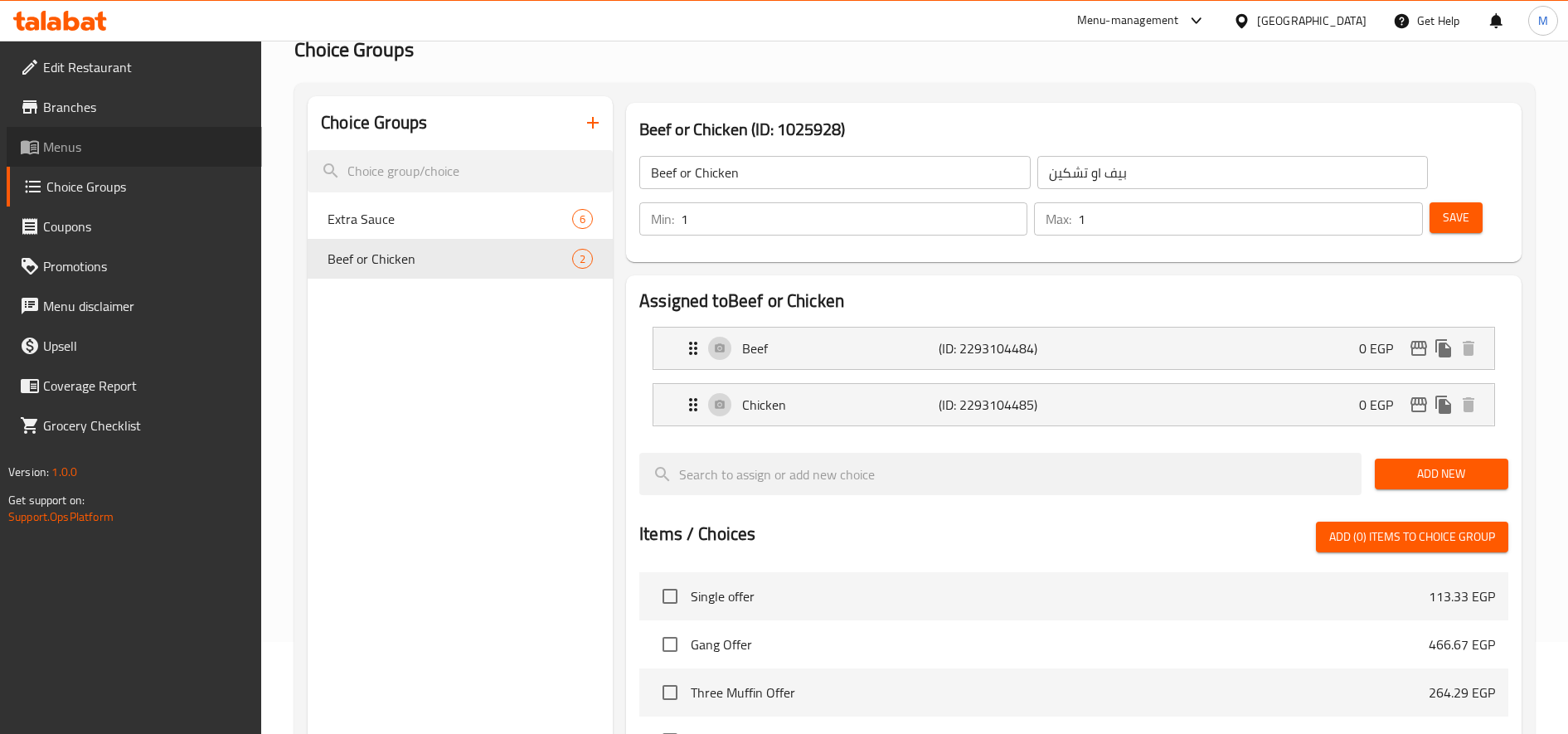
click at [139, 136] on link "Menus" at bounding box center [134, 147] width 256 height 40
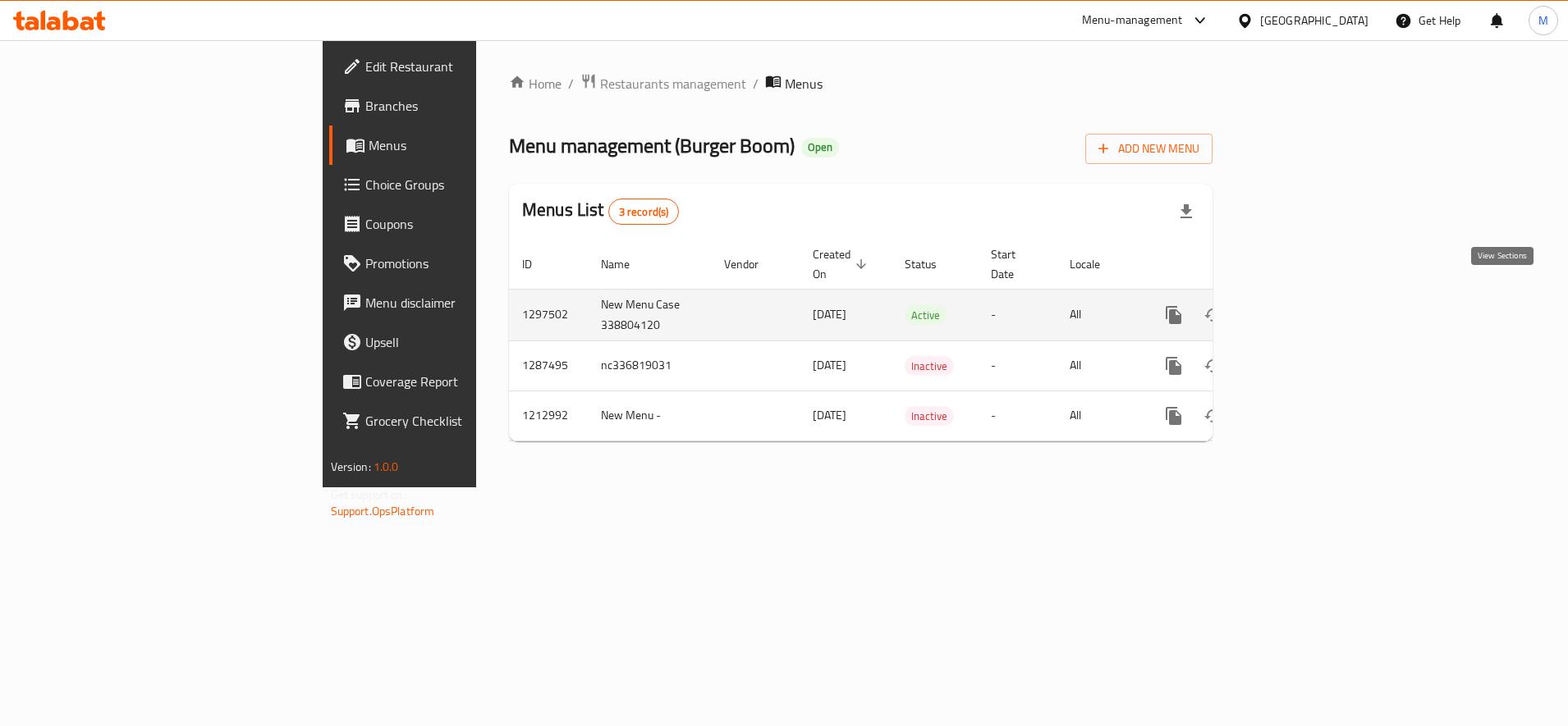
click at [1302, 305] on icon "enhanced table" at bounding box center [1292, 315] width 19 height 19
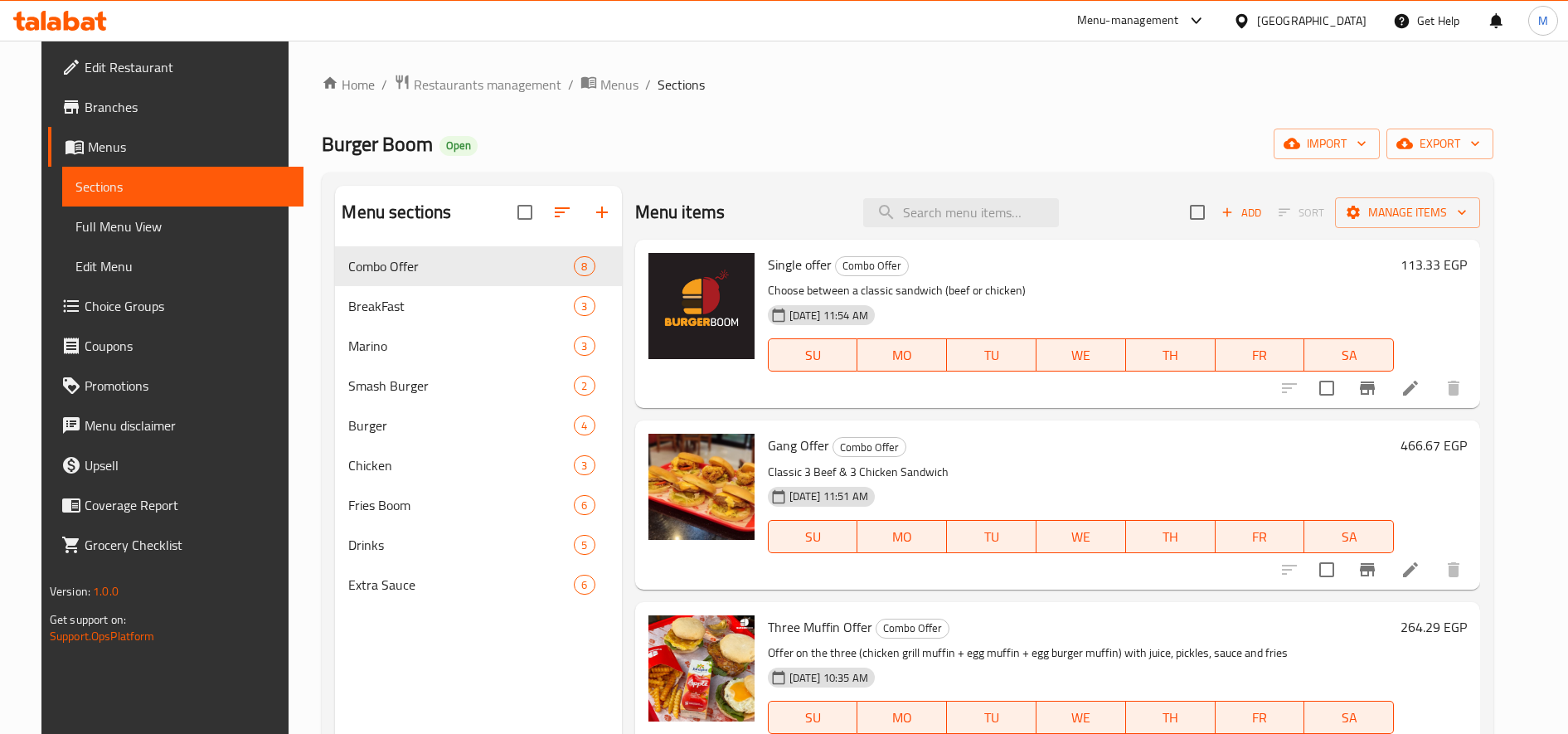
click at [1434, 400] on li at bounding box center [1411, 387] width 46 height 30
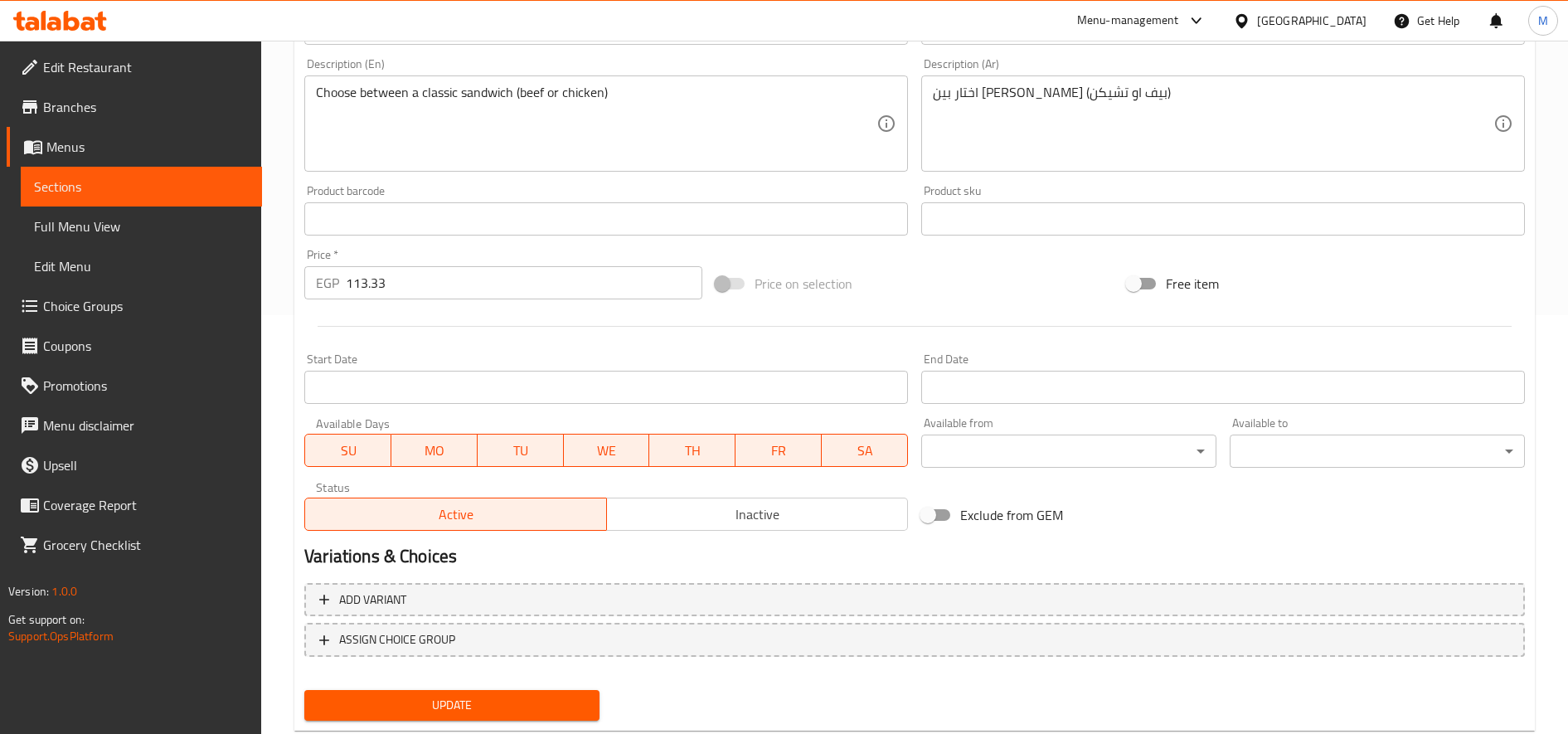
scroll to position [462, 0]
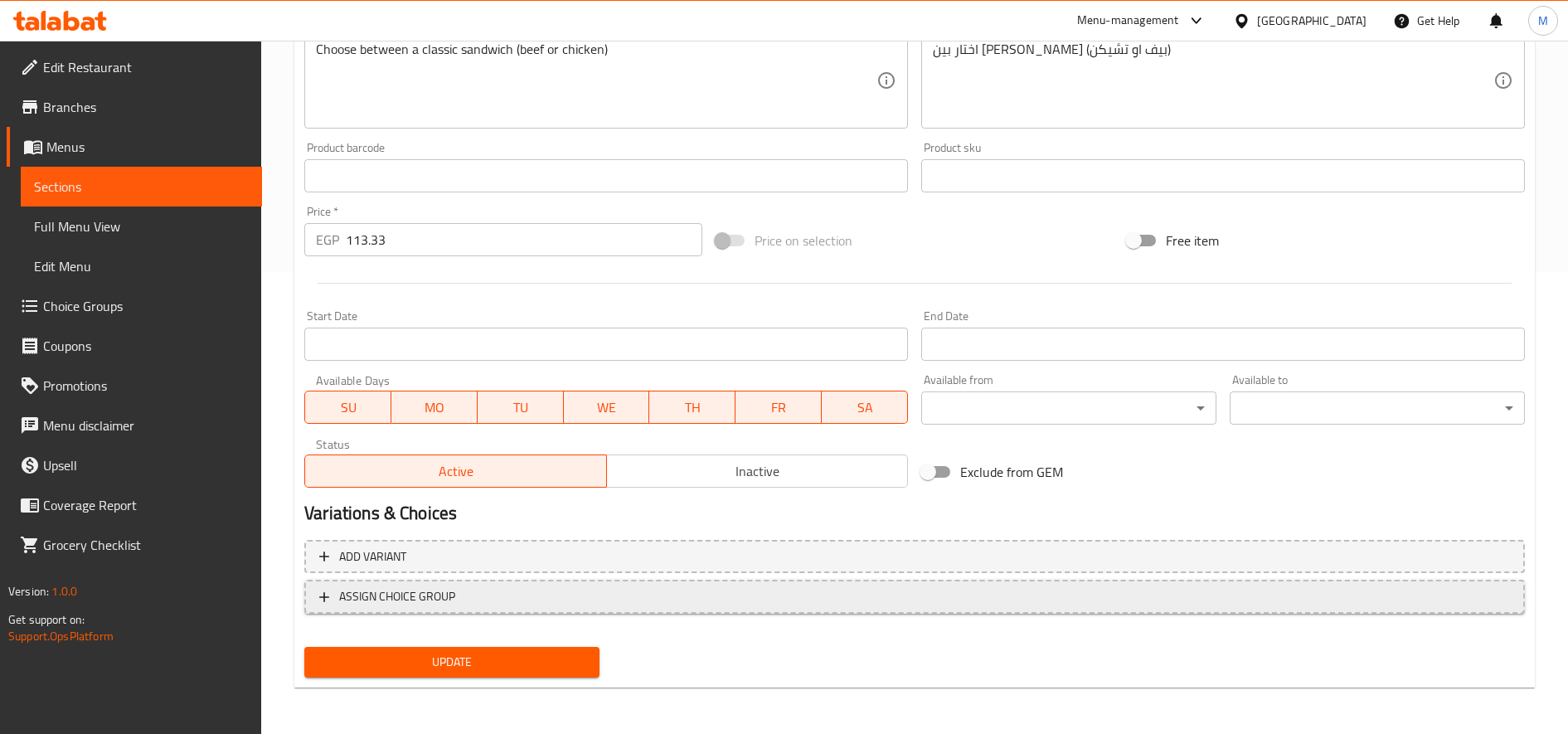
click at [663, 595] on span "ASSIGN CHOICE GROUP" at bounding box center [915, 596] width 1191 height 21
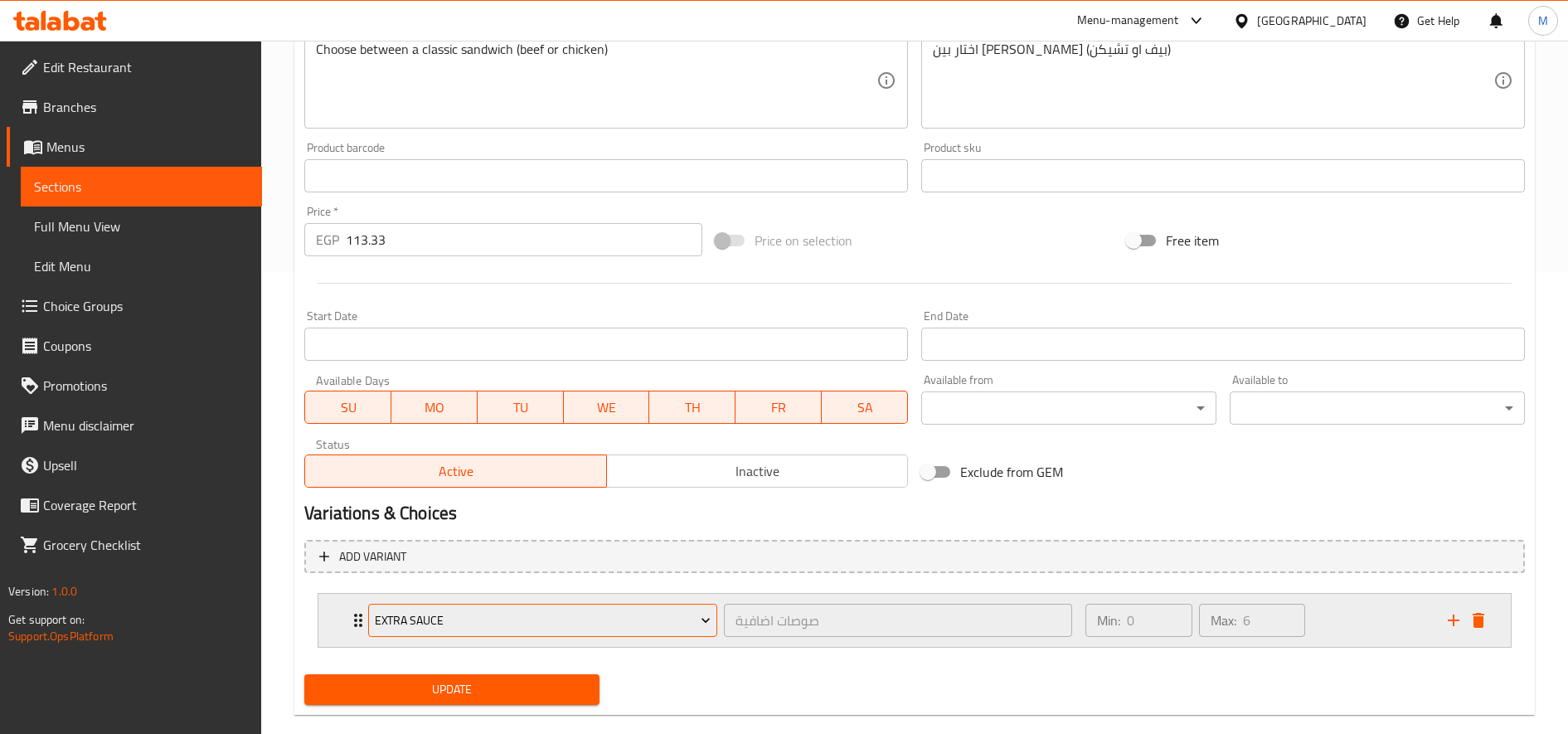
click at [504, 629] on span "Extra Sauce" at bounding box center [543, 620] width 337 height 21
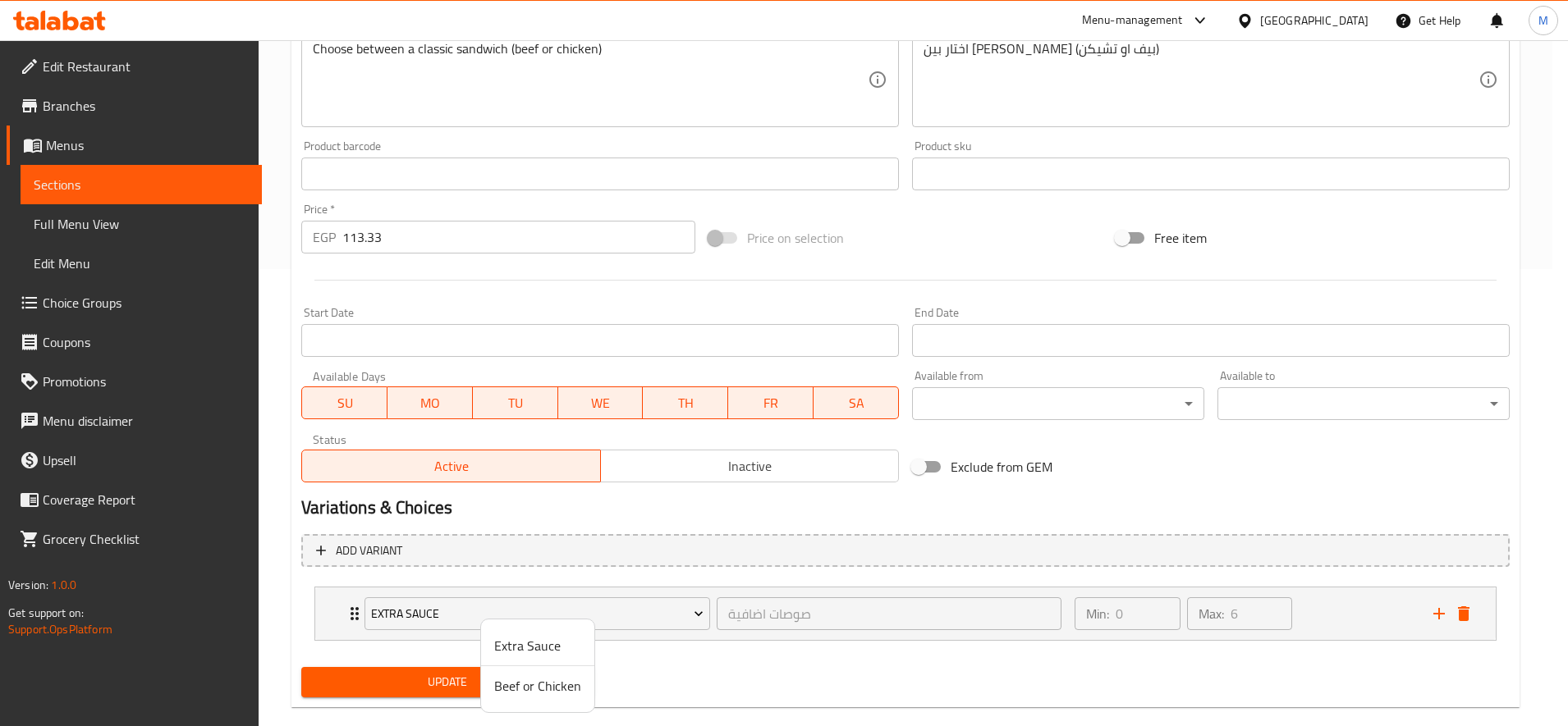
click at [547, 678] on span "Beef or Chicken" at bounding box center [537, 685] width 87 height 19
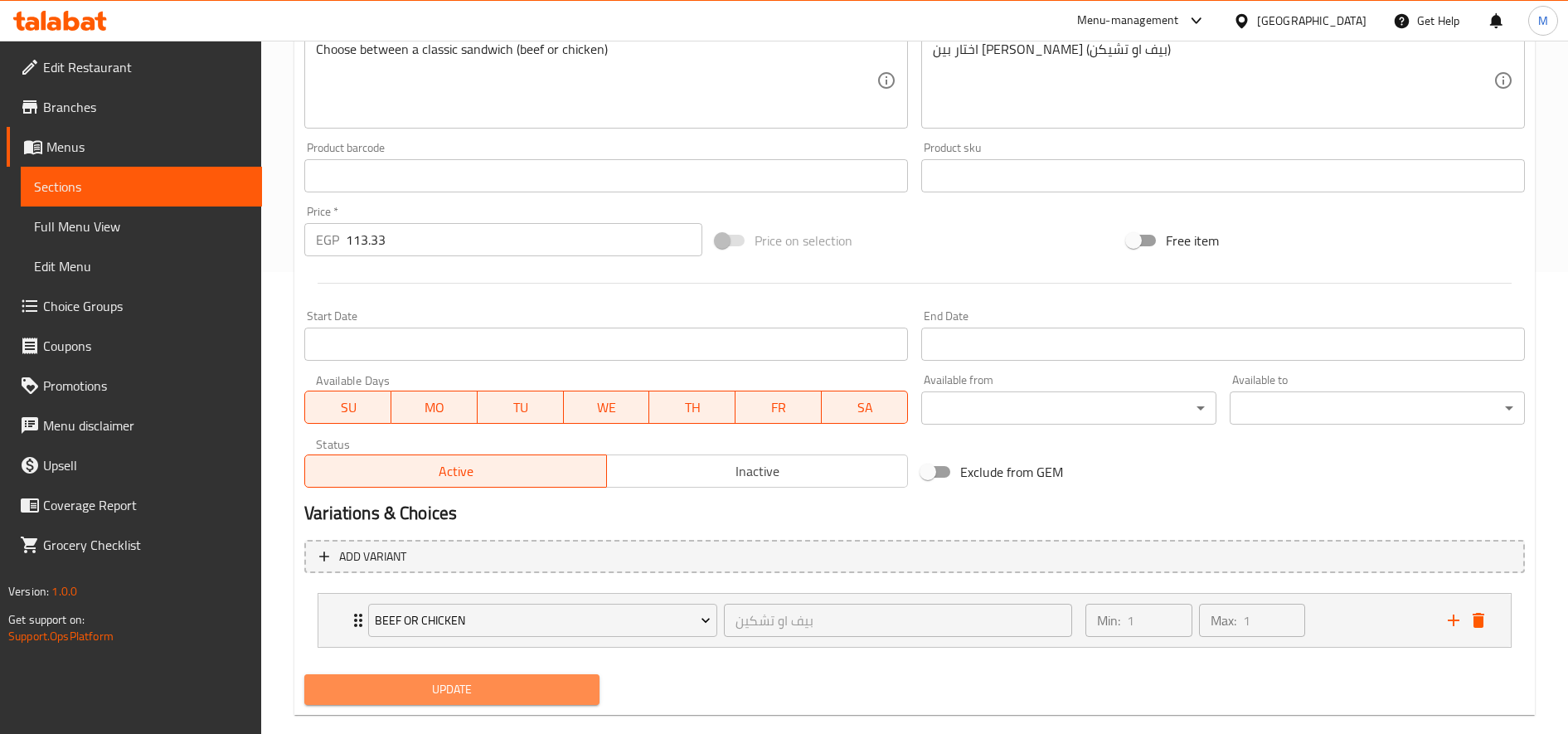
click at [479, 688] on span "Update" at bounding box center [451, 689] width 269 height 21
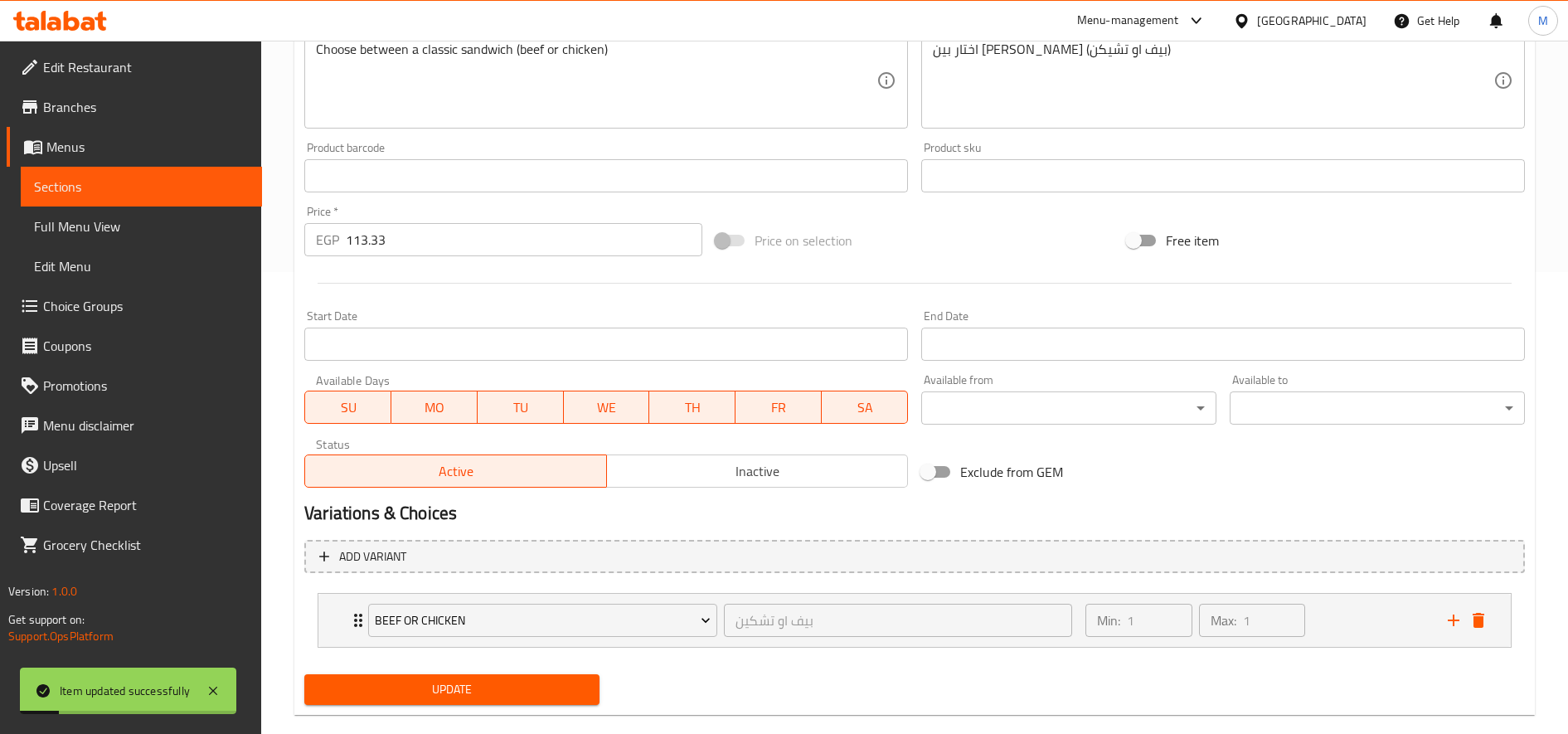
scroll to position [0, 0]
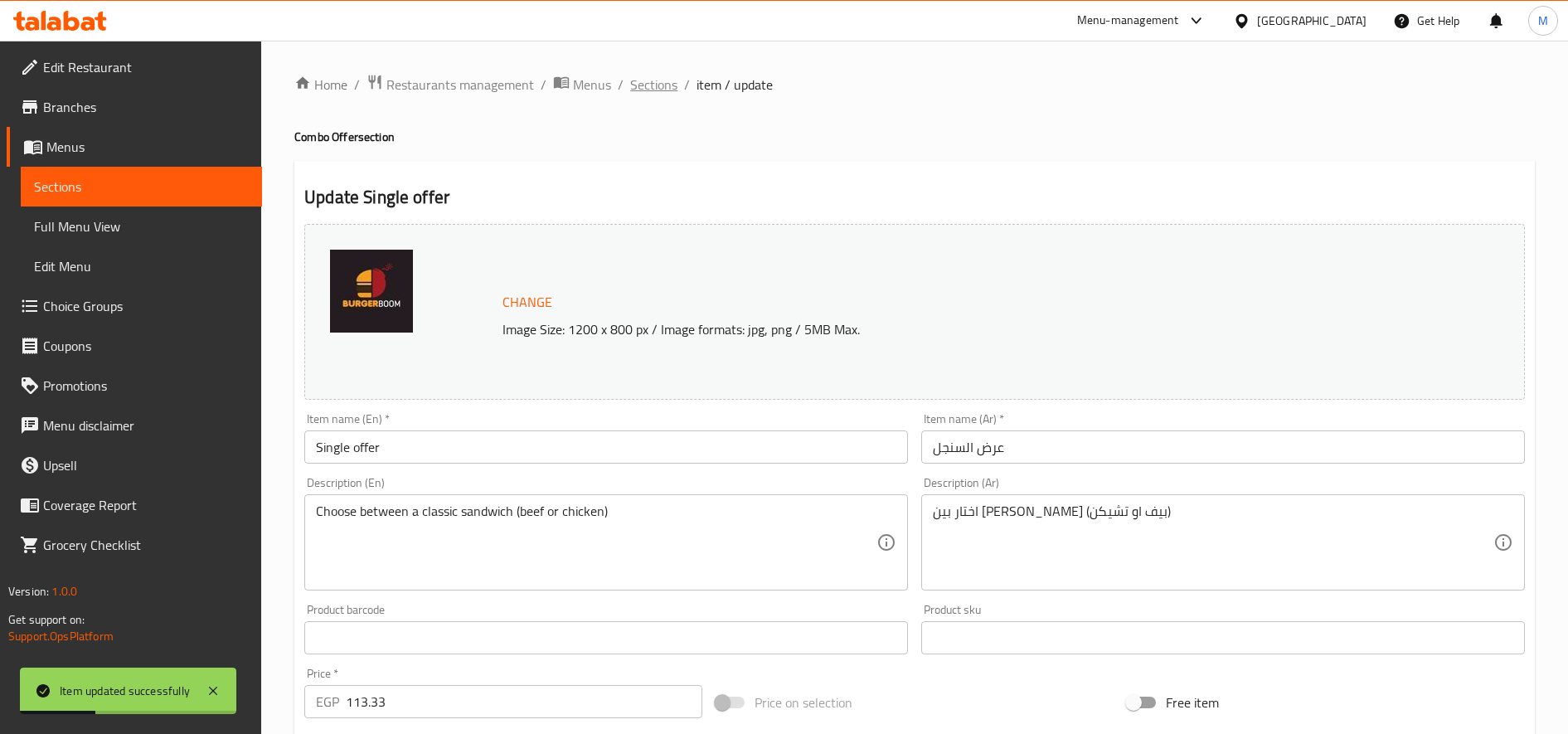
click at [651, 80] on span "Sections" at bounding box center [653, 84] width 47 height 20
